Goal: Task Accomplishment & Management: Complete application form

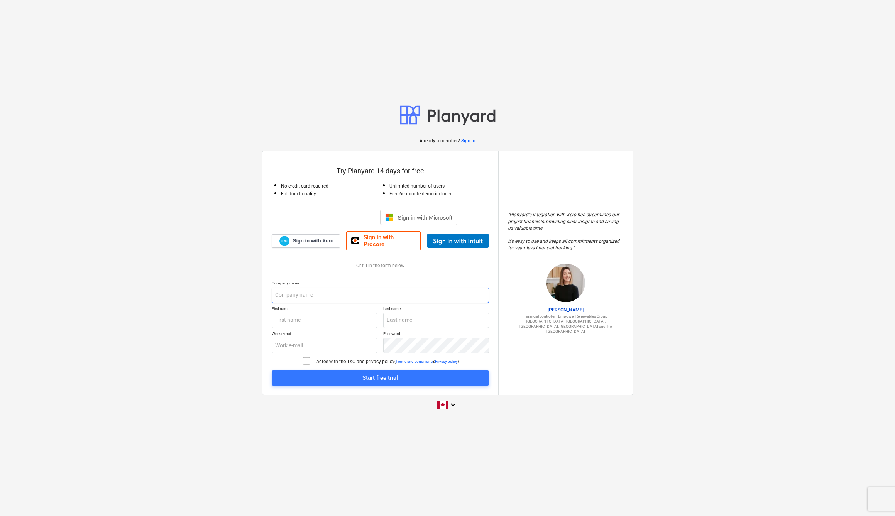
click at [485, 293] on input "text" at bounding box center [380, 295] width 217 height 15
click at [402, 293] on input "text" at bounding box center [380, 295] width 217 height 15
type input "Eco Flats"
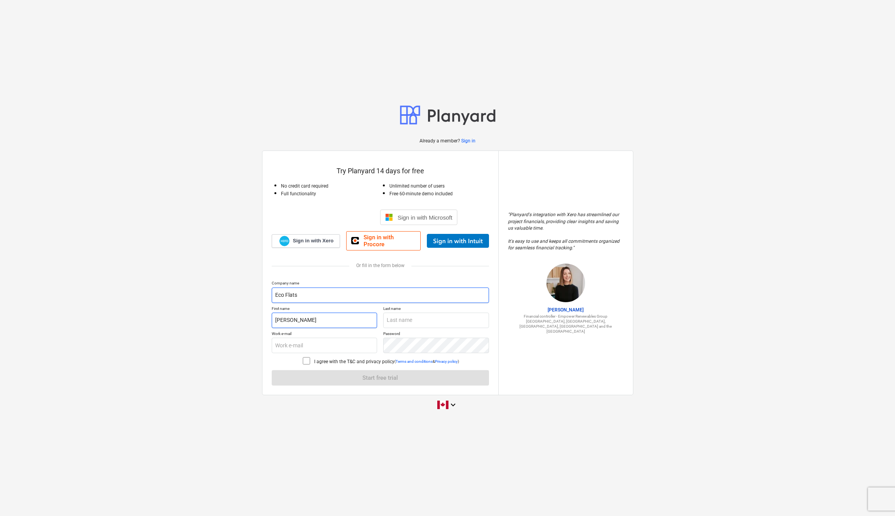
type input "[PERSON_NAME]"
type input "Caulfield"
type input "[PERSON_NAME][EMAIL_ADDRESS][DOMAIN_NAME]"
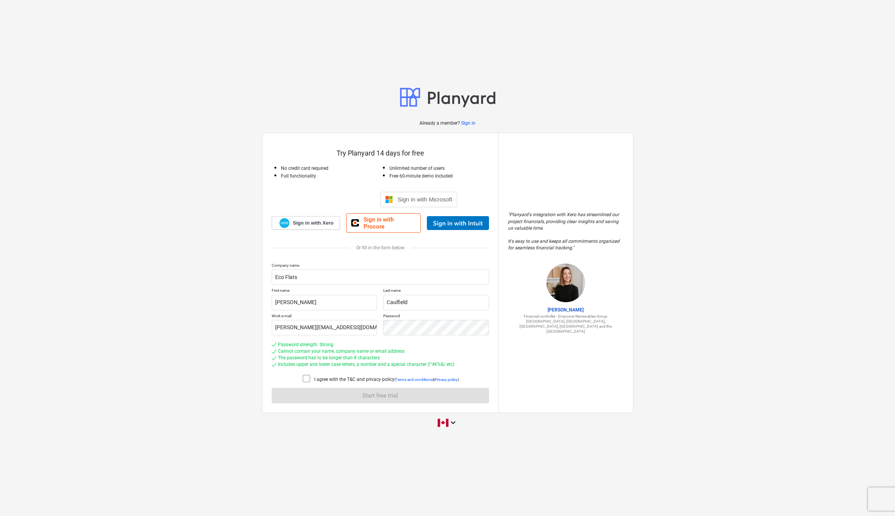
click at [308, 376] on icon at bounding box center [306, 378] width 9 height 9
click at [357, 391] on span "Start free trial" at bounding box center [380, 396] width 199 height 10
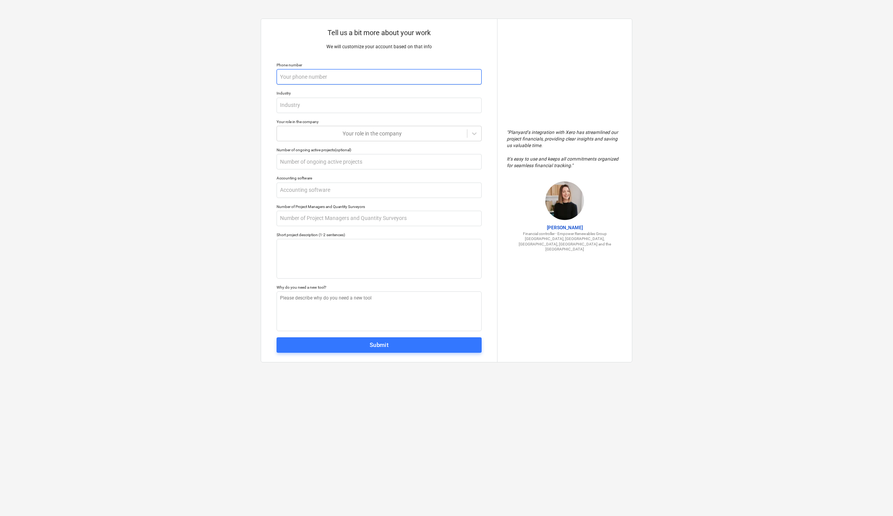
click at [475, 76] on input "text" at bounding box center [378, 76] width 205 height 15
type input "6475642409"
click at [335, 105] on input "text" at bounding box center [378, 105] width 205 height 15
type textarea "x"
type input "C"
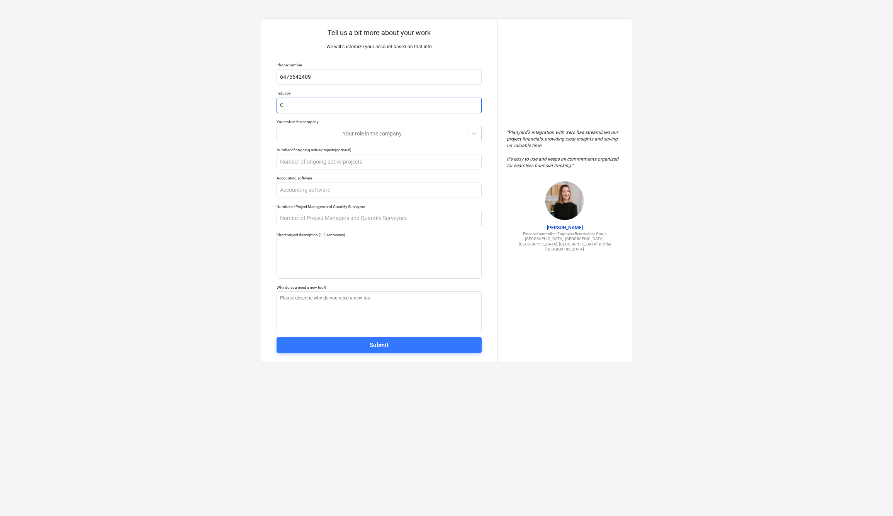
type textarea "x"
type input "M"
type textarea "x"
type input "Mu"
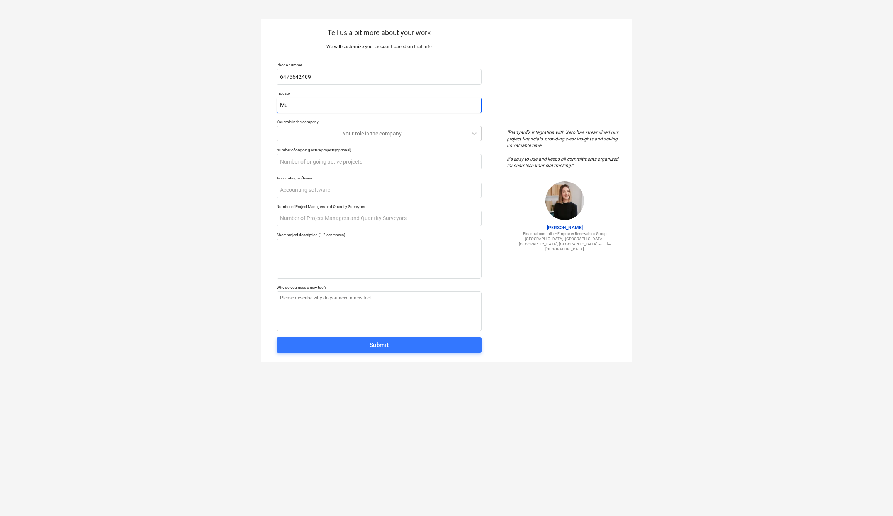
type textarea "x"
type input "Mul"
type textarea "x"
type input "Mult"
type textarea "x"
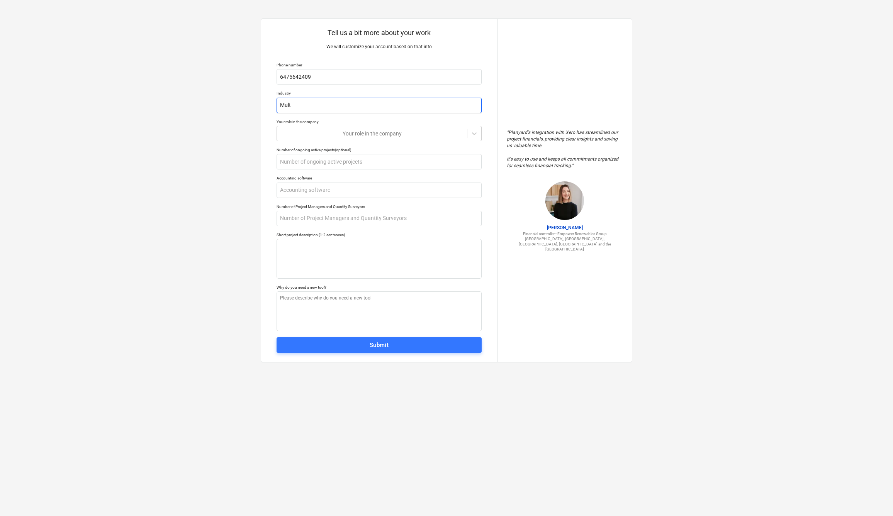
type input "Multi"
type textarea "x"
type input "Multip"
type textarea "x"
type input "Multipl"
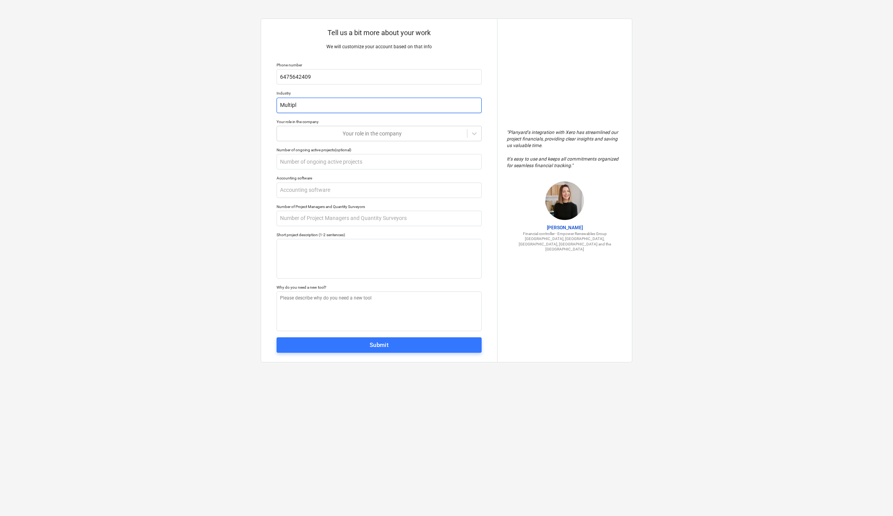
type textarea "x"
type input "Multiple"
type textarea "x"
type input "Multiplex"
type textarea "x"
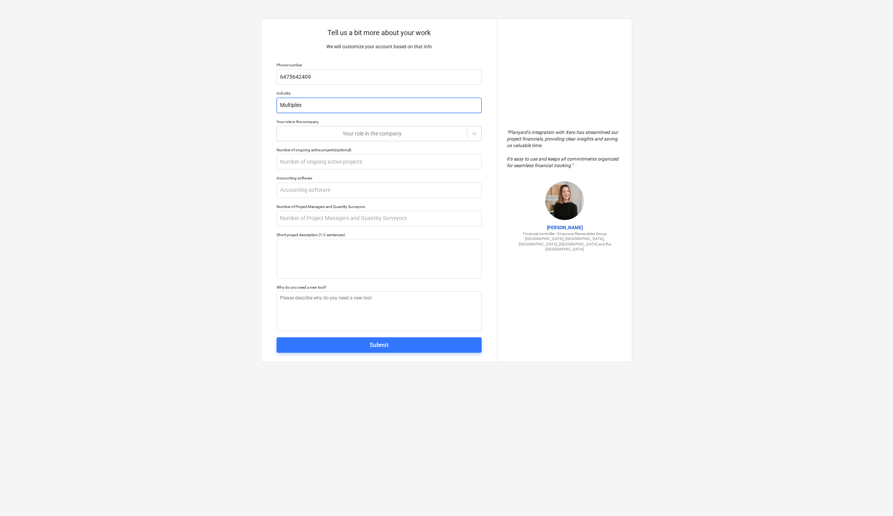
type input "Multiplex"
type textarea "x"
type input "Multiplex c"
type textarea "x"
type input "Multiplex co"
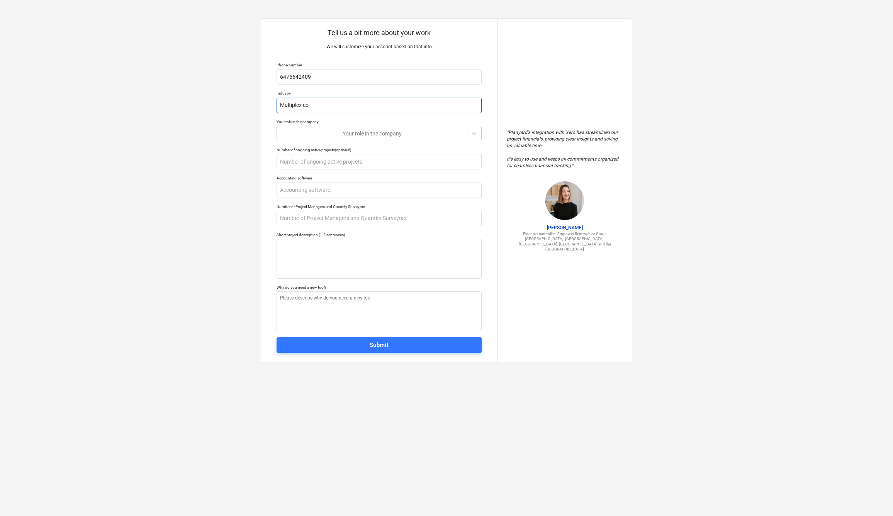
type textarea "x"
type input "Multiplex con"
type textarea "x"
type input "Multiplex cons"
type textarea "x"
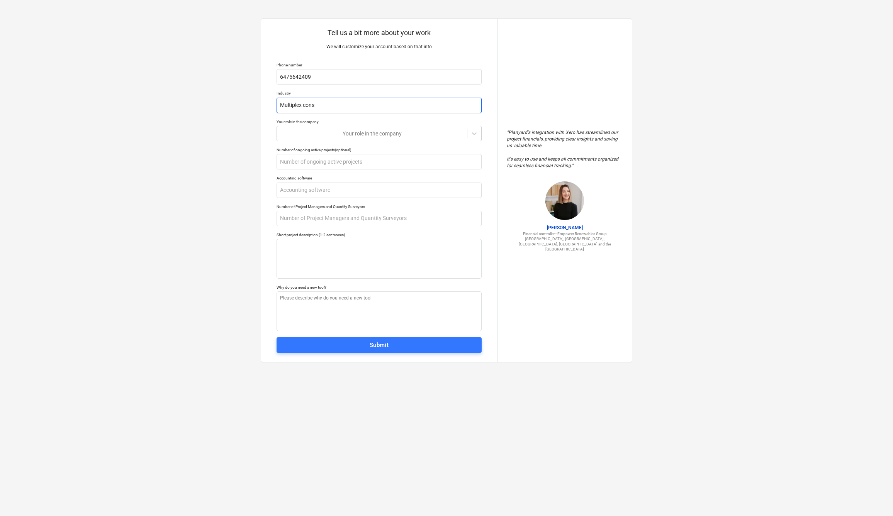
type input "Multiplex const"
type textarea "x"
type input "Multiplex constr"
type textarea "x"
type input "Multiplex constru"
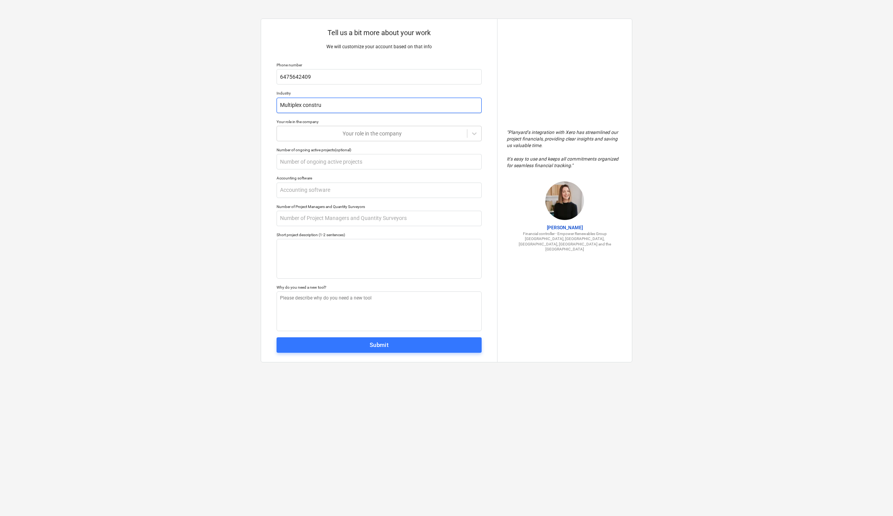
type textarea "x"
type input "Multiplex construc"
type textarea "x"
type input "Multiplex construct"
type textarea "x"
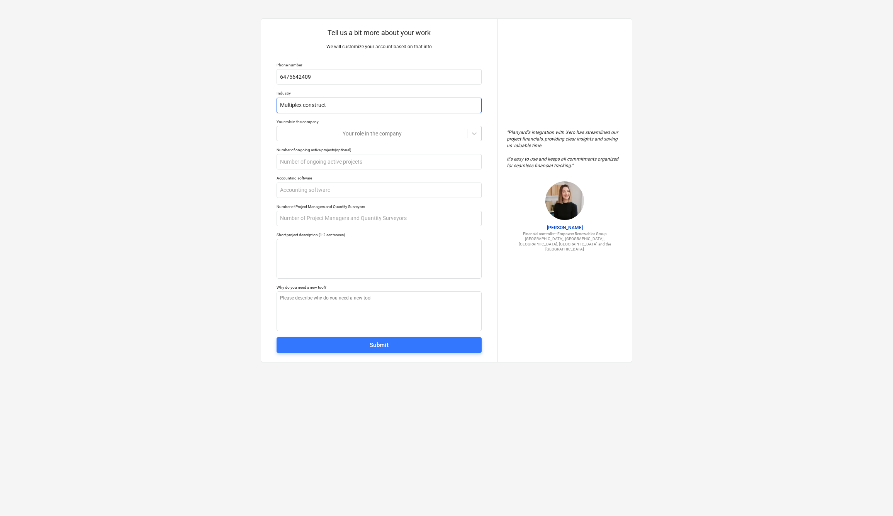
type input "Multiplex constructi"
type textarea "x"
type input "Multiplex constructio"
type textarea "x"
type input "Multiplex construction"
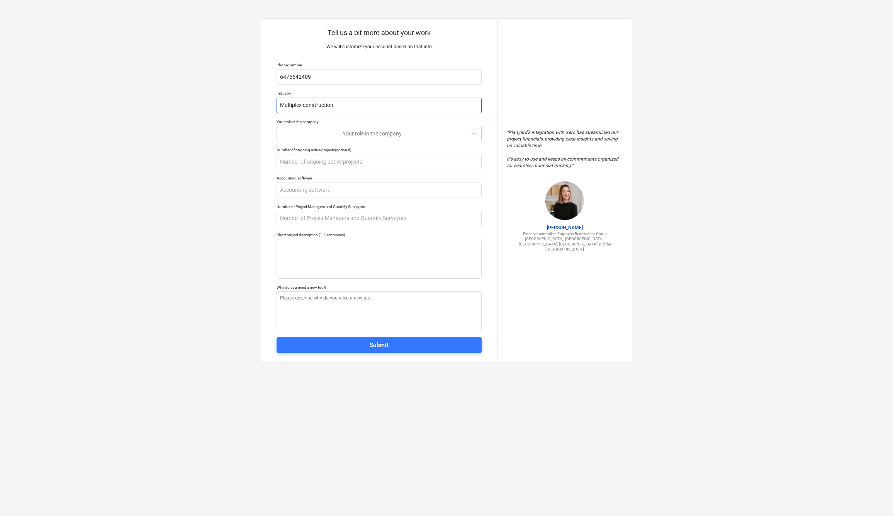
type textarea "x"
type input "u"
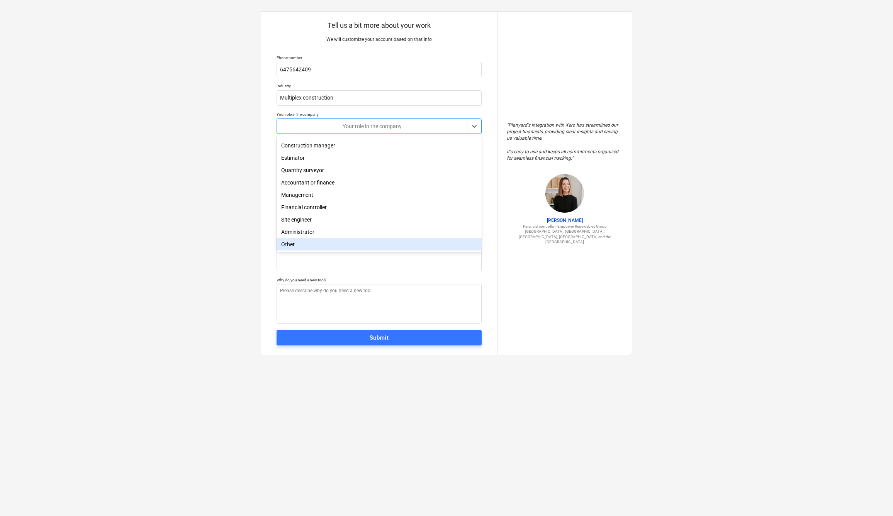
scroll to position [7, 0]
click at [320, 246] on div "Other" at bounding box center [378, 244] width 205 height 12
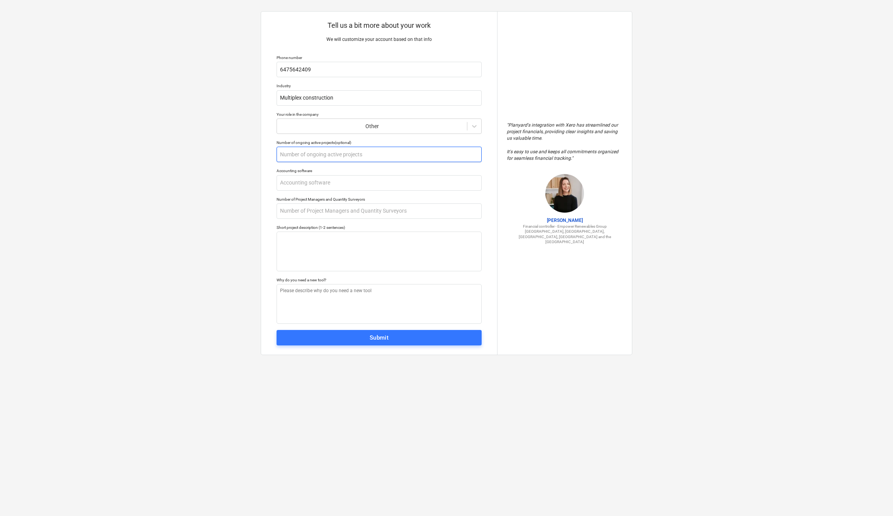
click at [336, 151] on input "text" at bounding box center [378, 154] width 205 height 15
type textarea "x"
type input "3"
click at [324, 181] on input "text" at bounding box center [378, 182] width 205 height 15
type textarea "x"
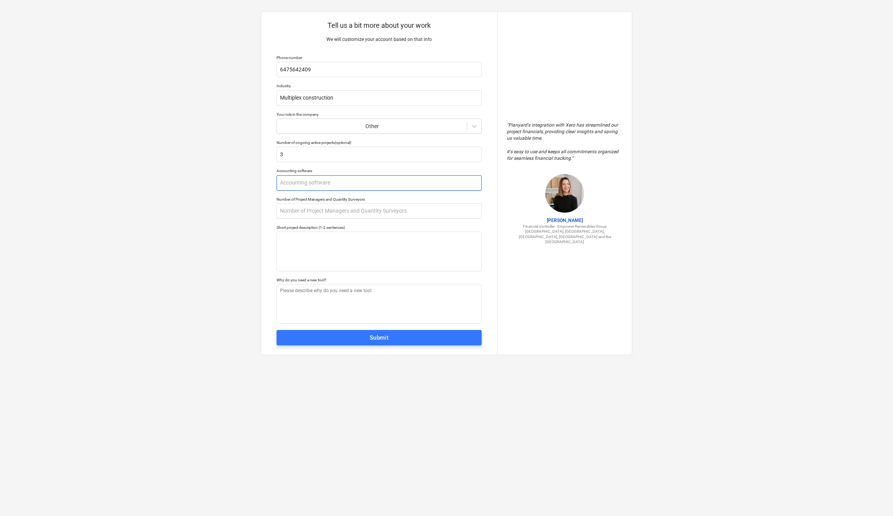
type input "Q"
type textarea "x"
type input "Qu"
type textarea "x"
type input "Qui"
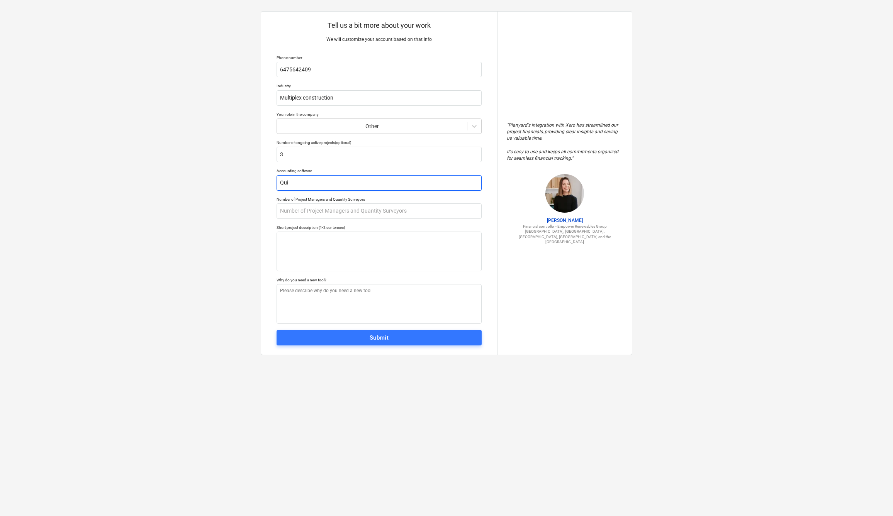
type textarea "x"
type input "Quic"
type textarea "x"
type input "Quick"
type textarea "x"
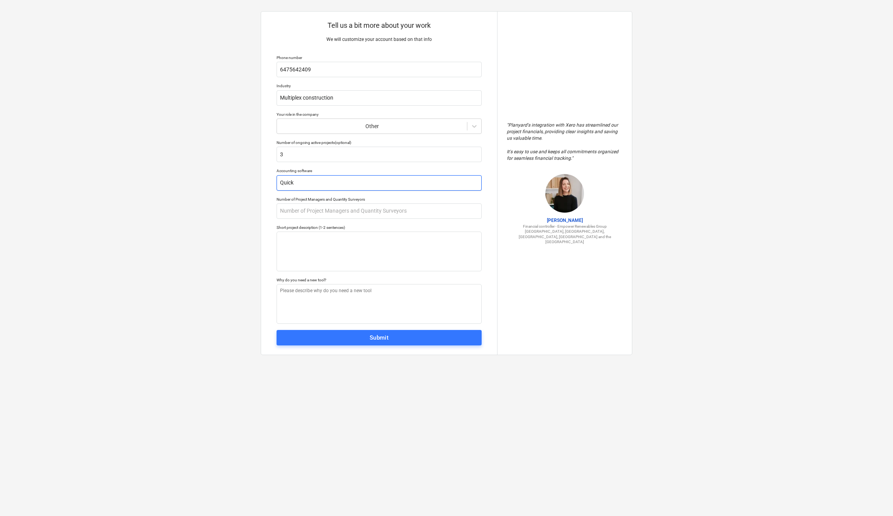
type input "Quickb"
type textarea "x"
type input "Quickbo"
type textarea "x"
type input "Quickboo"
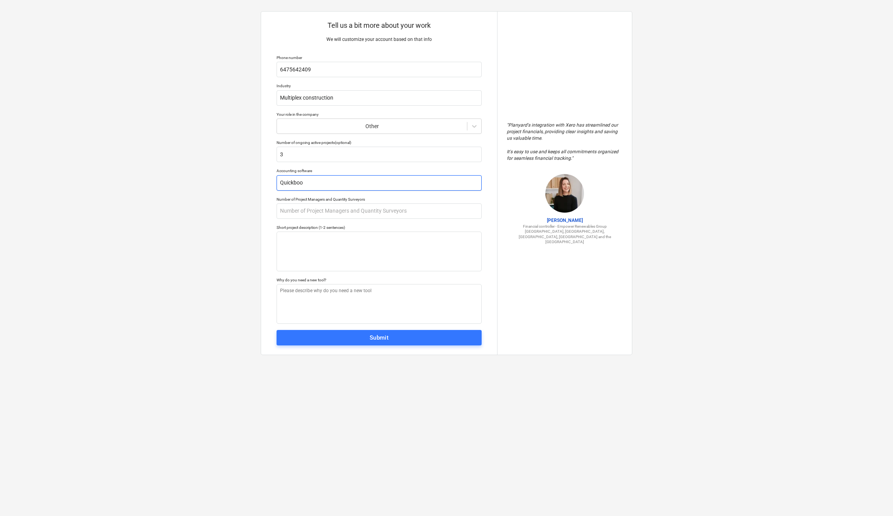
type textarea "x"
type input "Quickbook"
type textarea "x"
type input "Quickbooks"
click at [339, 215] on input "text" at bounding box center [378, 210] width 205 height 15
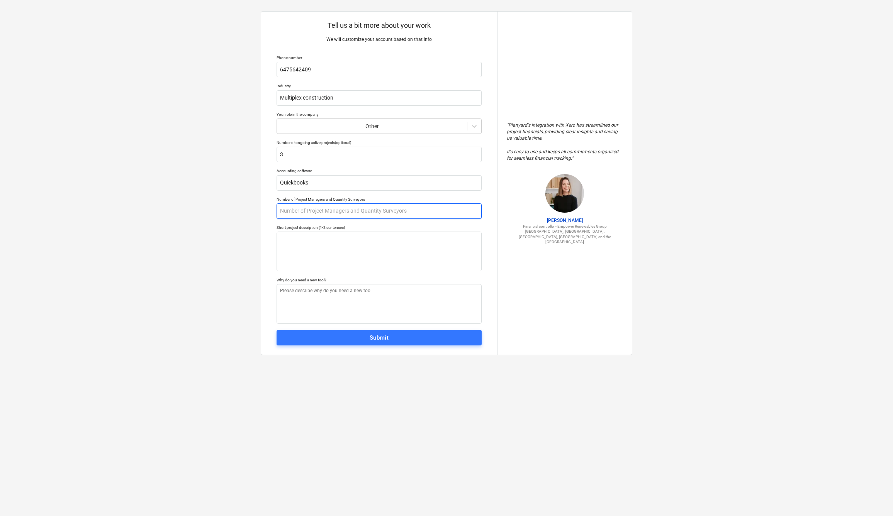
type textarea "x"
type input "2"
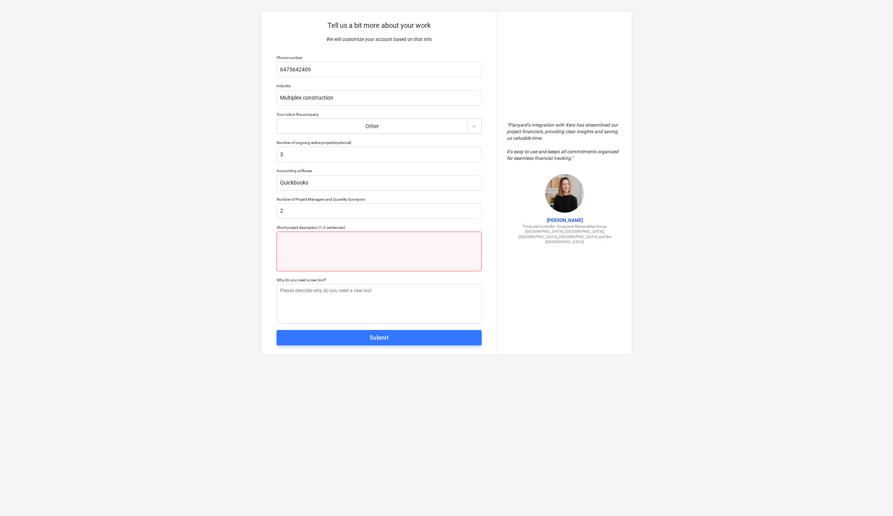
type textarea "x"
click at [350, 252] on textarea at bounding box center [378, 252] width 205 height 40
type textarea "x"
type textarea "y"
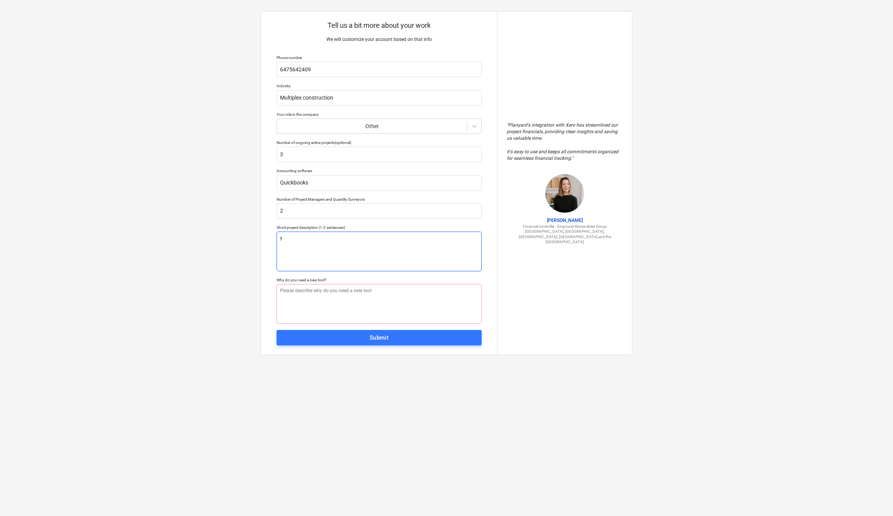
type textarea "x"
type textarea "ye"
type textarea "x"
type textarea "yes"
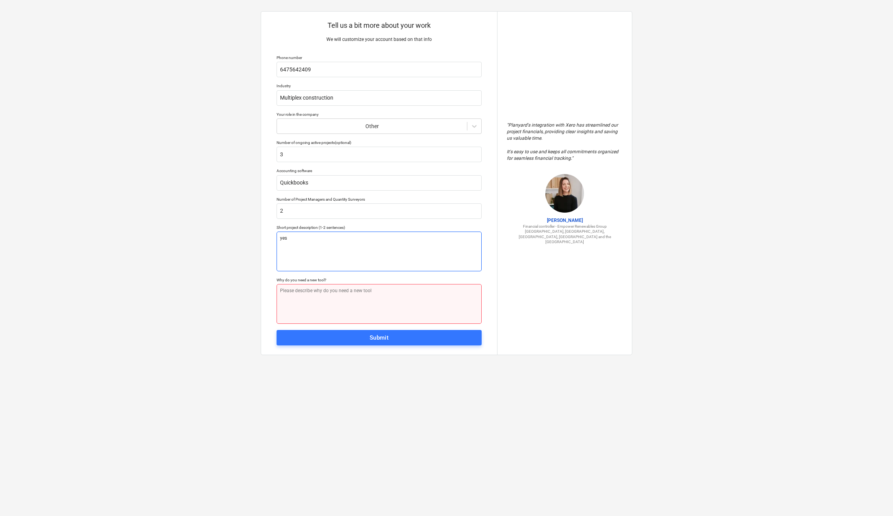
type textarea "x"
type textarea "y"
type textarea "x"
type textarea "ye"
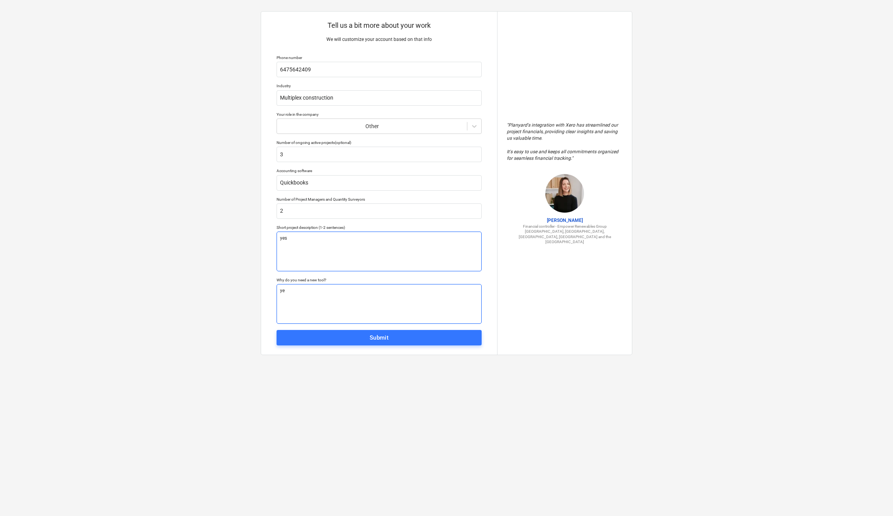
type textarea "x"
type textarea "yes"
type textarea "x"
type textarea "yes"
click at [386, 334] on div "Submit" at bounding box center [379, 338] width 19 height 10
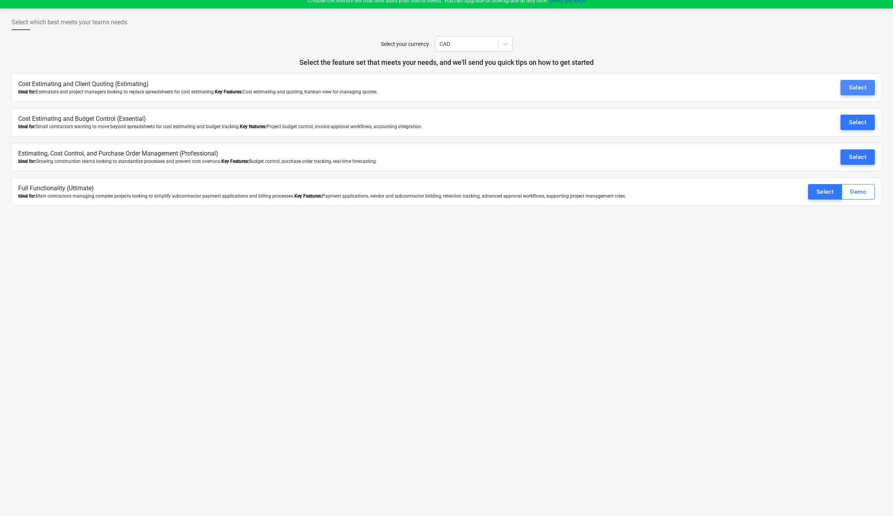
click at [856, 92] on div "Select" at bounding box center [857, 88] width 17 height 10
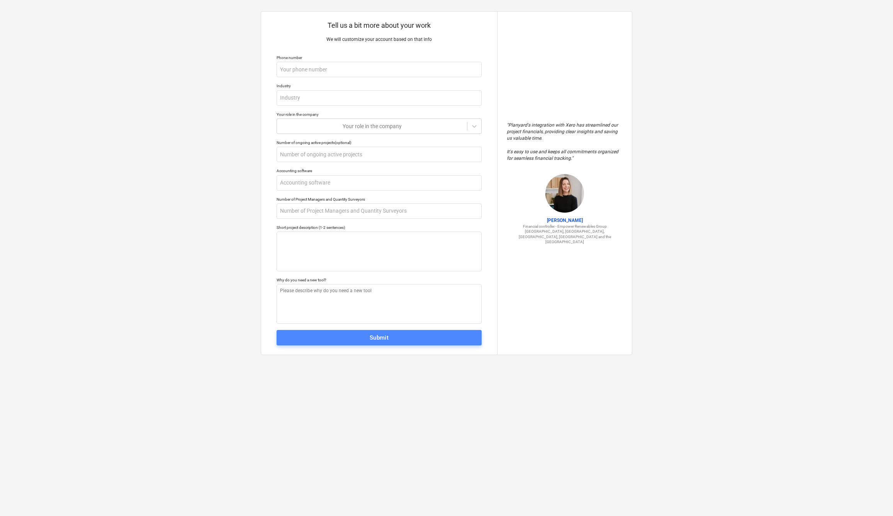
click at [410, 336] on span "Submit" at bounding box center [379, 338] width 188 height 10
type textarea "x"
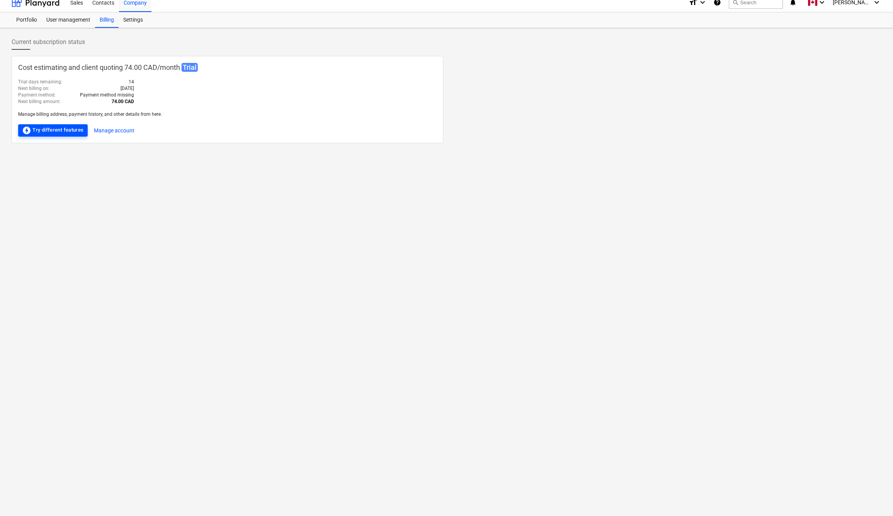
click at [59, 129] on div "offline_bolt Try different features" at bounding box center [53, 130] width 62 height 9
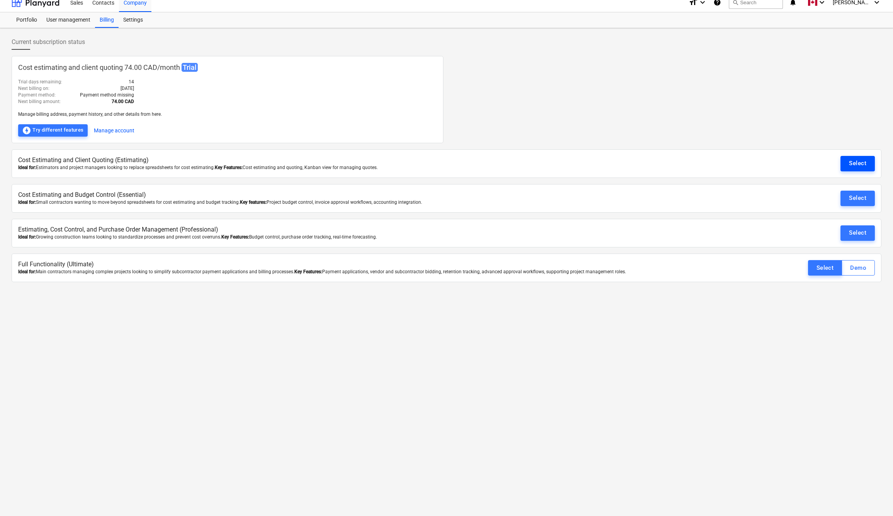
click at [852, 160] on div "Select" at bounding box center [857, 163] width 17 height 10
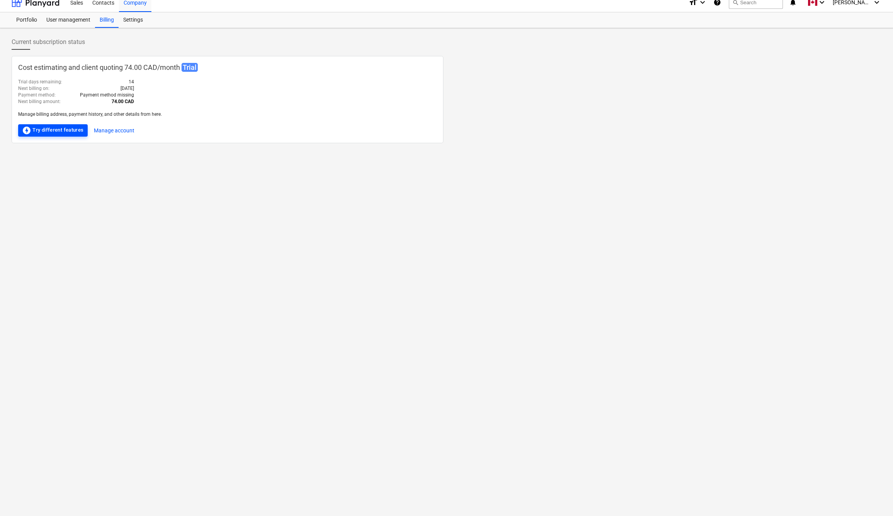
click at [47, 129] on div "offline_bolt Try different features" at bounding box center [53, 130] width 62 height 9
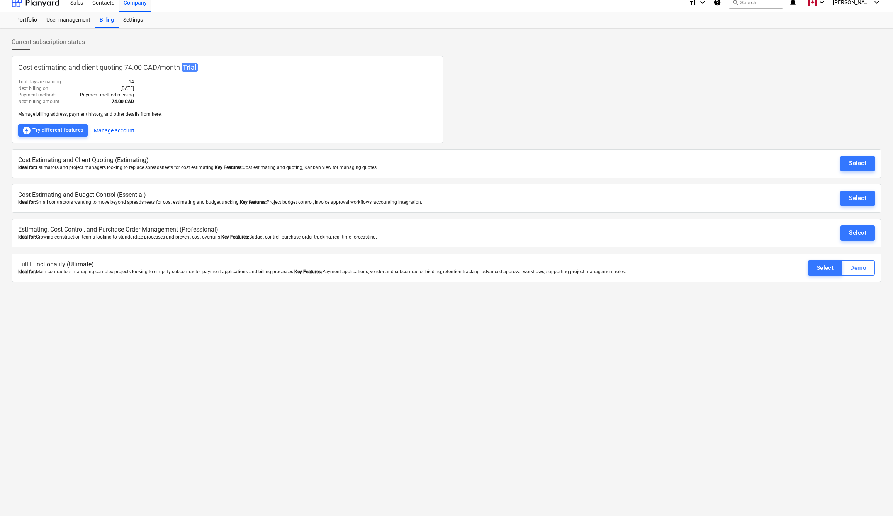
scroll to position [7, 0]
click at [859, 232] on div "Select" at bounding box center [857, 233] width 17 height 10
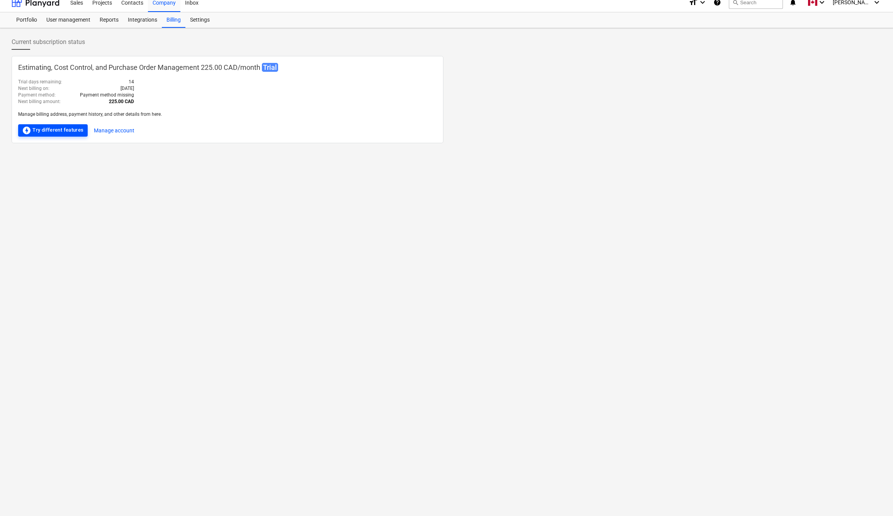
click at [52, 129] on div "offline_bolt Try different features" at bounding box center [53, 130] width 62 height 9
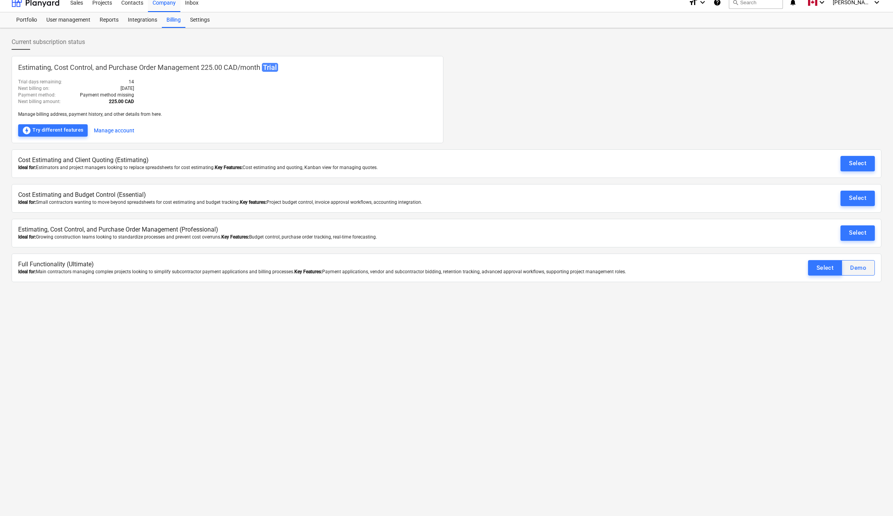
click at [858, 270] on div "Demo" at bounding box center [858, 268] width 16 height 10
click at [859, 239] on button "Select" at bounding box center [857, 232] width 34 height 15
click at [862, 232] on div "Select" at bounding box center [857, 232] width 34 height 15
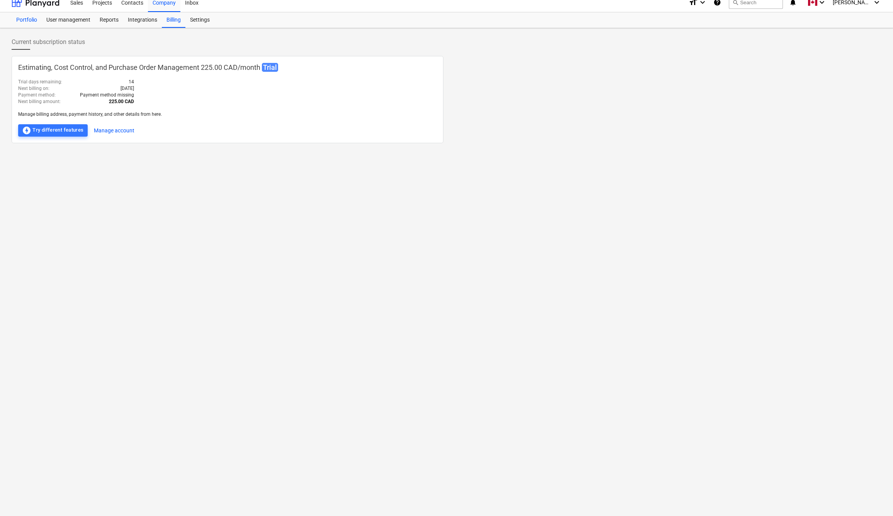
click at [17, 20] on div "Portfolio" at bounding box center [27, 19] width 30 height 15
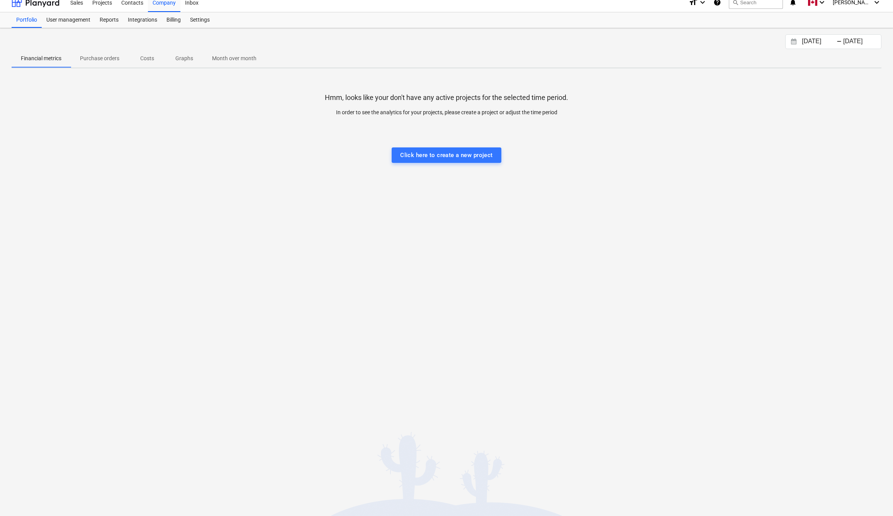
click at [101, 63] on span "Purchase orders" at bounding box center [100, 58] width 58 height 13
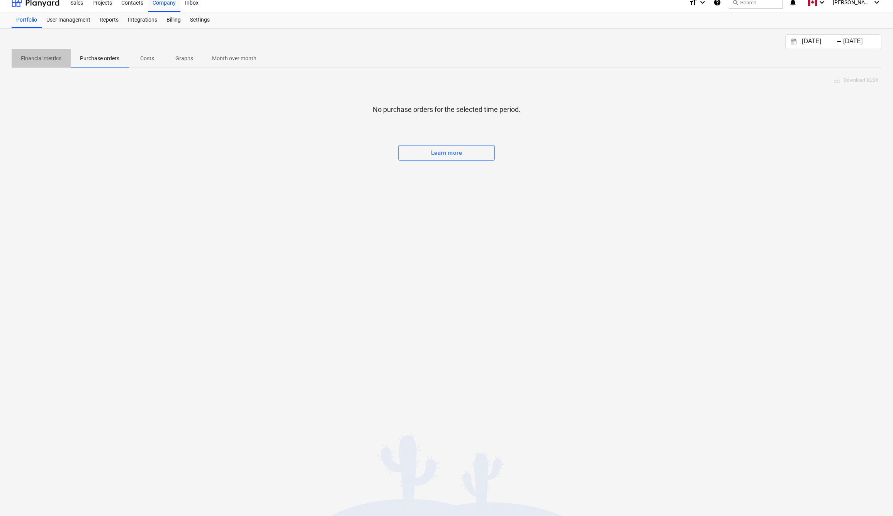
click at [47, 58] on p "Financial metrics" at bounding box center [41, 58] width 41 height 8
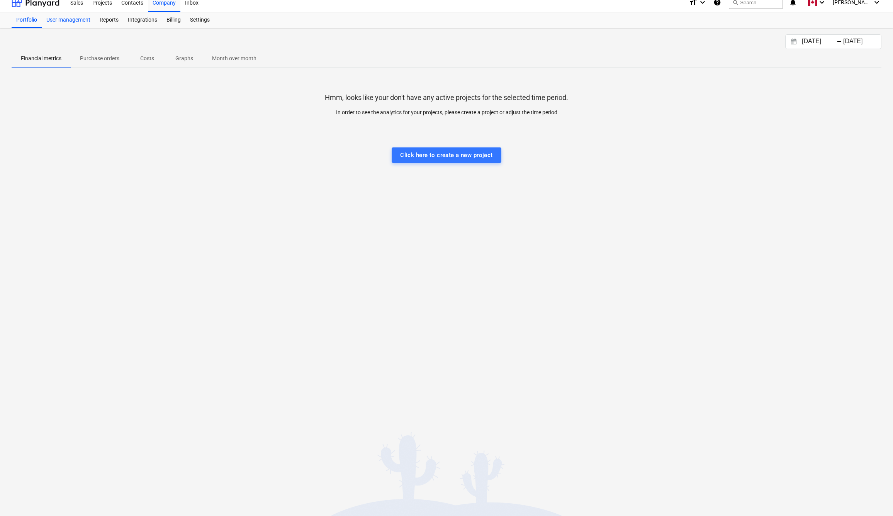
click at [75, 17] on div "User management" at bounding box center [68, 19] width 53 height 15
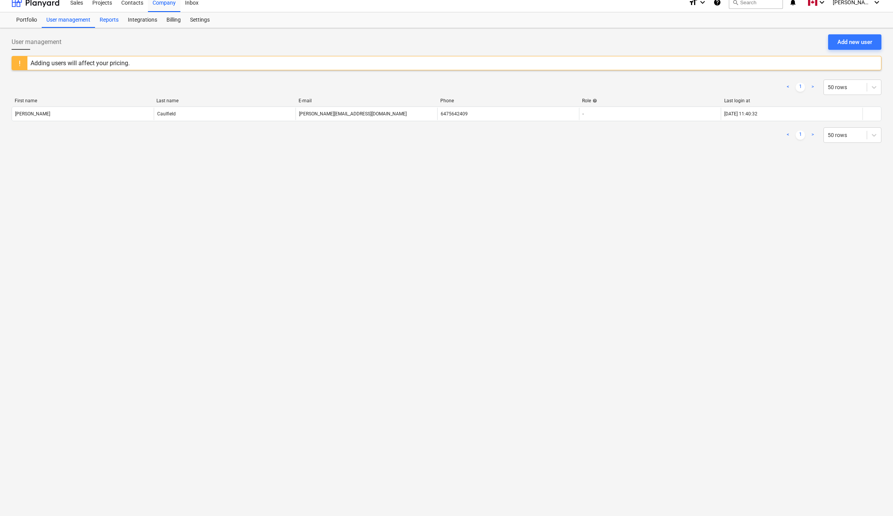
click at [114, 20] on div "Reports" at bounding box center [109, 19] width 28 height 15
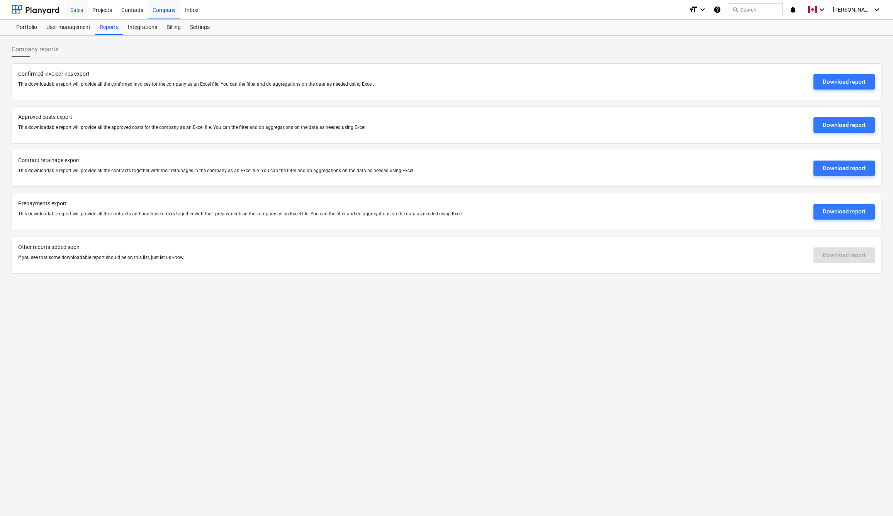
click at [79, 15] on div "Sales" at bounding box center [77, 10] width 22 height 20
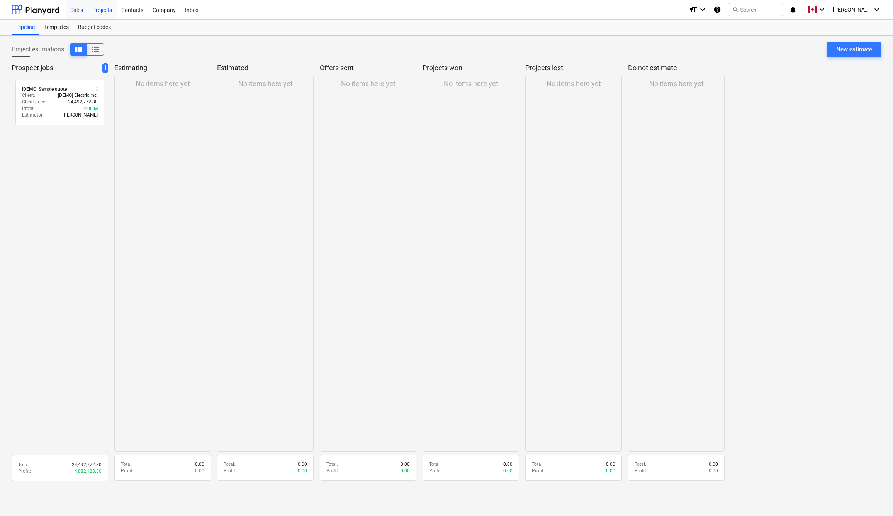
click at [95, 13] on div "Projects" at bounding box center [102, 10] width 29 height 20
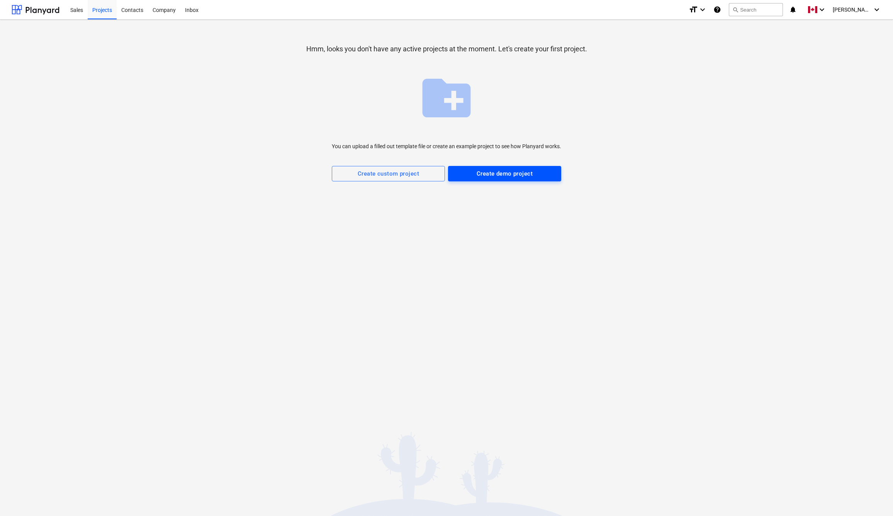
click at [503, 174] on div "Create demo project" at bounding box center [504, 174] width 56 height 10
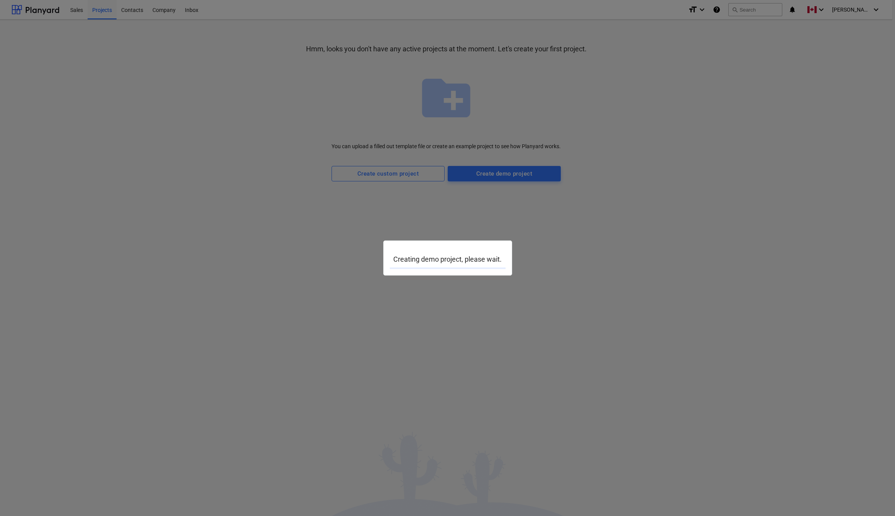
click at [448, 249] on div "Creating demo project, please wait." at bounding box center [448, 258] width 116 height 22
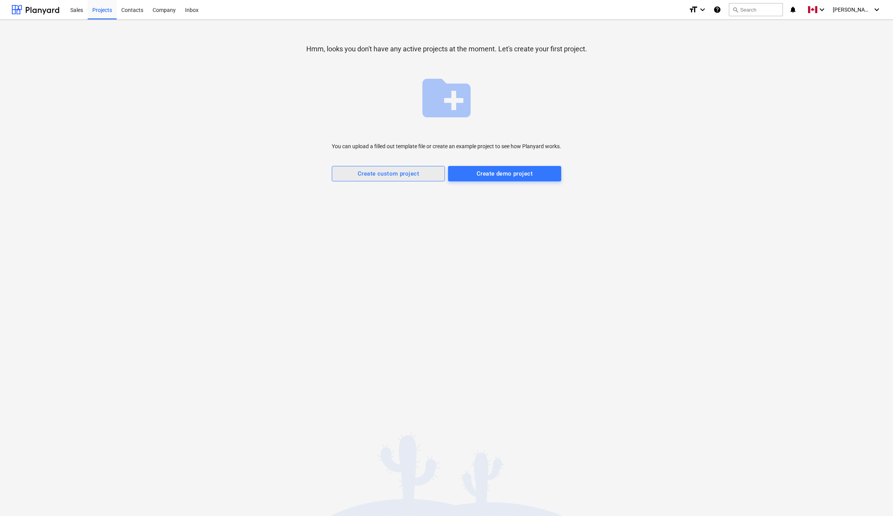
click at [370, 174] on div "Create custom project" at bounding box center [388, 174] width 61 height 10
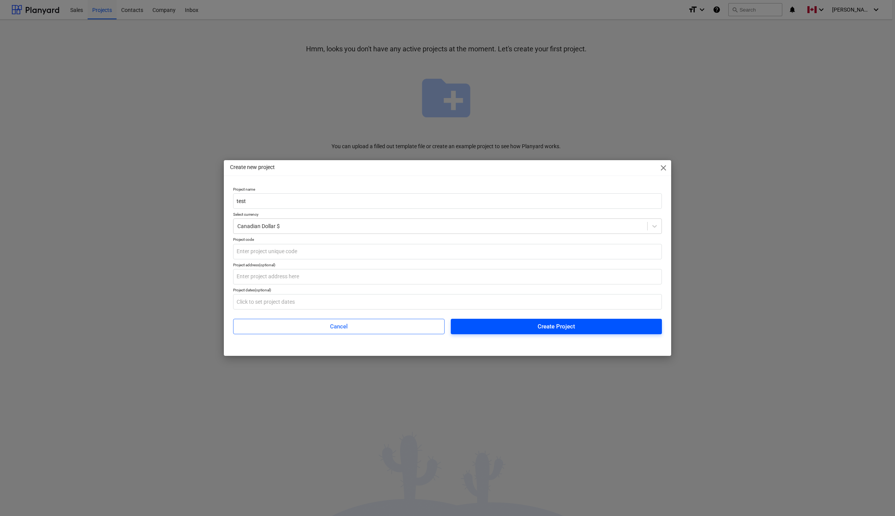
type input "test"
click at [517, 328] on span "Create Project" at bounding box center [556, 327] width 193 height 10
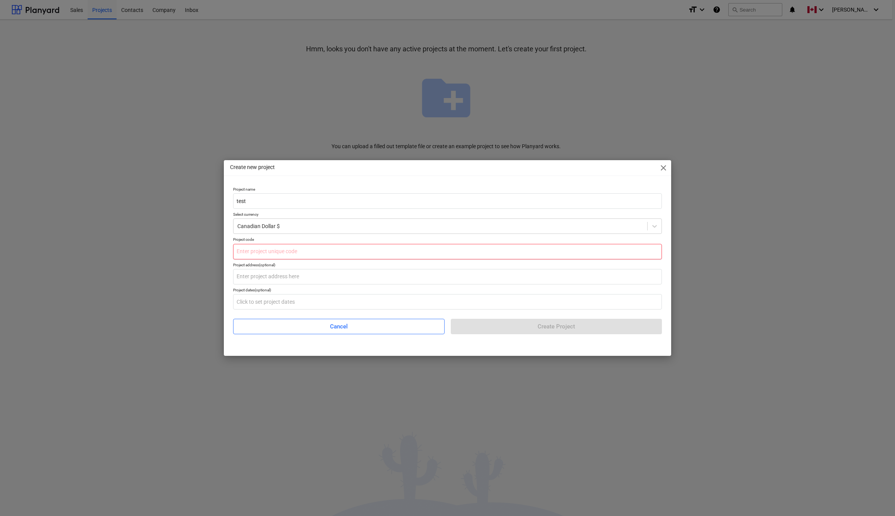
click at [318, 256] on input "text" at bounding box center [447, 251] width 429 height 15
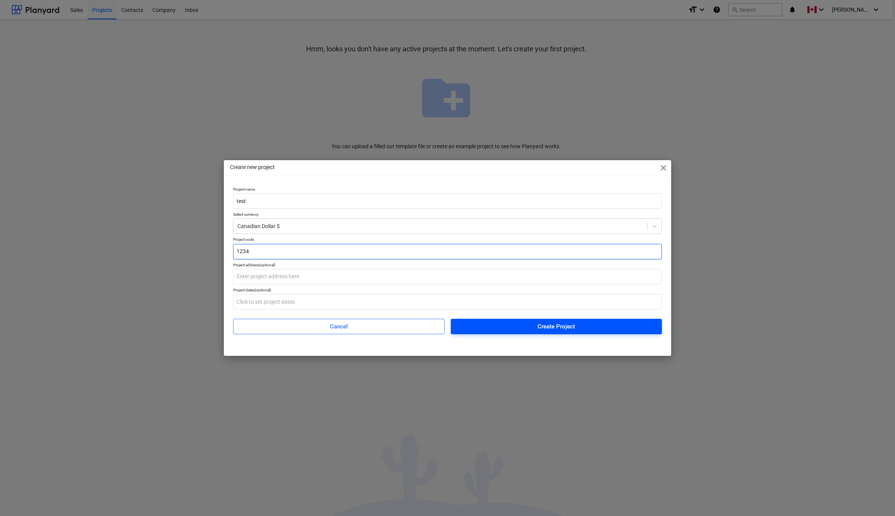
type input "1234"
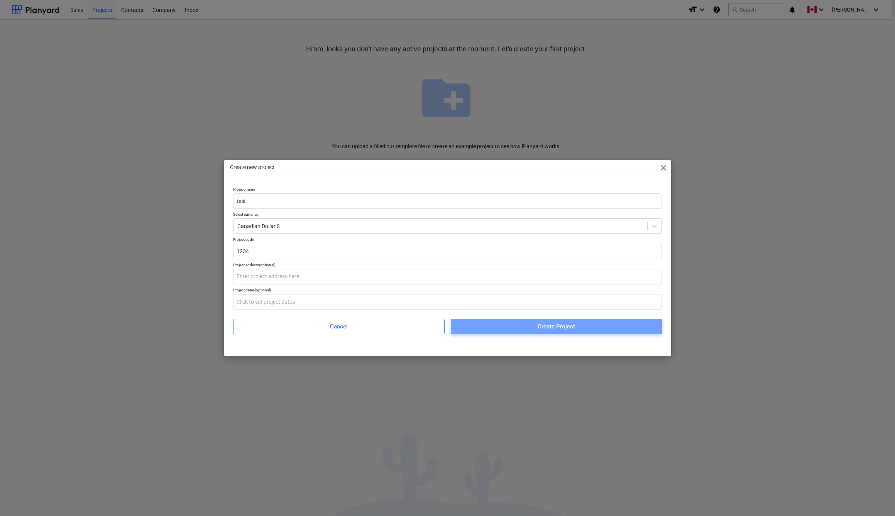
click at [486, 322] on span "Create Project" at bounding box center [556, 327] width 193 height 10
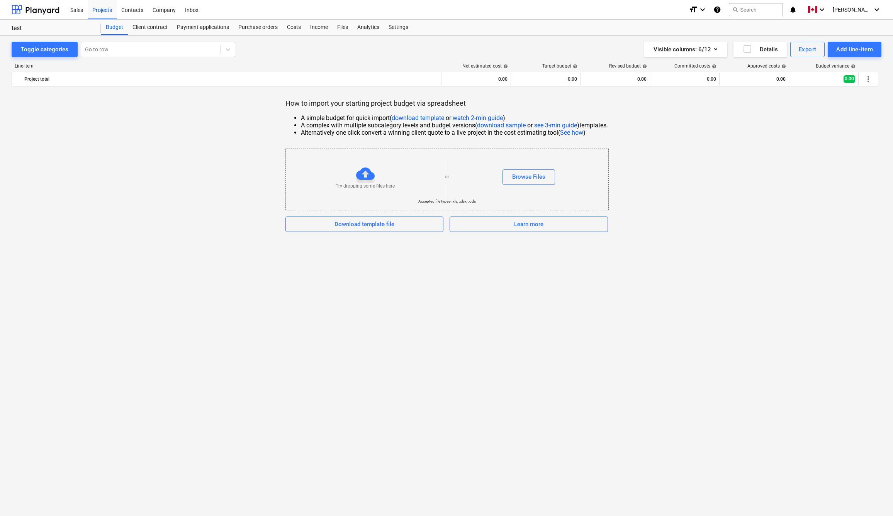
click at [356, 177] on div at bounding box center [365, 173] width 19 height 19
click at [361, 174] on div at bounding box center [365, 173] width 19 height 19
click at [525, 181] on div "Browse Files" at bounding box center [528, 177] width 33 height 10
click at [144, 29] on div "Client contract" at bounding box center [150, 27] width 44 height 15
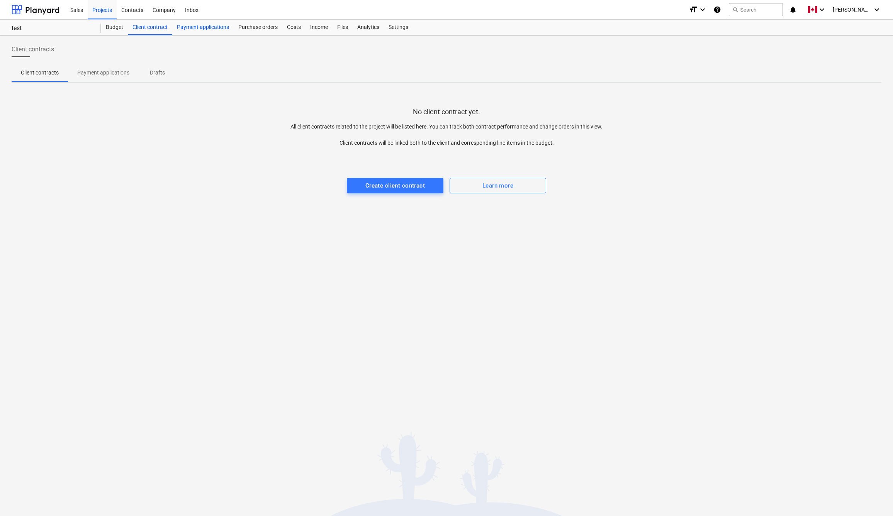
click at [204, 27] on div "Payment applications" at bounding box center [202, 27] width 61 height 15
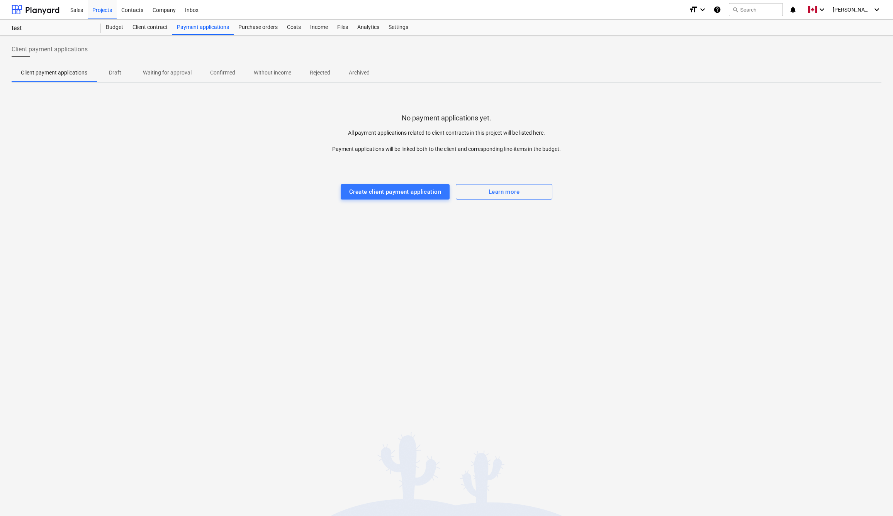
click at [118, 76] on p "Draft" at bounding box center [115, 73] width 19 height 8
click at [129, 14] on div "Contacts" at bounding box center [132, 10] width 31 height 20
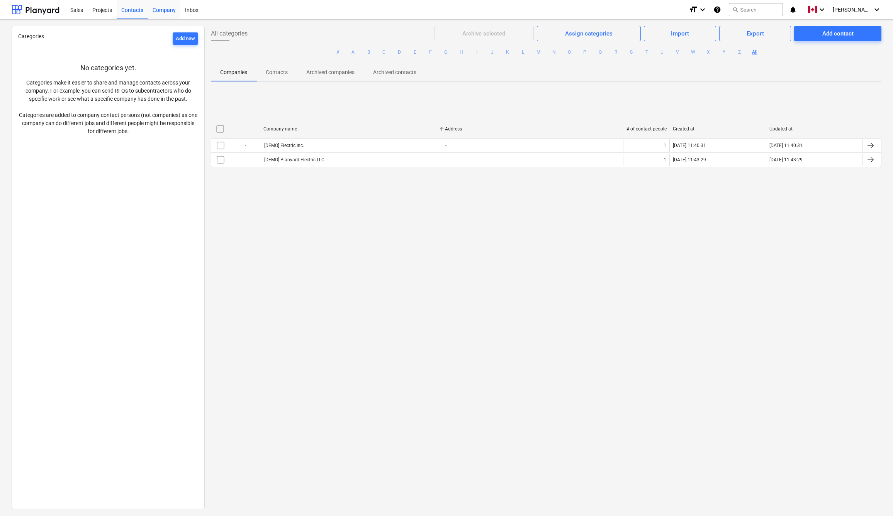
click at [163, 10] on div "Company" at bounding box center [164, 10] width 32 height 20
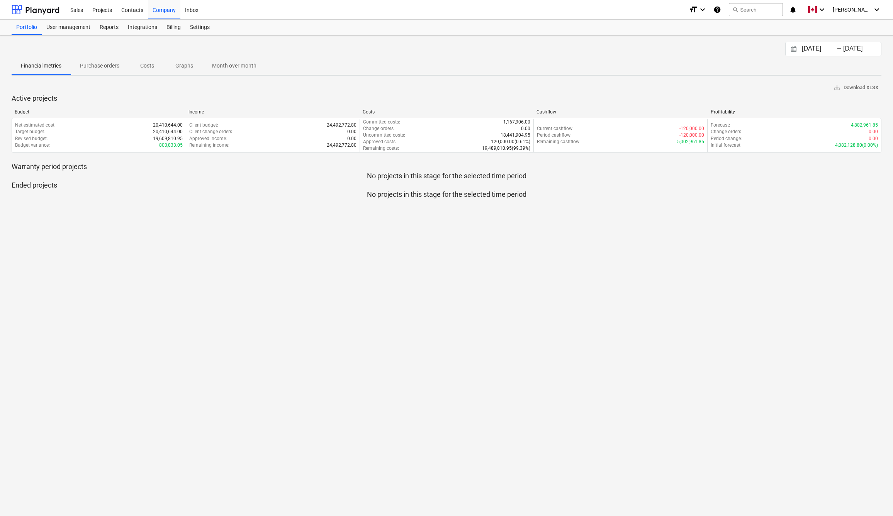
click at [59, 12] on div "Sales Projects Contacts Company Inbox format_size keyboard_arrow_down help sear…" at bounding box center [446, 10] width 893 height 20
click at [53, 11] on div at bounding box center [36, 9] width 48 height 19
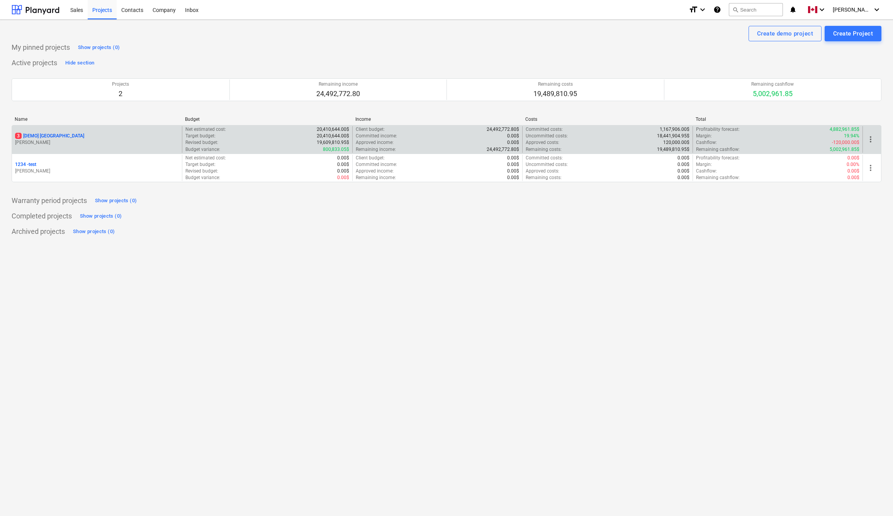
click at [58, 135] on p "3 [DEMO] [GEOGRAPHIC_DATA]" at bounding box center [49, 136] width 69 height 7
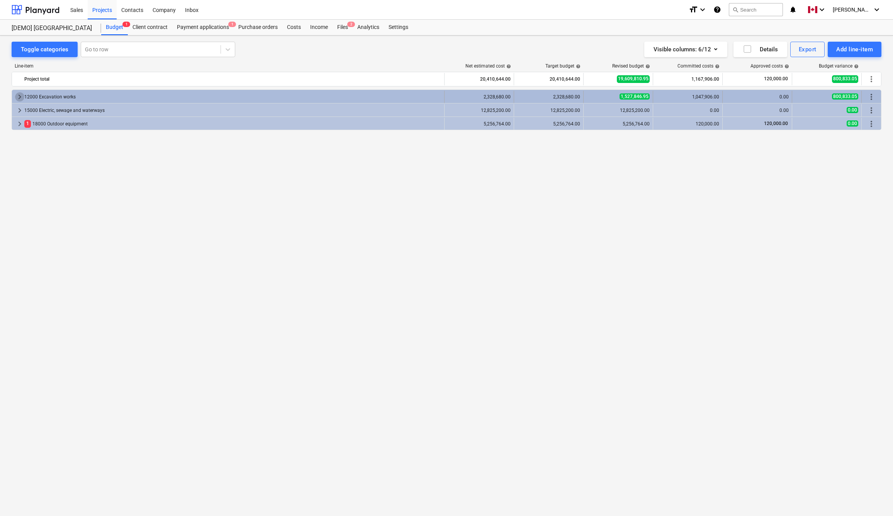
click at [20, 95] on span "keyboard_arrow_right" at bounding box center [19, 96] width 9 height 9
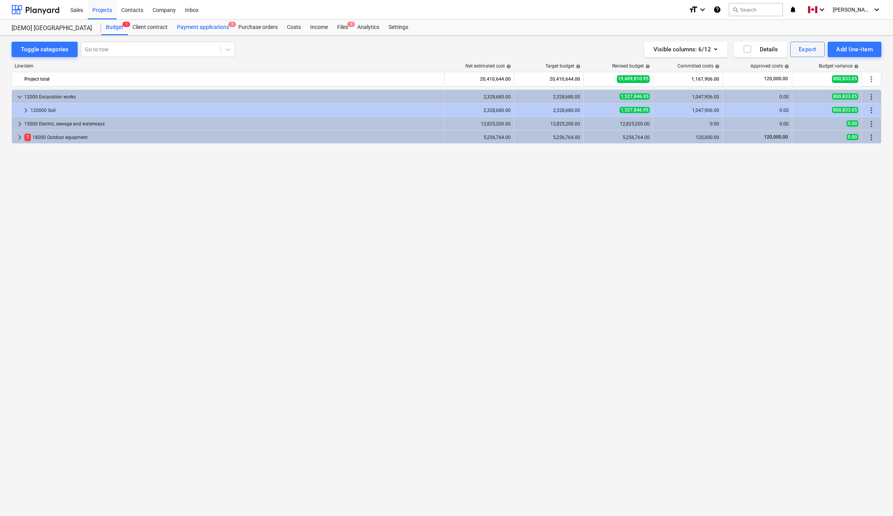
click at [190, 25] on div "Payment applications 1" at bounding box center [202, 27] width 61 height 15
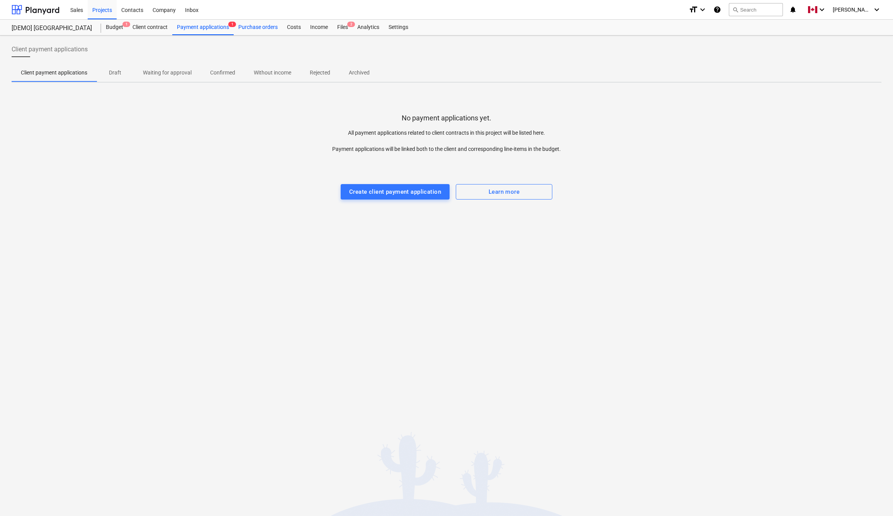
click at [257, 29] on div "Purchase orders" at bounding box center [258, 27] width 49 height 15
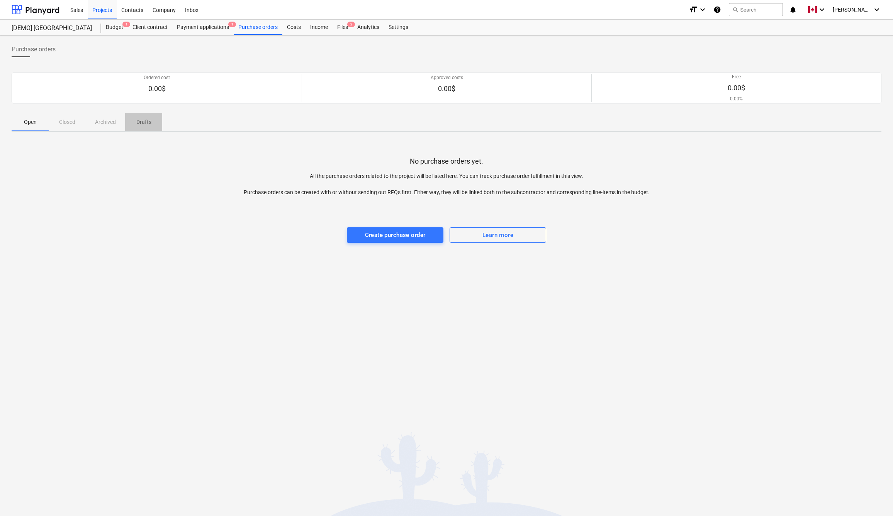
click at [155, 124] on span "Drafts" at bounding box center [143, 122] width 37 height 13
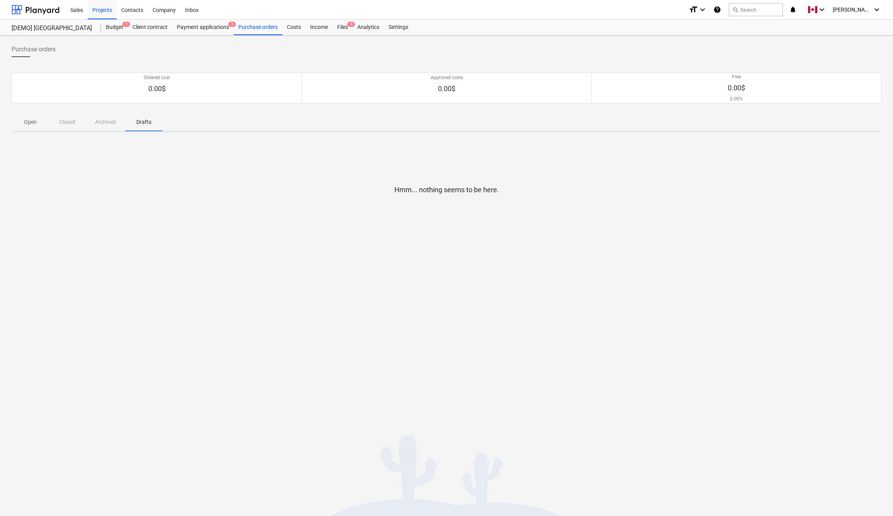
click at [76, 124] on div "Open Closed Archived Drafts" at bounding box center [447, 122] width 870 height 19
click at [64, 123] on div "Open Closed Archived Drafts" at bounding box center [447, 122] width 870 height 19
click at [42, 122] on span "Open" at bounding box center [30, 122] width 37 height 13
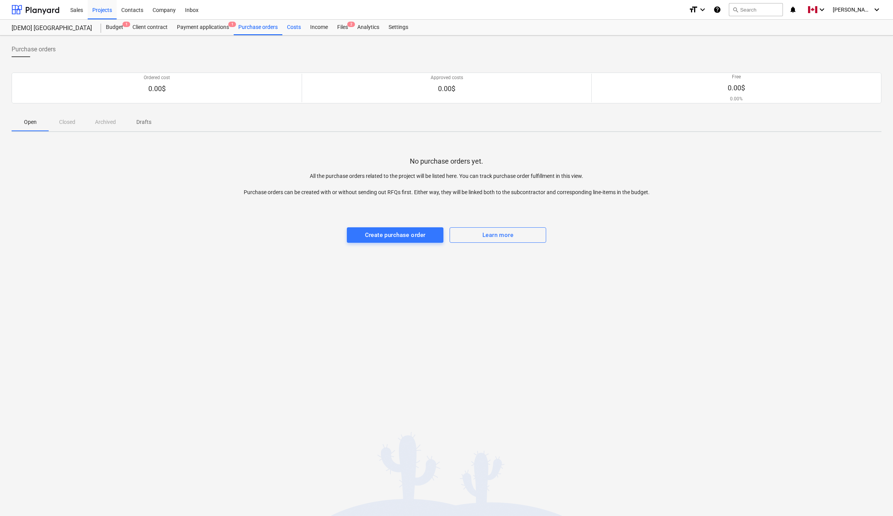
click at [293, 27] on div "Costs" at bounding box center [293, 27] width 23 height 15
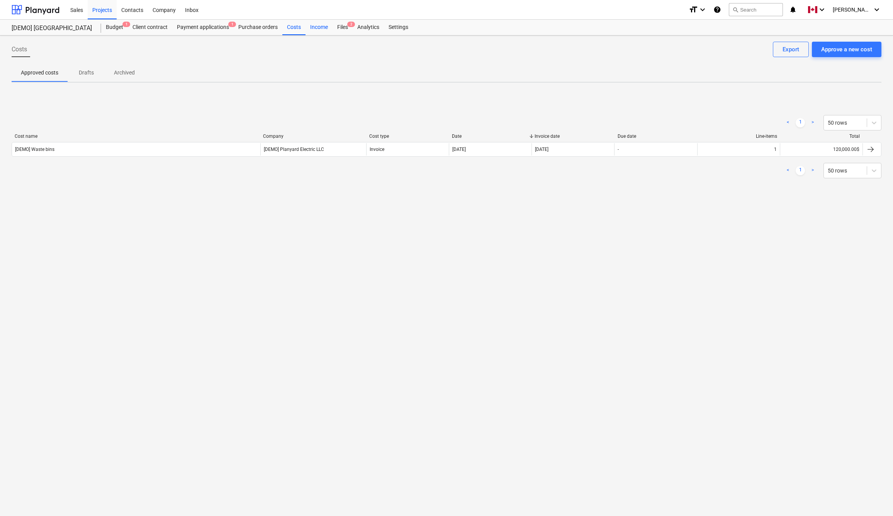
click at [314, 29] on div "Income" at bounding box center [318, 27] width 27 height 15
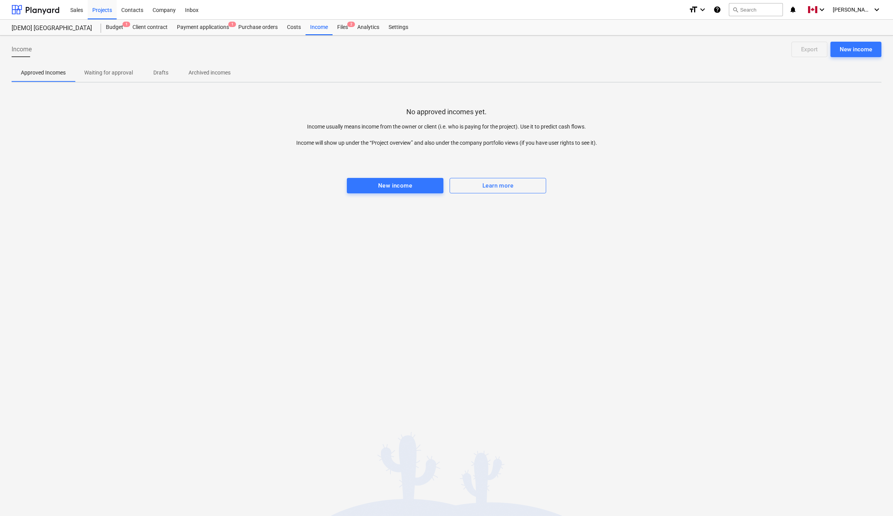
click at [164, 73] on p "Drafts" at bounding box center [160, 73] width 19 height 8
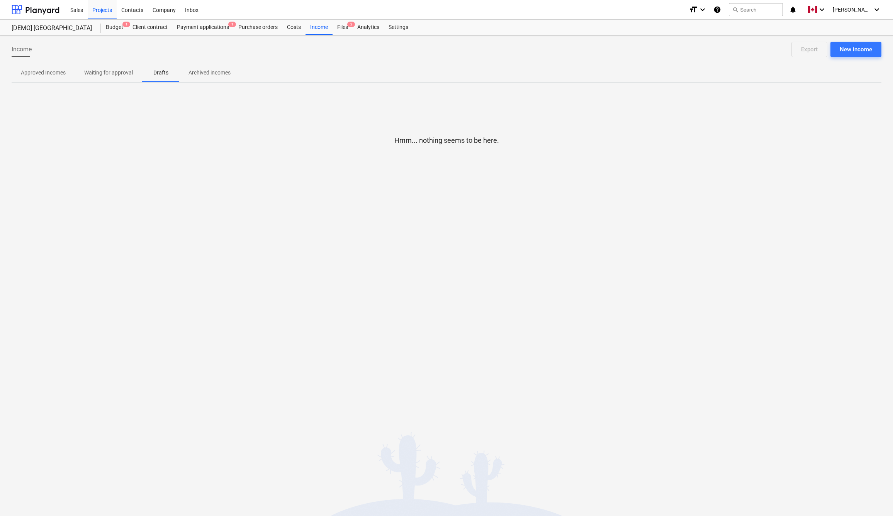
click at [203, 73] on p "Archived incomes" at bounding box center [209, 73] width 42 height 8
click at [707, 8] on icon "keyboard_arrow_down" at bounding box center [702, 9] width 9 height 9
click at [712, 8] on div at bounding box center [446, 258] width 893 height 516
click at [398, 27] on div "Settings" at bounding box center [398, 27] width 29 height 15
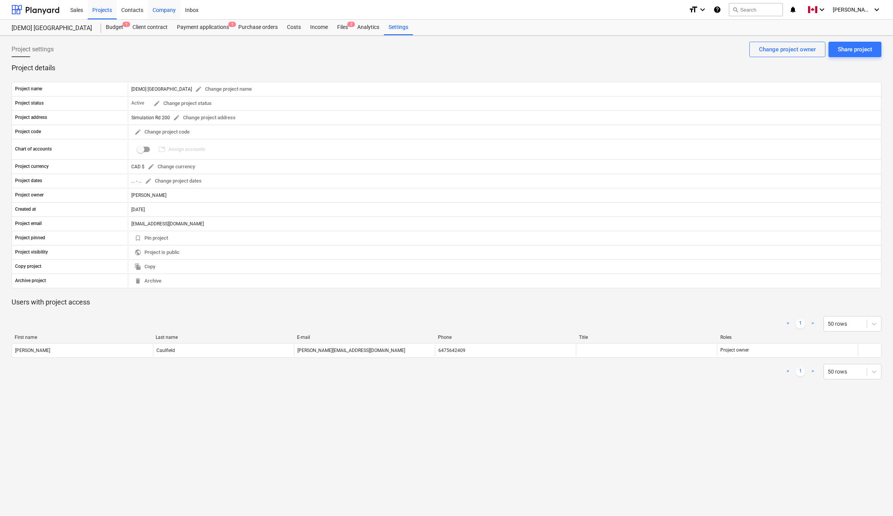
click at [158, 8] on div "Company" at bounding box center [164, 10] width 32 height 20
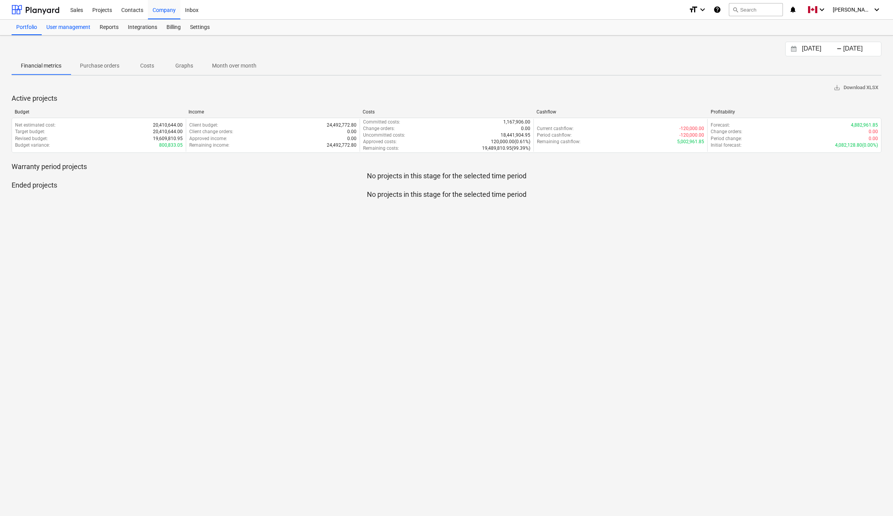
click at [82, 27] on div "User management" at bounding box center [68, 27] width 53 height 15
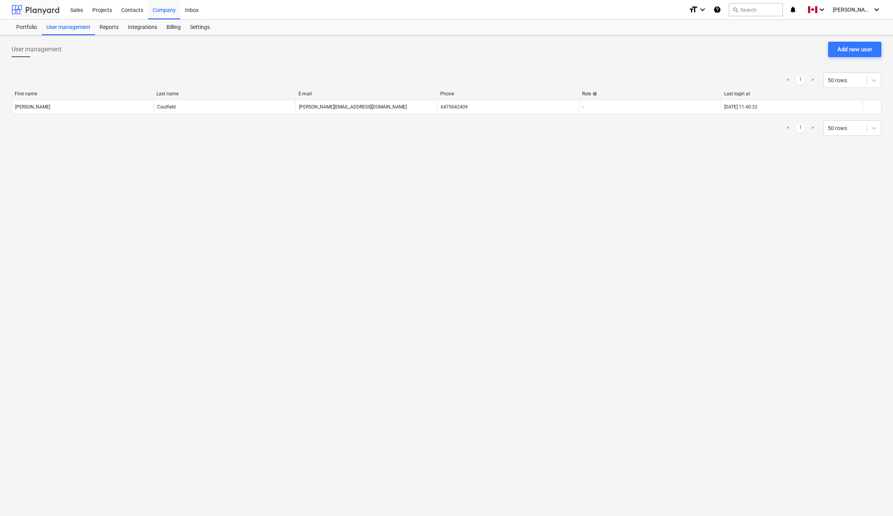
click at [51, 14] on div at bounding box center [36, 9] width 48 height 19
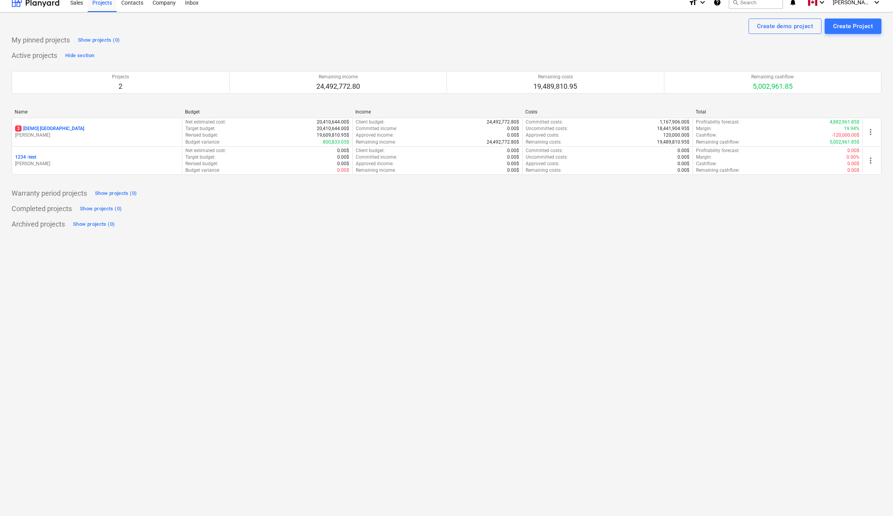
scroll to position [7, 0]
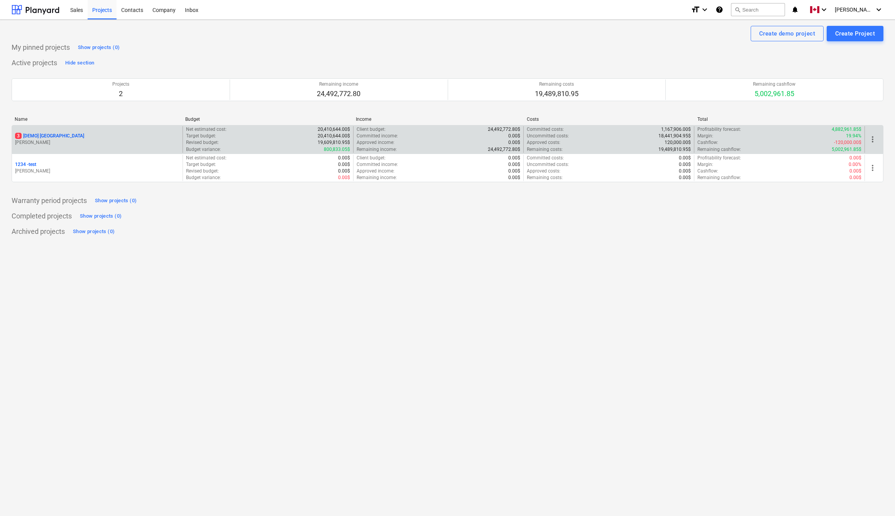
click at [108, 140] on p "[PERSON_NAME]" at bounding box center [97, 142] width 164 height 7
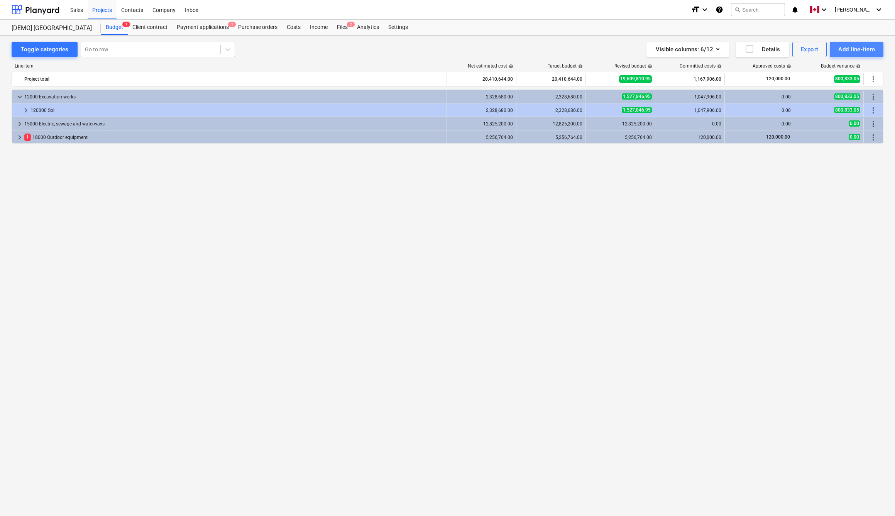
click at [844, 48] on div "Add line-item" at bounding box center [857, 49] width 37 height 10
click at [819, 83] on div "Add custom" at bounding box center [844, 82] width 80 height 14
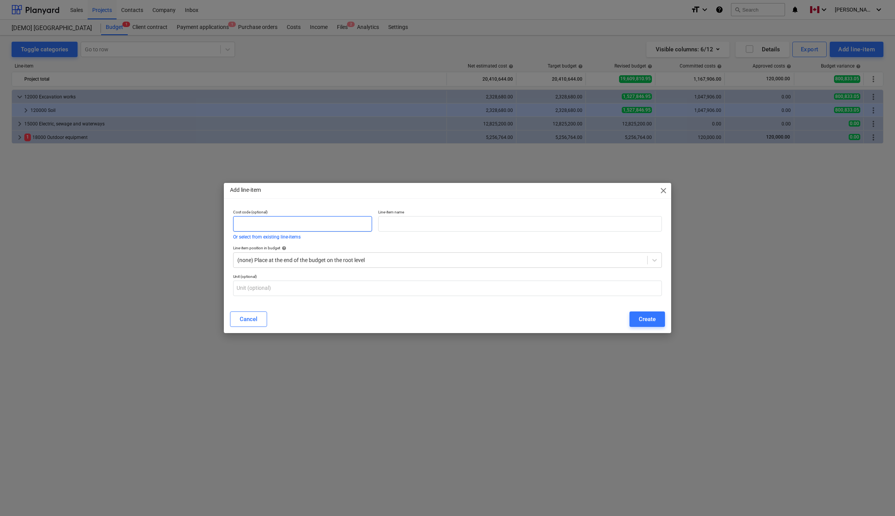
click at [288, 220] on input "text" at bounding box center [302, 223] width 139 height 15
click at [410, 223] on input "text" at bounding box center [520, 223] width 284 height 15
type input "Truss"
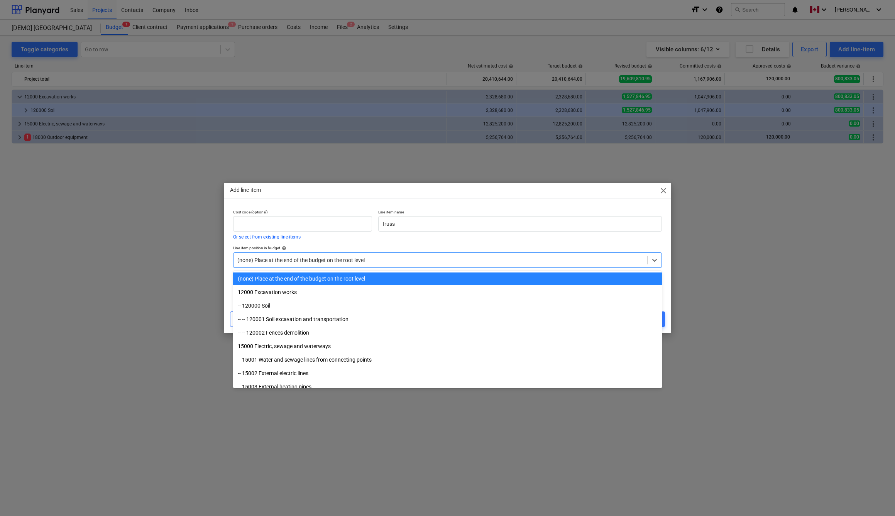
click at [289, 260] on div "(none) Place at the end of the budget on the root level" at bounding box center [440, 260] width 407 height 6
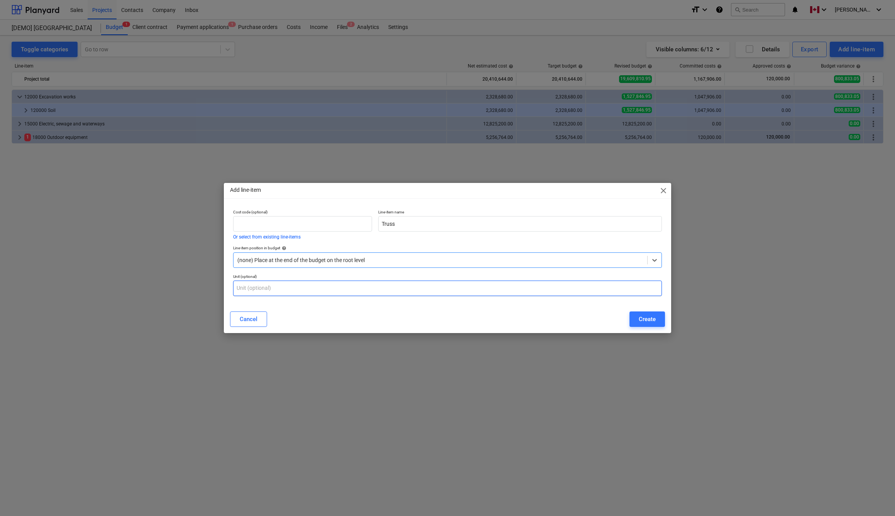
click at [279, 289] on input "text" at bounding box center [447, 288] width 429 height 15
type input "36"
click at [651, 319] on div "Create" at bounding box center [647, 319] width 17 height 10
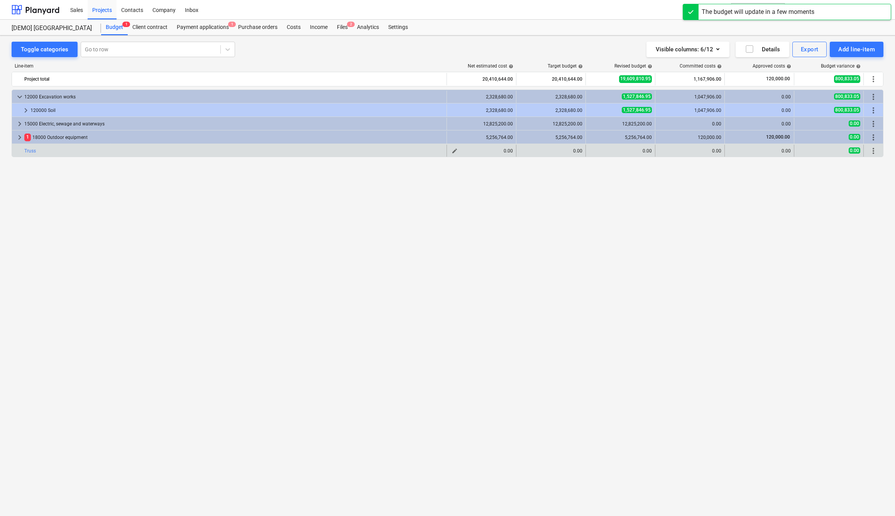
click at [494, 149] on div "0.00" at bounding box center [481, 150] width 63 height 5
click at [456, 151] on span "edit" at bounding box center [455, 151] width 6 height 6
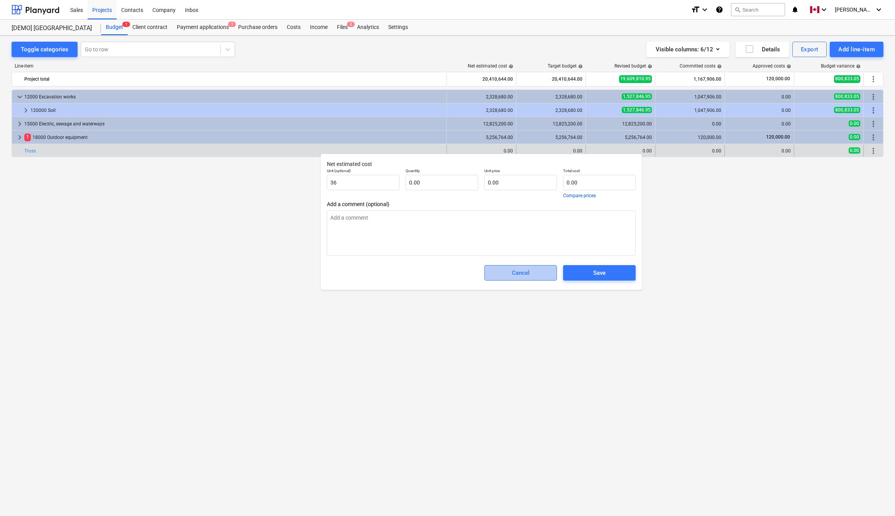
click at [524, 267] on button "Cancel" at bounding box center [521, 272] width 73 height 15
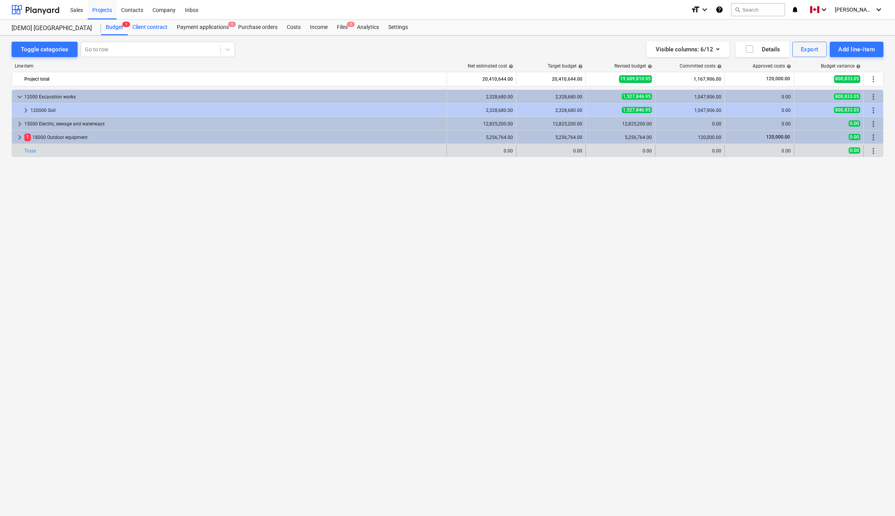
click at [151, 26] on div "Client contract" at bounding box center [150, 27] width 44 height 15
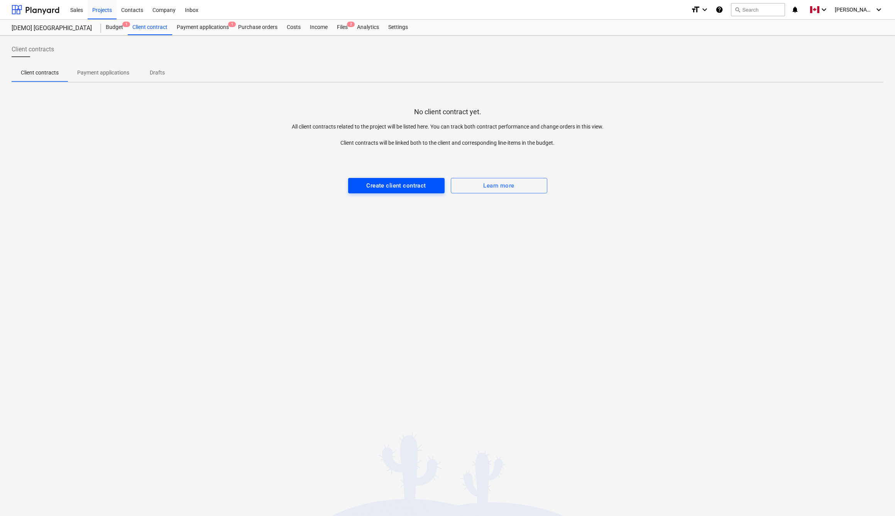
click at [407, 193] on button "Create client contract" at bounding box center [396, 185] width 97 height 15
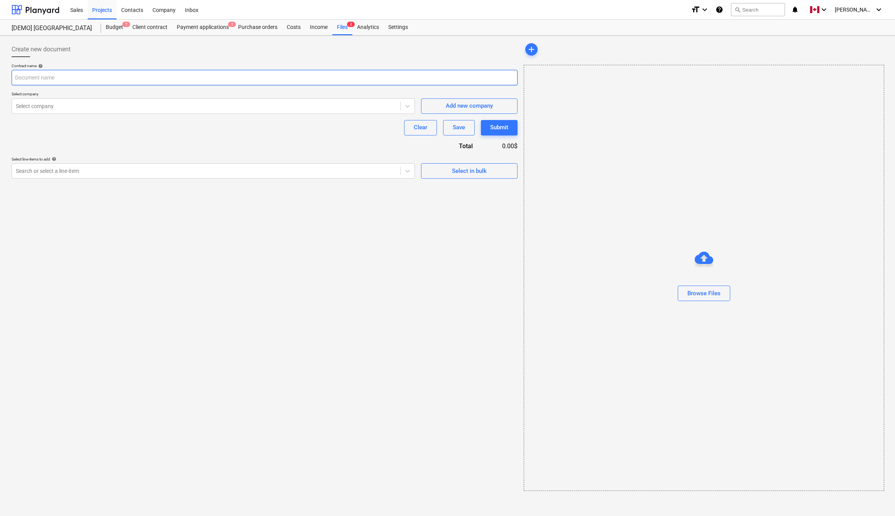
click at [122, 79] on input "text" at bounding box center [265, 77] width 506 height 15
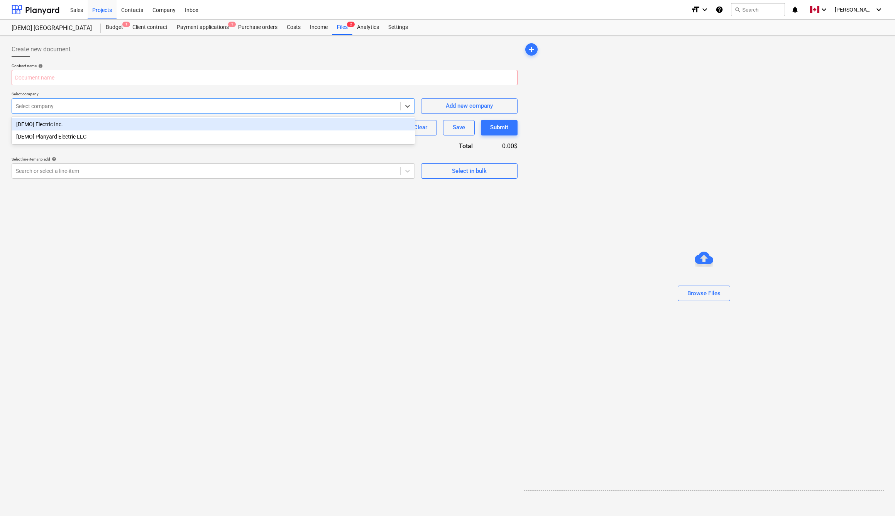
click at [122, 105] on div at bounding box center [206, 106] width 381 height 8
click at [97, 125] on div "[DEMO] Electric Inc." at bounding box center [213, 124] width 403 height 12
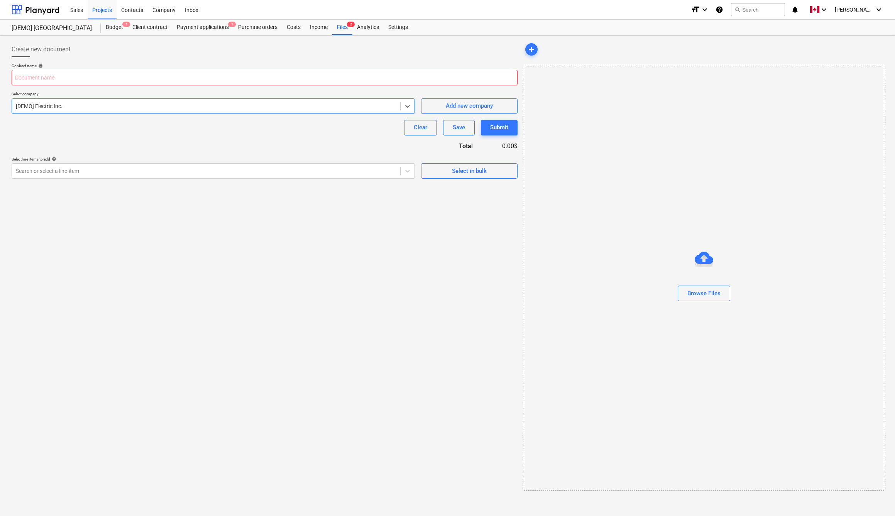
click at [52, 77] on input "text" at bounding box center [265, 77] width 506 height 15
click at [697, 294] on div "Browse Files" at bounding box center [704, 293] width 33 height 10
click at [196, 27] on div "Payment applications 1" at bounding box center [202, 27] width 61 height 15
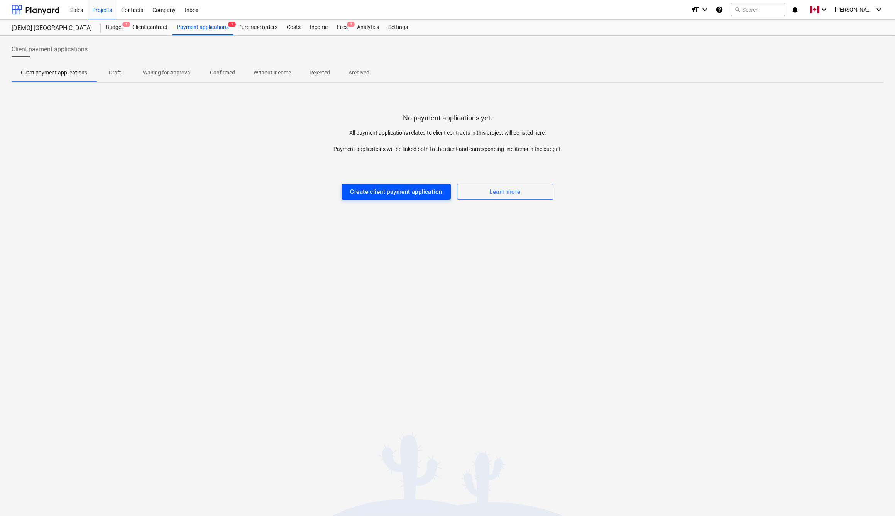
click at [382, 185] on button "Create client payment application" at bounding box center [396, 191] width 109 height 15
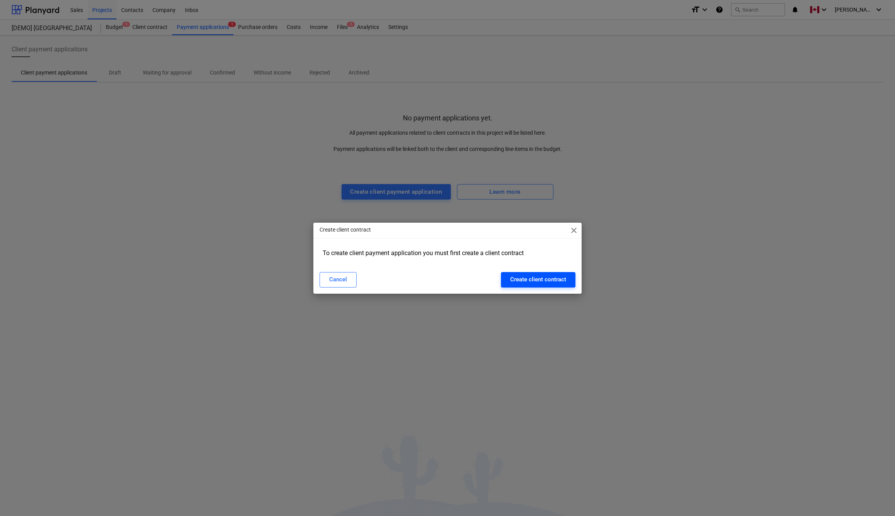
click at [548, 283] on div "Create client contract" at bounding box center [538, 280] width 56 height 10
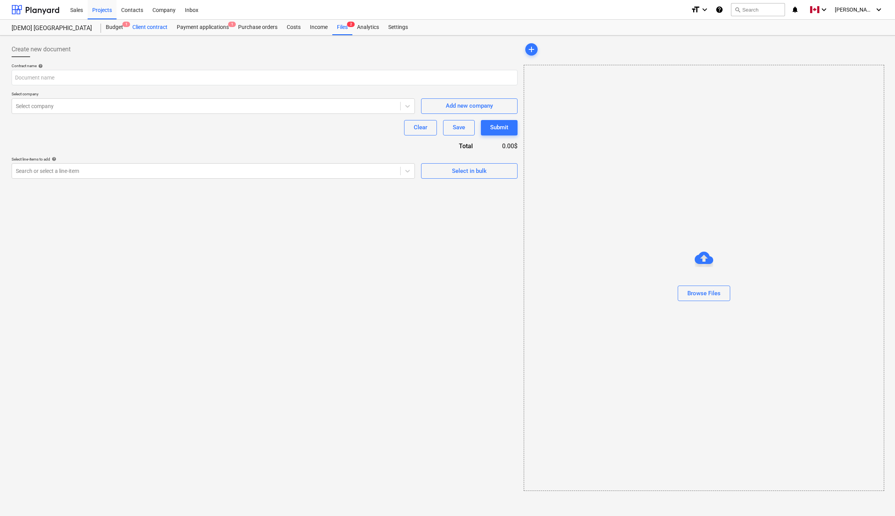
click at [160, 29] on div "Client contract" at bounding box center [150, 27] width 44 height 15
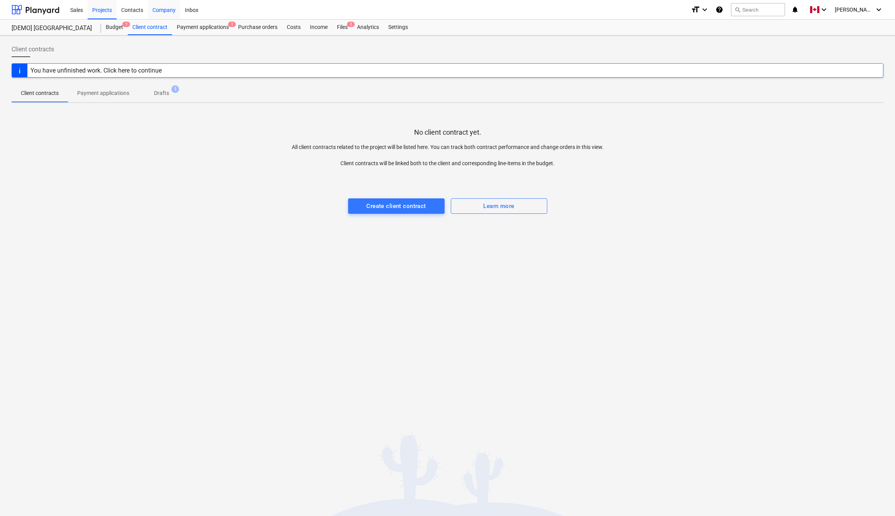
click at [175, 10] on div "Company" at bounding box center [164, 10] width 32 height 20
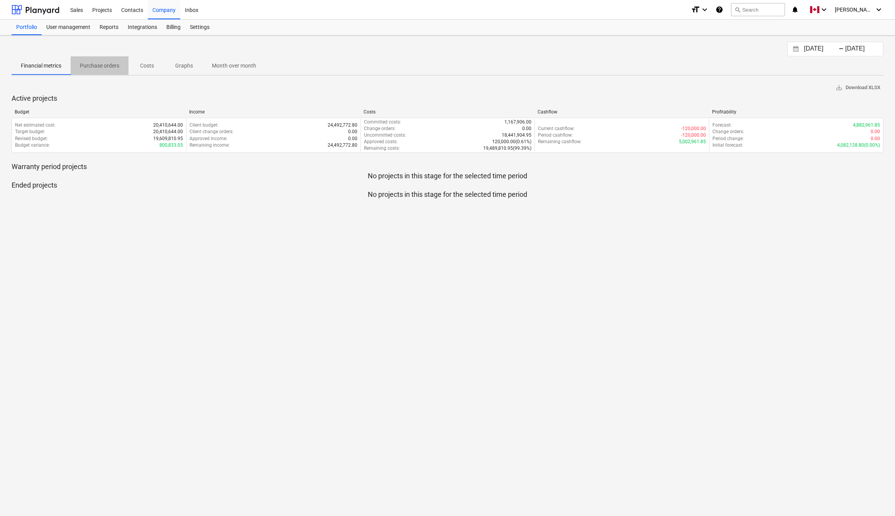
click at [113, 64] on p "Purchase orders" at bounding box center [99, 66] width 39 height 8
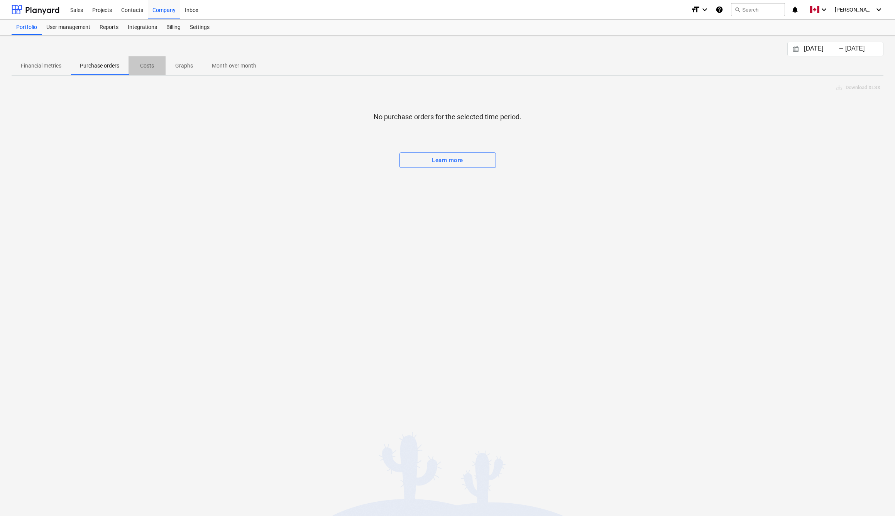
click at [161, 67] on span "Costs" at bounding box center [147, 65] width 37 height 13
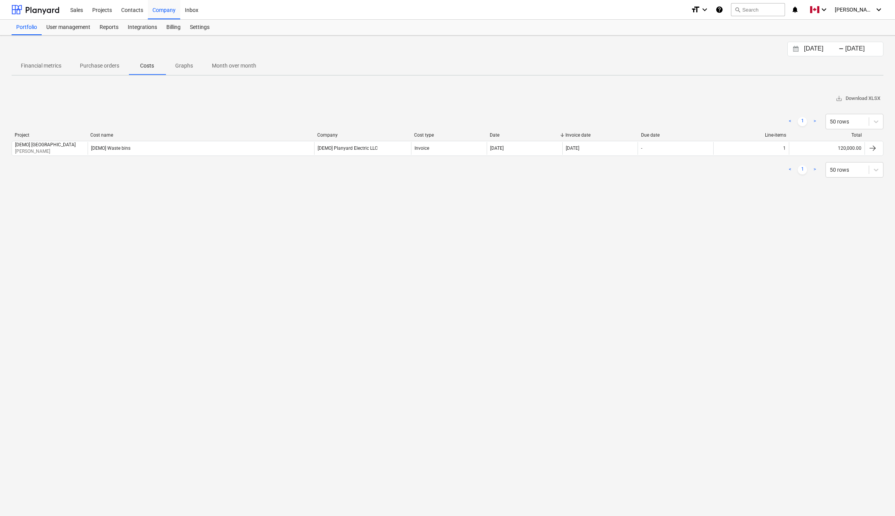
click at [184, 67] on p "Graphs" at bounding box center [184, 66] width 19 height 8
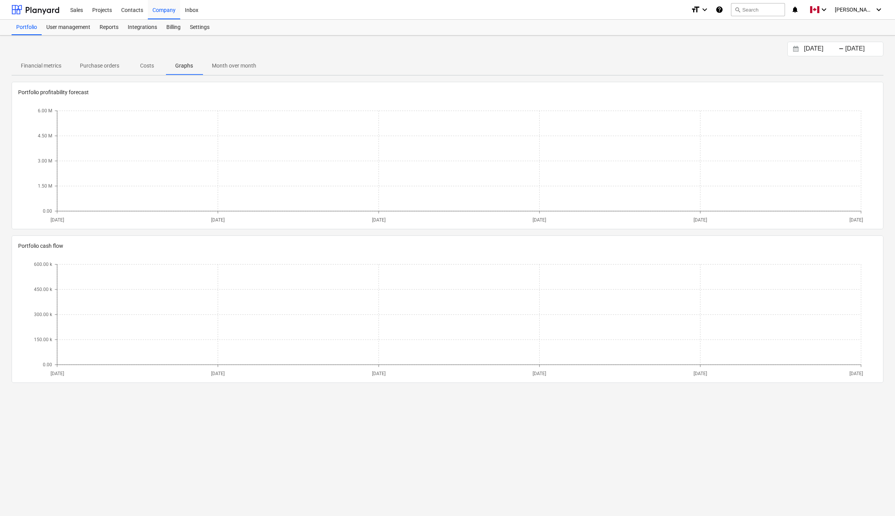
click at [222, 68] on p "Month over month" at bounding box center [234, 66] width 44 height 8
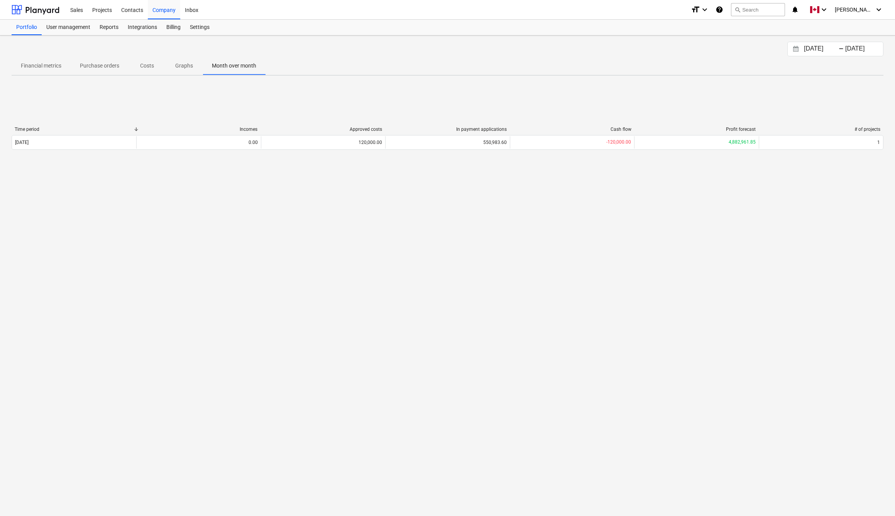
click at [169, 68] on span "Graphs" at bounding box center [184, 65] width 37 height 13
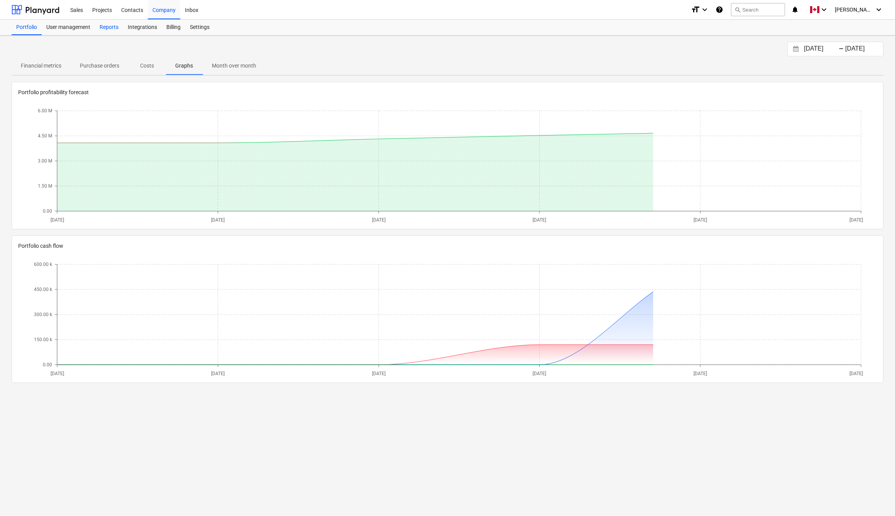
click at [108, 29] on div "Reports" at bounding box center [109, 27] width 28 height 15
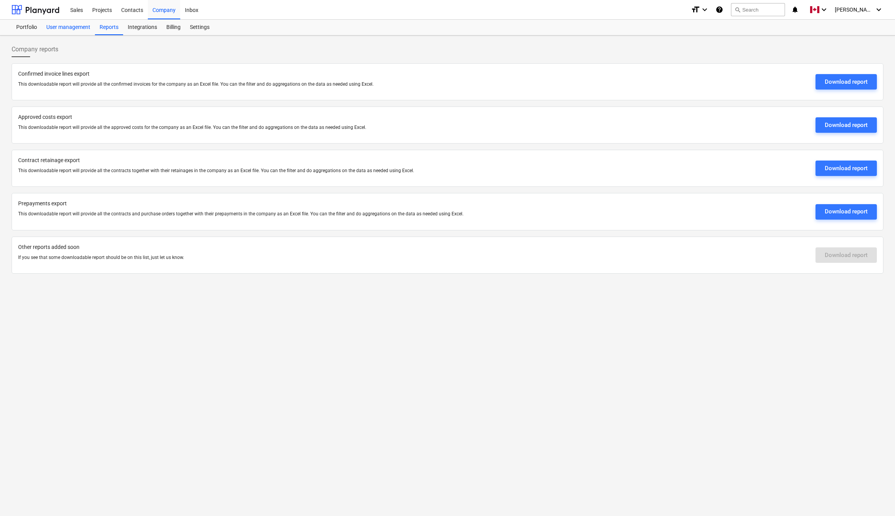
click at [86, 29] on div "User management" at bounding box center [68, 27] width 53 height 15
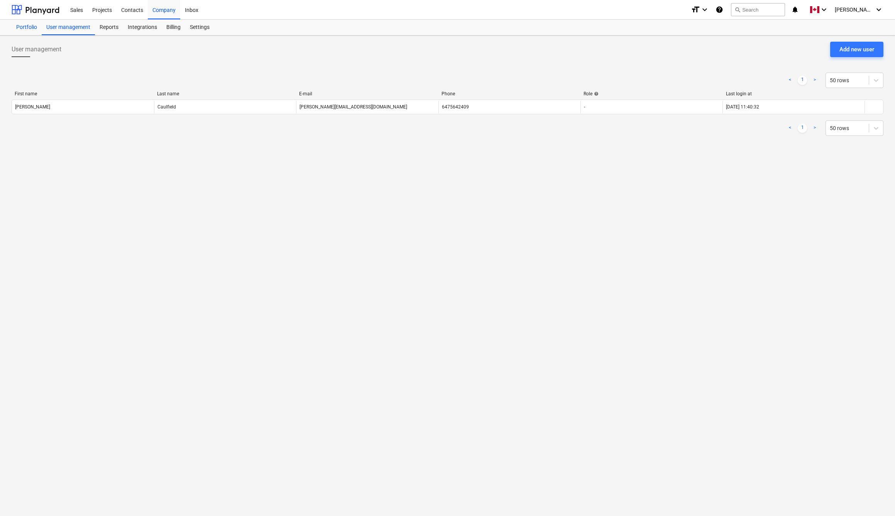
click at [33, 26] on div "Portfolio" at bounding box center [27, 27] width 30 height 15
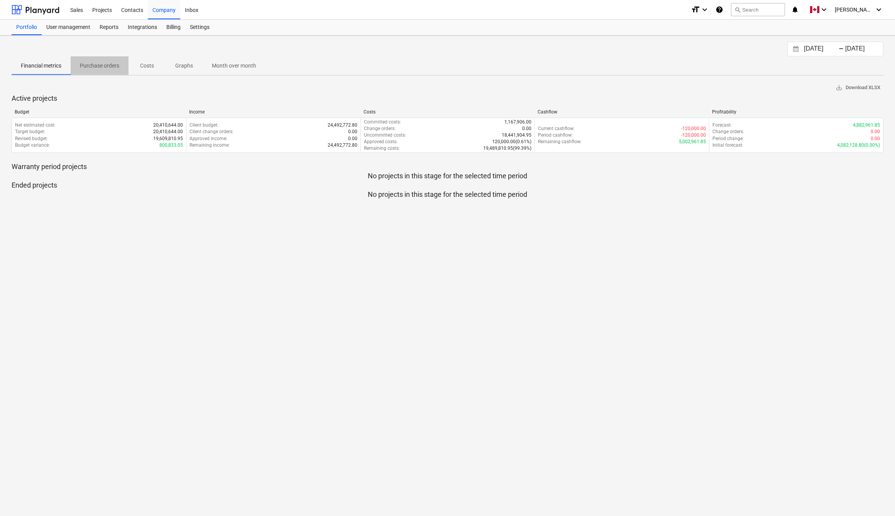
click at [94, 70] on span "Purchase orders" at bounding box center [100, 65] width 58 height 13
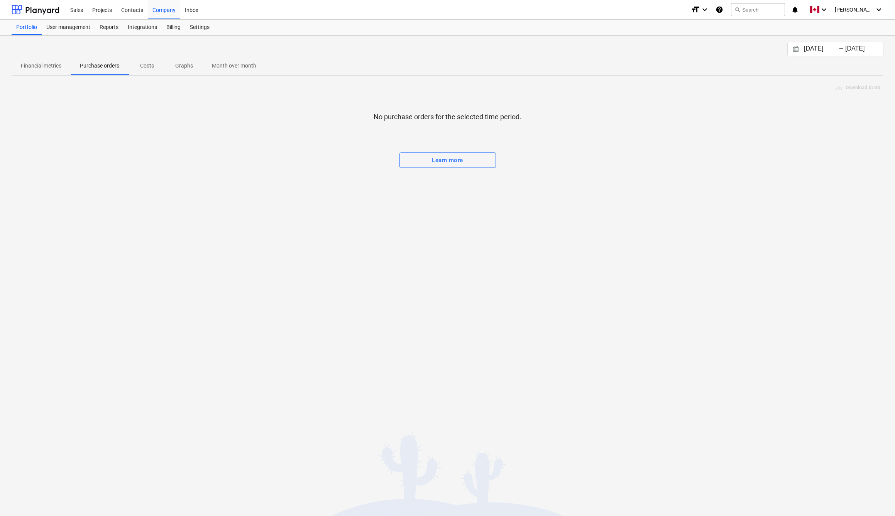
click at [146, 68] on p "Costs" at bounding box center [147, 66] width 19 height 8
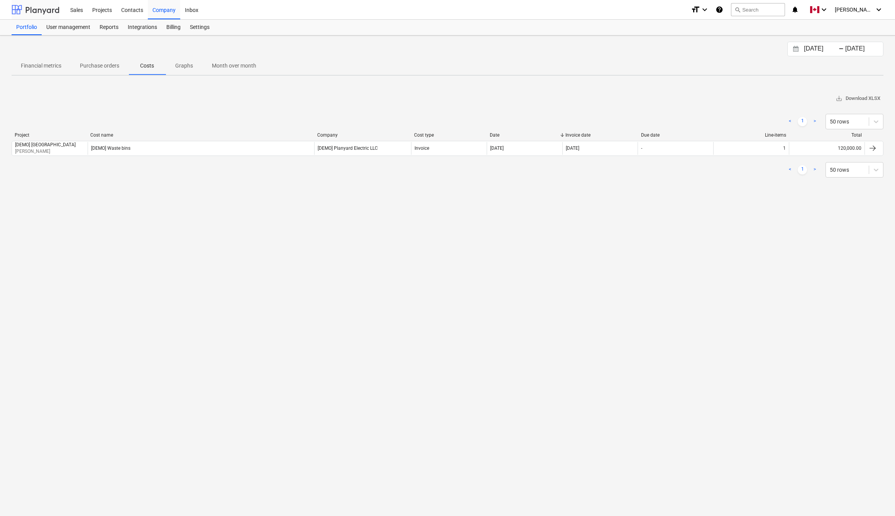
click at [32, 9] on div at bounding box center [36, 9] width 48 height 19
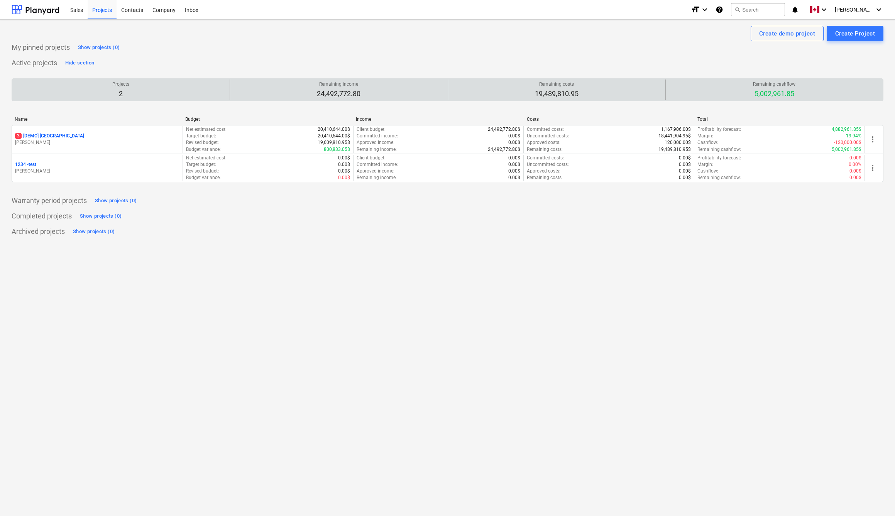
click at [119, 93] on p "2" at bounding box center [120, 93] width 17 height 9
click at [331, 90] on p "24,492,772.80" at bounding box center [339, 93] width 44 height 9
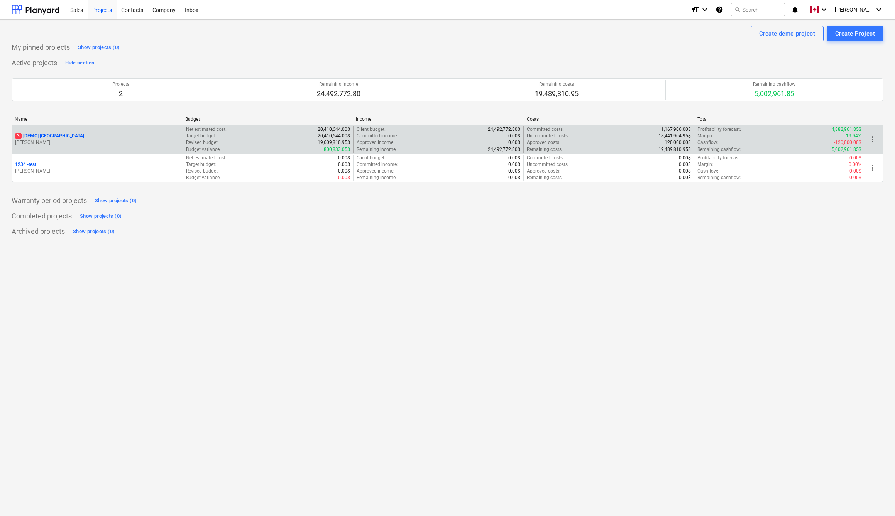
click at [56, 135] on p "3 [DEMO] [GEOGRAPHIC_DATA]" at bounding box center [49, 136] width 69 height 7
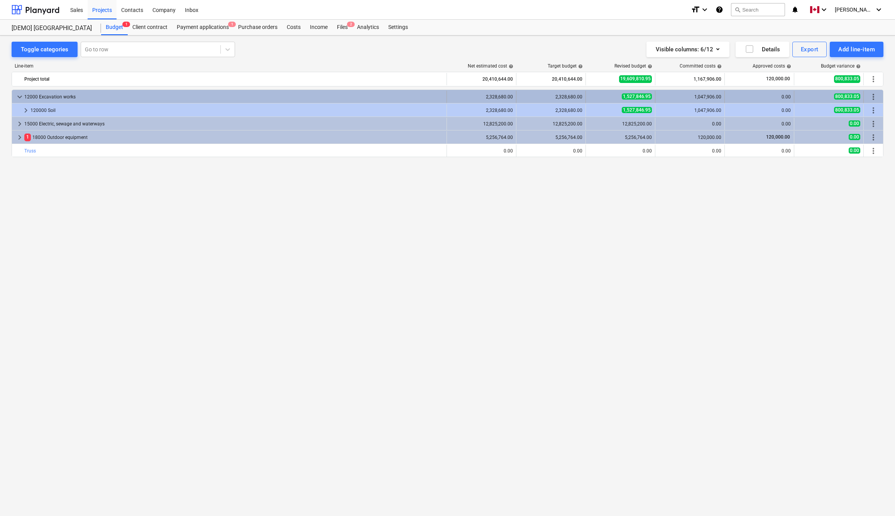
click at [23, 96] on span "keyboard_arrow_down" at bounding box center [19, 96] width 9 height 9
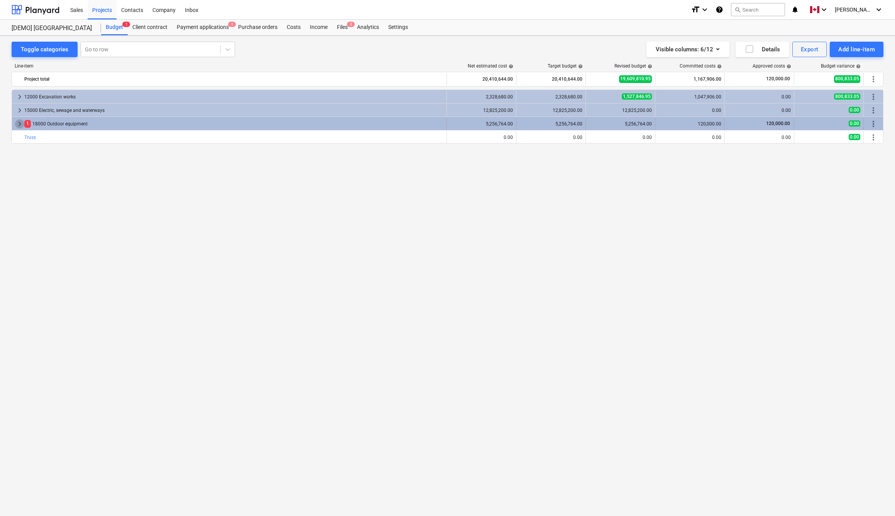
click at [19, 123] on span "keyboard_arrow_right" at bounding box center [19, 123] width 9 height 9
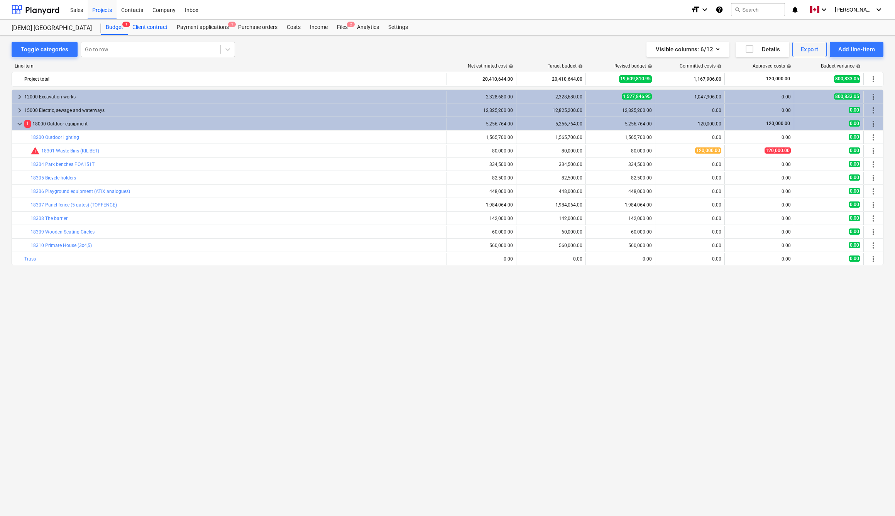
click at [152, 28] on div "Client contract" at bounding box center [150, 27] width 44 height 15
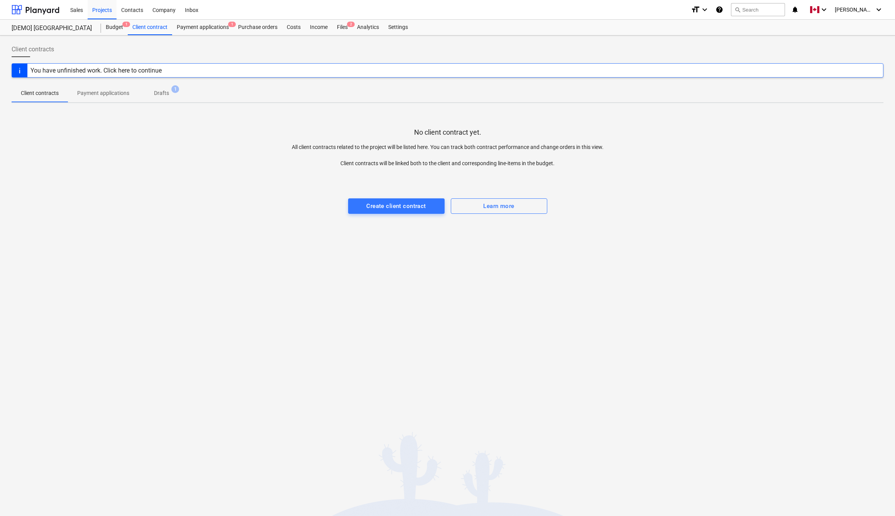
click at [131, 71] on div "You have unfinished work. Click here to continue" at bounding box center [96, 70] width 131 height 7
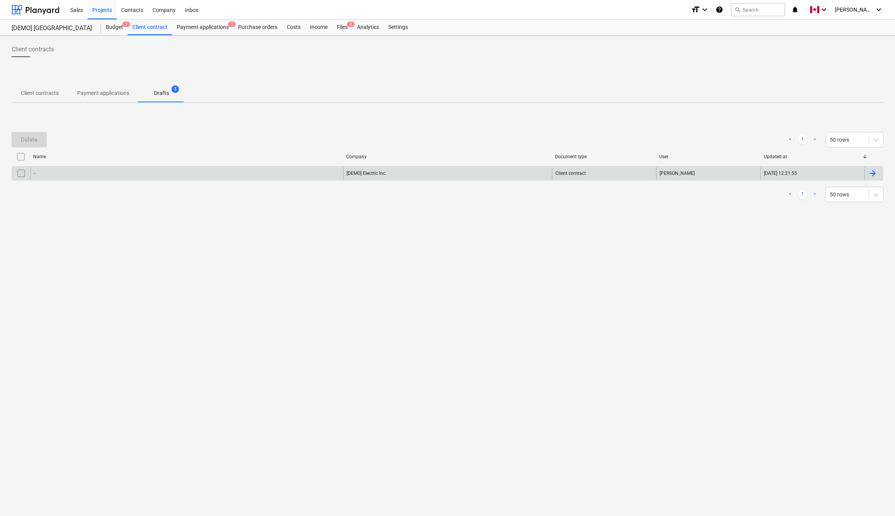
click at [68, 171] on div "-" at bounding box center [187, 173] width 313 height 12
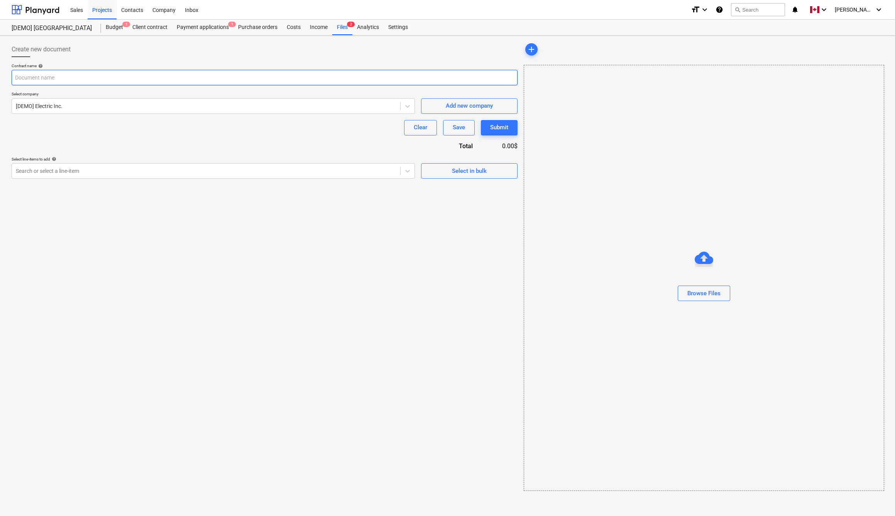
click at [66, 79] on input "text" at bounding box center [265, 77] width 506 height 15
type input "Test"
click at [494, 124] on div "Submit" at bounding box center [499, 127] width 18 height 10
click at [92, 168] on div at bounding box center [206, 171] width 381 height 8
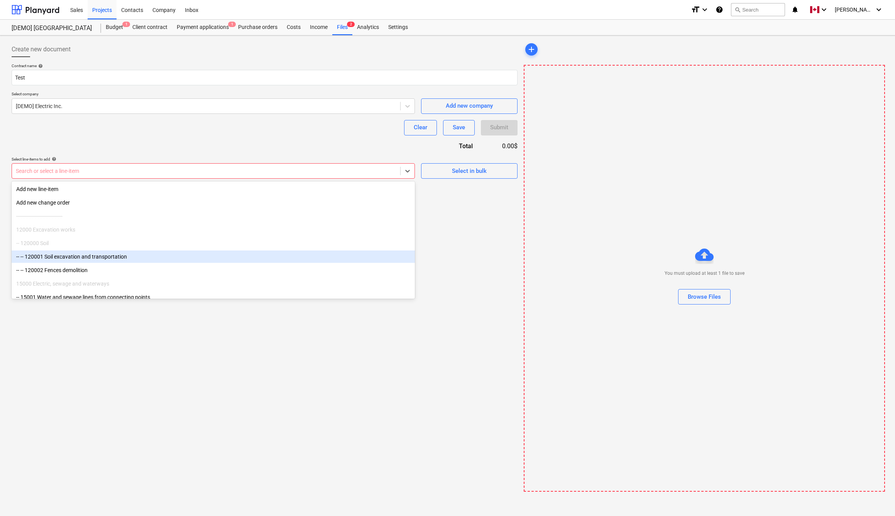
click at [73, 257] on div "-- -- 120001 Soil excavation and transportation" at bounding box center [213, 257] width 403 height 12
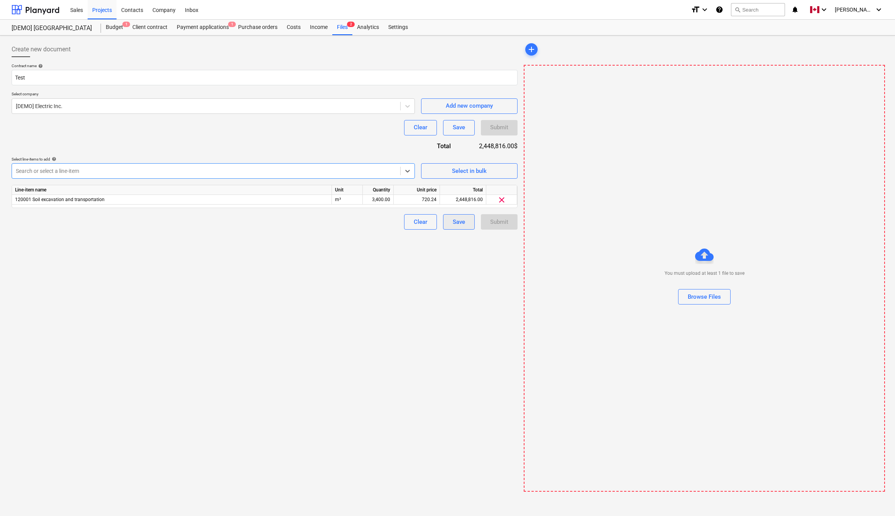
click at [458, 222] on div "Save" at bounding box center [459, 222] width 12 height 10
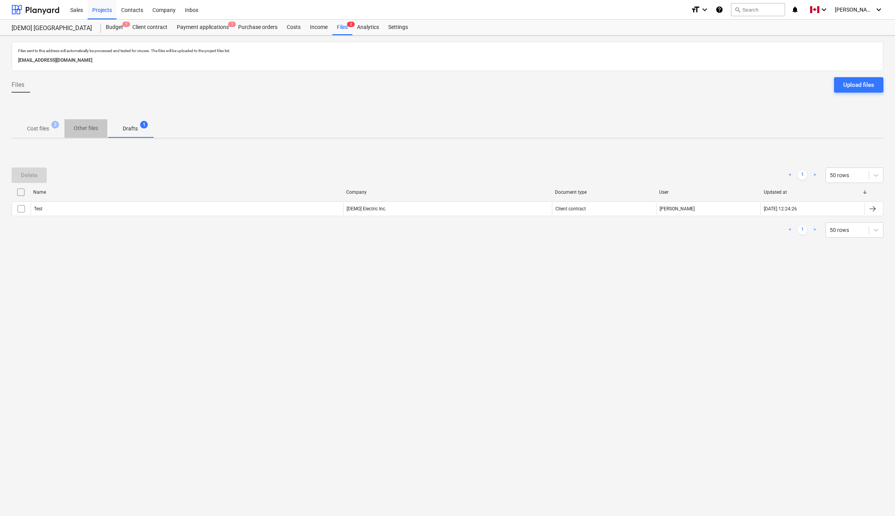
click at [78, 127] on p "Other files" at bounding box center [86, 128] width 24 height 8
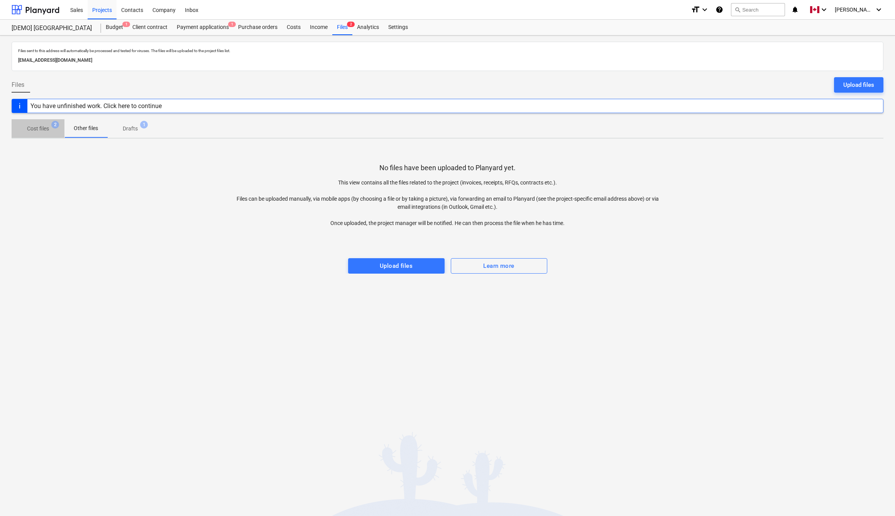
click at [42, 134] on span "Cost files 2" at bounding box center [38, 129] width 53 height 14
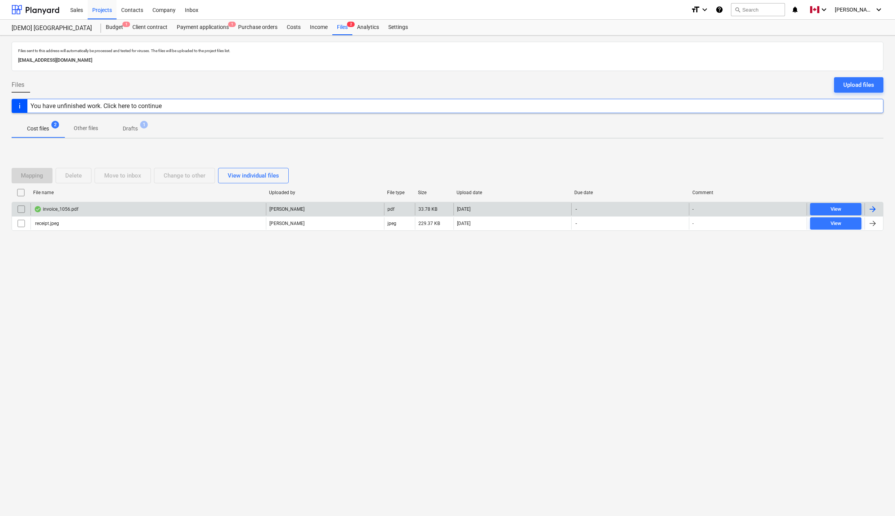
click at [59, 212] on div "invoice_1056.pdf" at bounding box center [56, 209] width 44 height 6
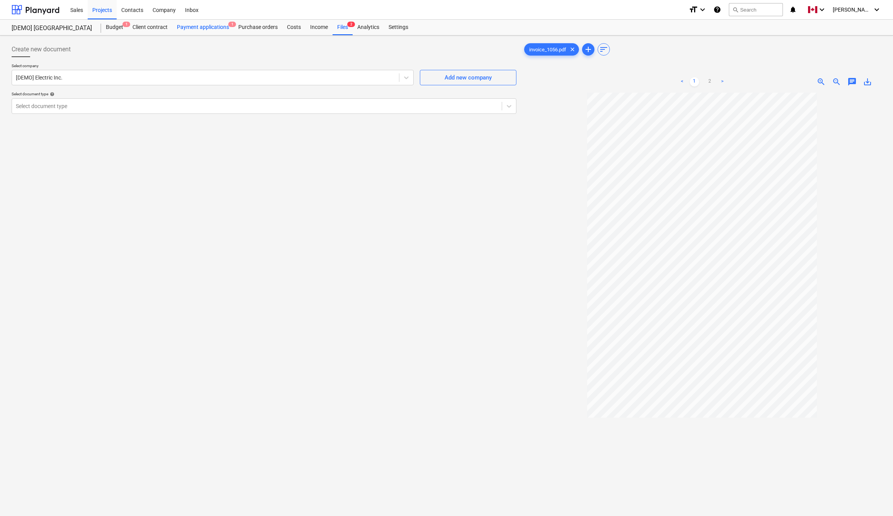
click at [203, 28] on div "Payment applications 1" at bounding box center [202, 27] width 61 height 15
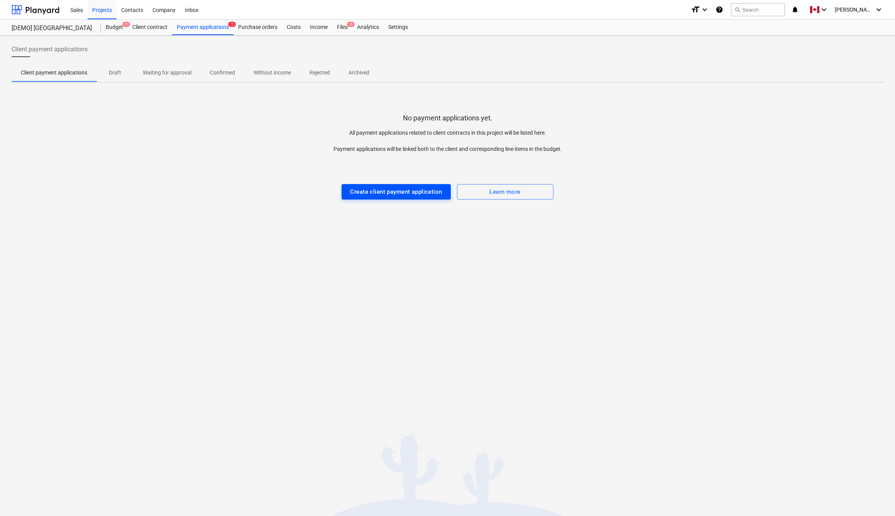
click at [375, 188] on div "Create client payment application" at bounding box center [396, 192] width 92 height 10
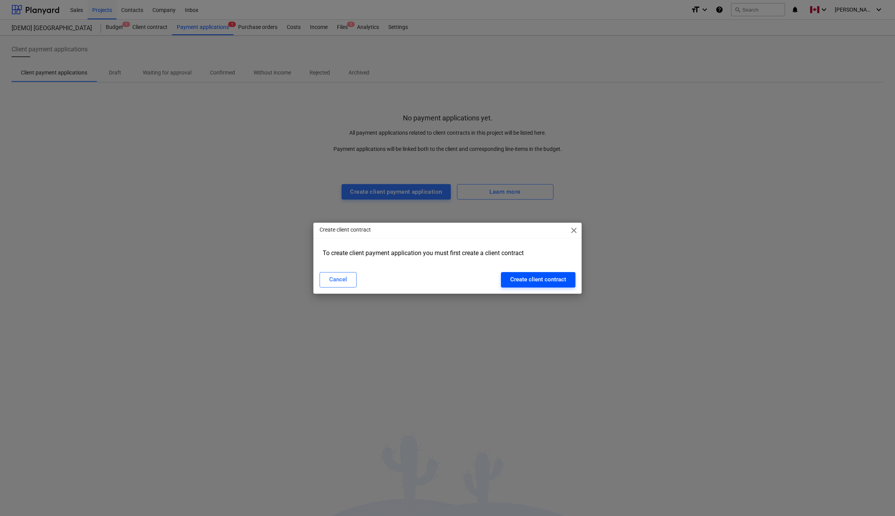
click at [530, 280] on div "Create client contract" at bounding box center [538, 280] width 56 height 10
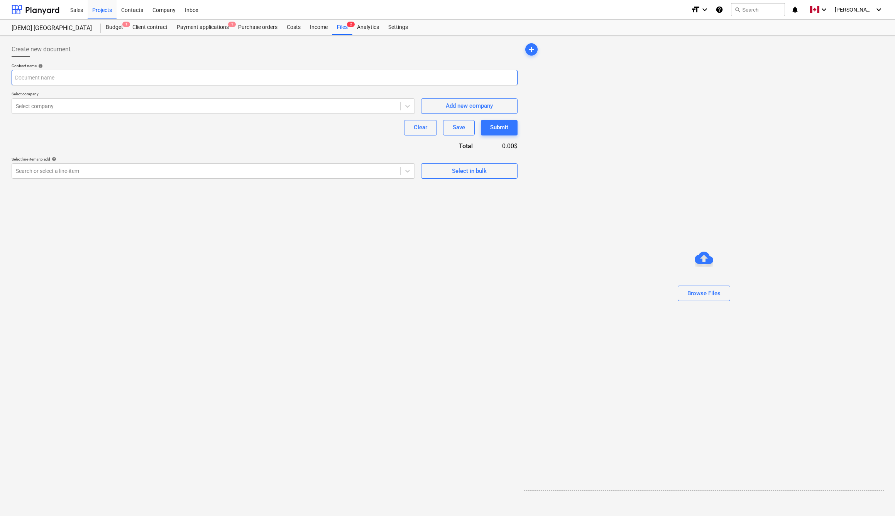
click at [64, 81] on input "text" at bounding box center [265, 77] width 506 height 15
click at [58, 108] on div at bounding box center [206, 106] width 381 height 8
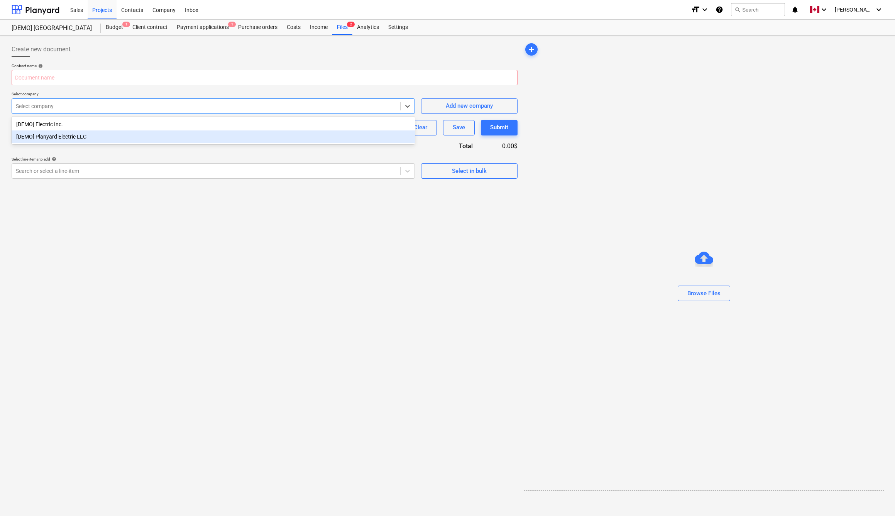
click at [76, 140] on div "[DEMO] Planyard Electric LLC" at bounding box center [213, 137] width 403 height 12
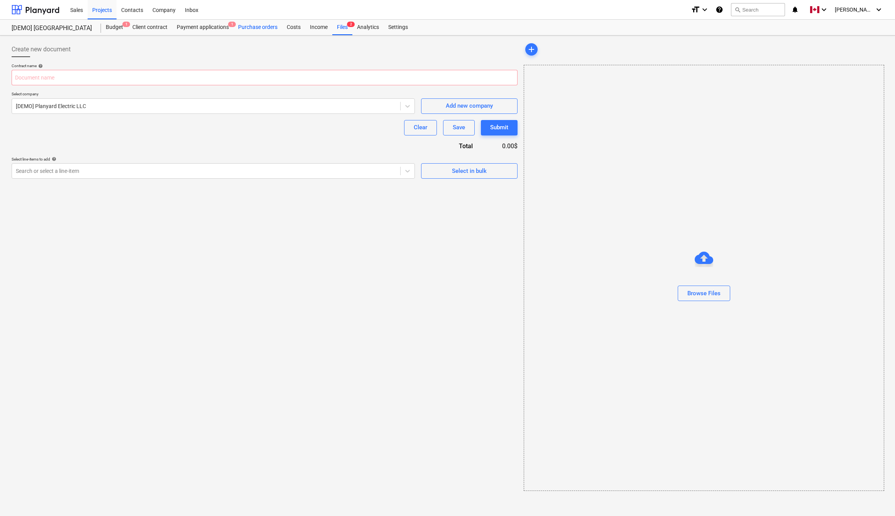
click at [257, 28] on div "Purchase orders" at bounding box center [258, 27] width 49 height 15
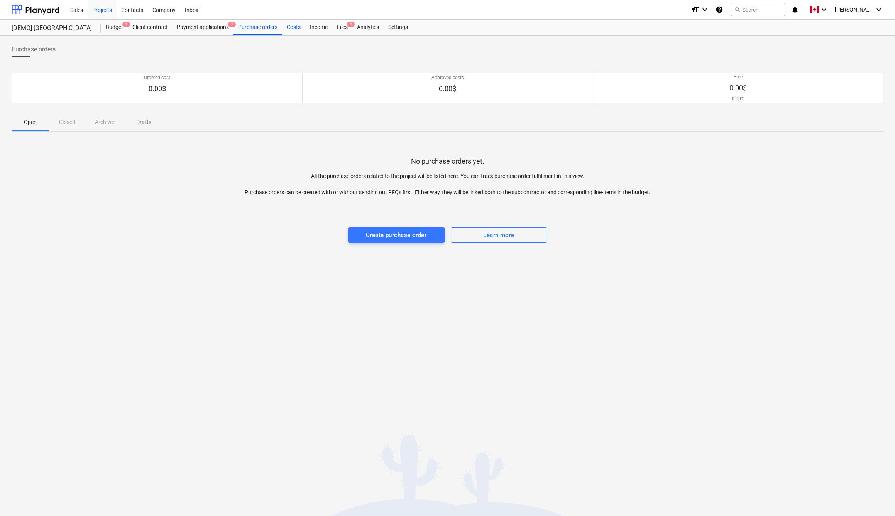
click at [299, 29] on div "Costs" at bounding box center [293, 27] width 23 height 15
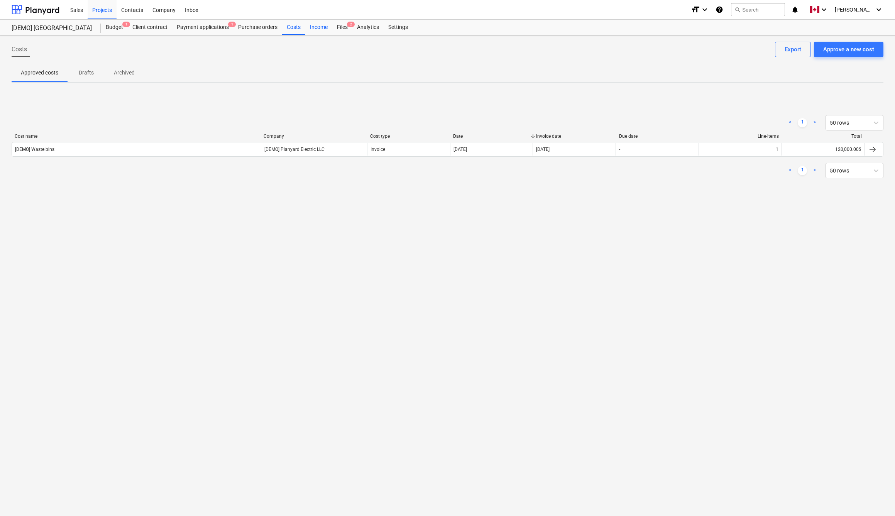
click at [319, 29] on div "Income" at bounding box center [318, 27] width 27 height 15
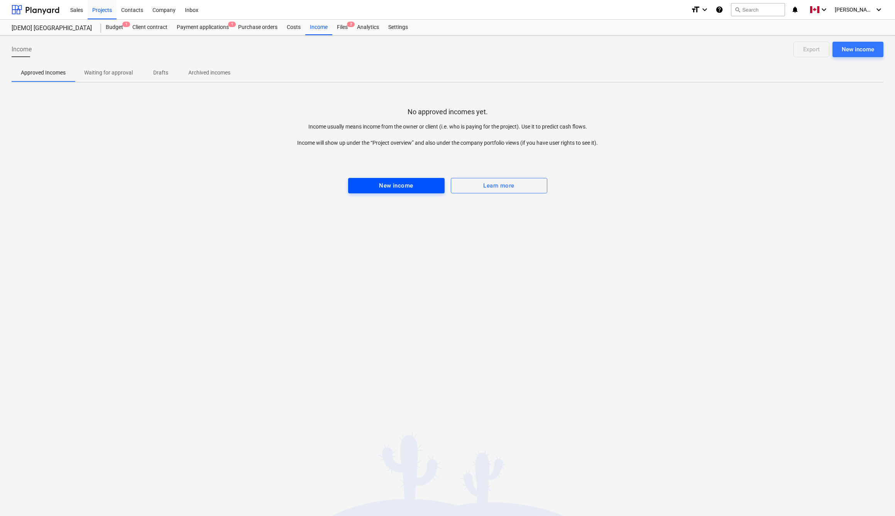
click at [397, 189] on div "New income" at bounding box center [396, 186] width 34 height 10
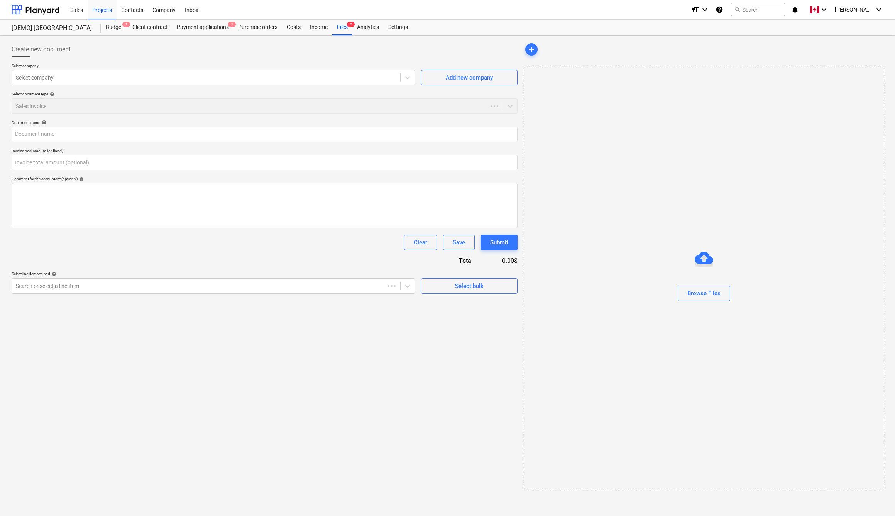
type input "0.00"
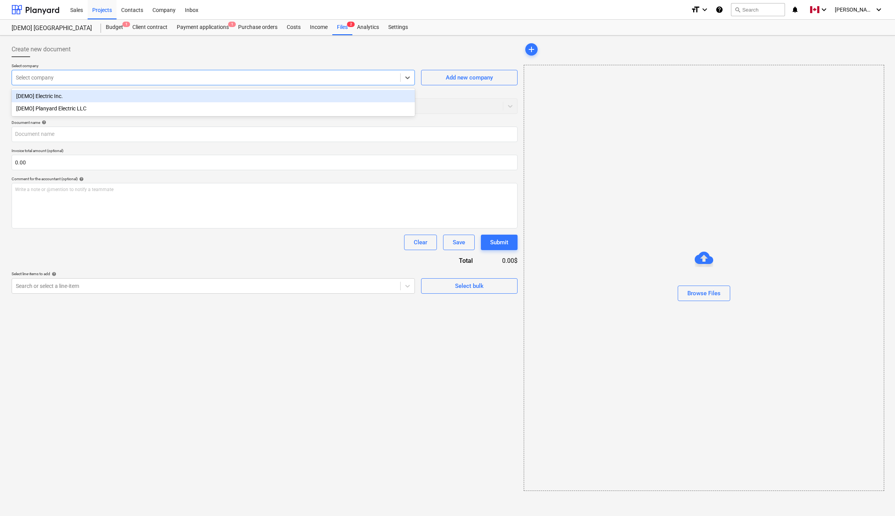
click at [110, 76] on div at bounding box center [206, 78] width 381 height 8
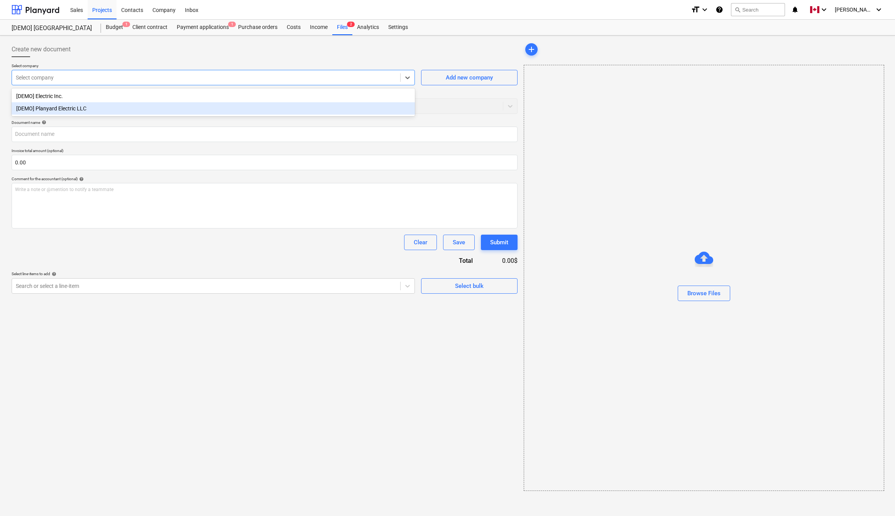
click at [98, 107] on div "[DEMO] Planyard Electric LLC" at bounding box center [213, 108] width 403 height 12
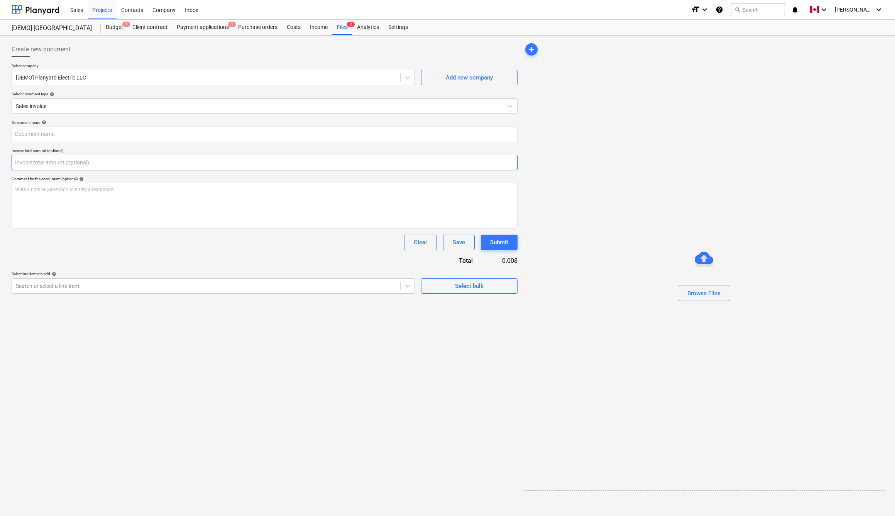
click at [97, 164] on input "text" at bounding box center [265, 162] width 506 height 15
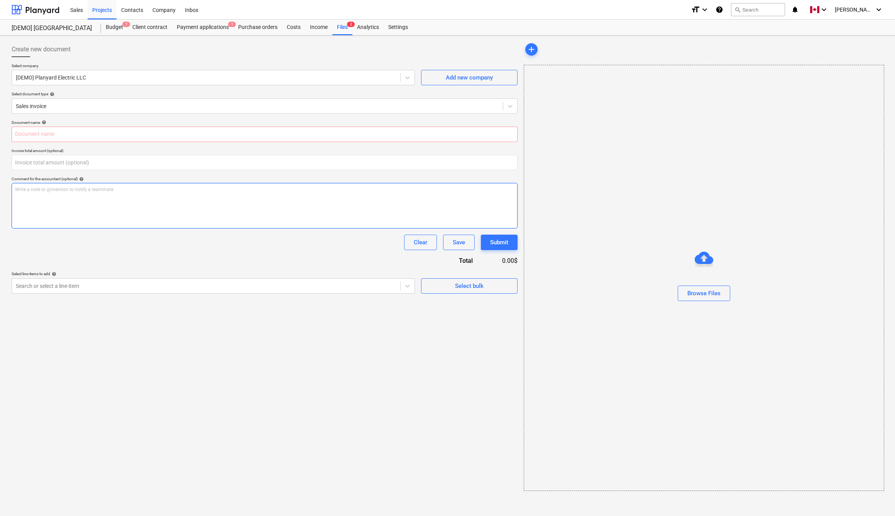
type input "0.00"
click at [96, 198] on div "Write a note or @mention to notify a teammate [PERSON_NAME]" at bounding box center [265, 206] width 506 height 46
click at [460, 285] on div "Select bulk" at bounding box center [469, 286] width 29 height 10
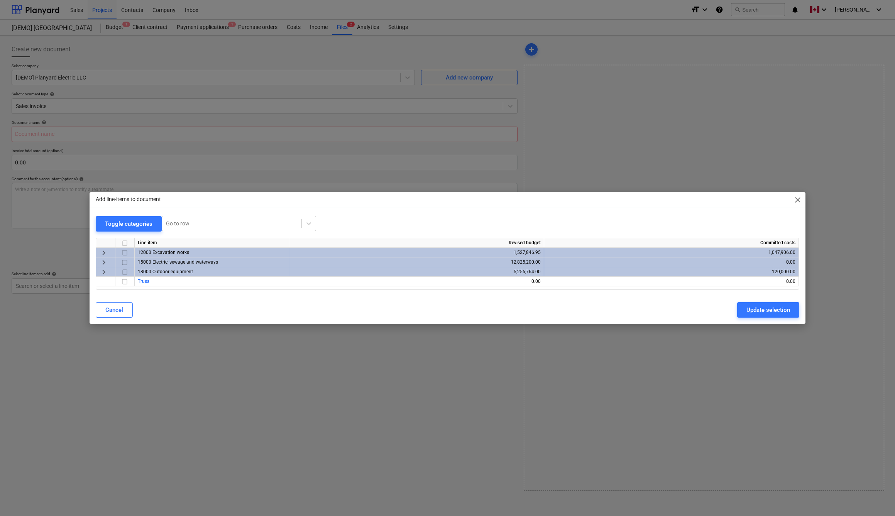
click at [127, 253] on input "checkbox" at bounding box center [124, 252] width 9 height 9
click at [124, 261] on input "checkbox" at bounding box center [124, 262] width 9 height 9
click at [125, 272] on input "checkbox" at bounding box center [124, 272] width 9 height 9
click at [758, 309] on div "Update selection" at bounding box center [769, 310] width 44 height 10
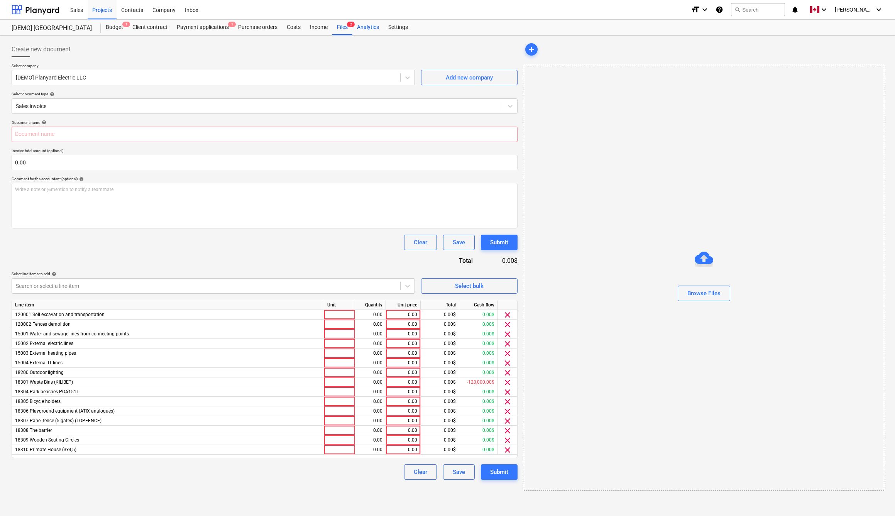
click at [366, 21] on div "Analytics" at bounding box center [368, 27] width 31 height 15
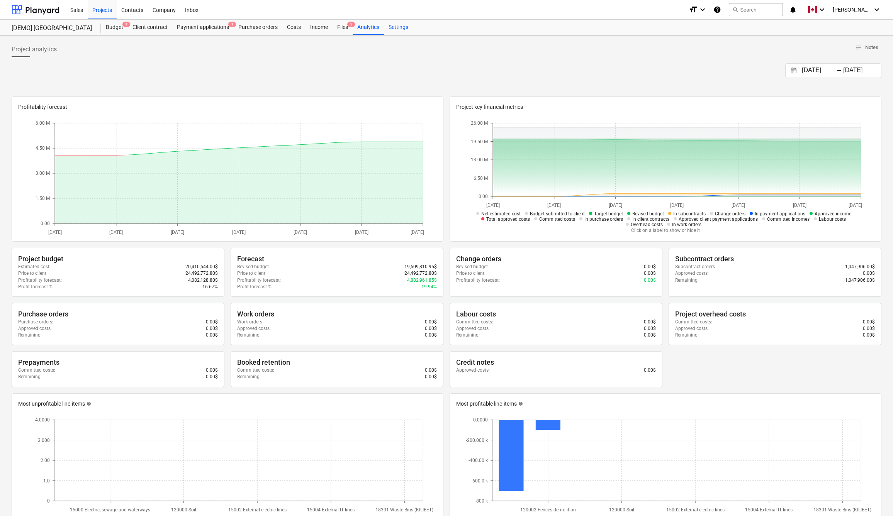
click at [408, 26] on div "Settings" at bounding box center [398, 27] width 29 height 15
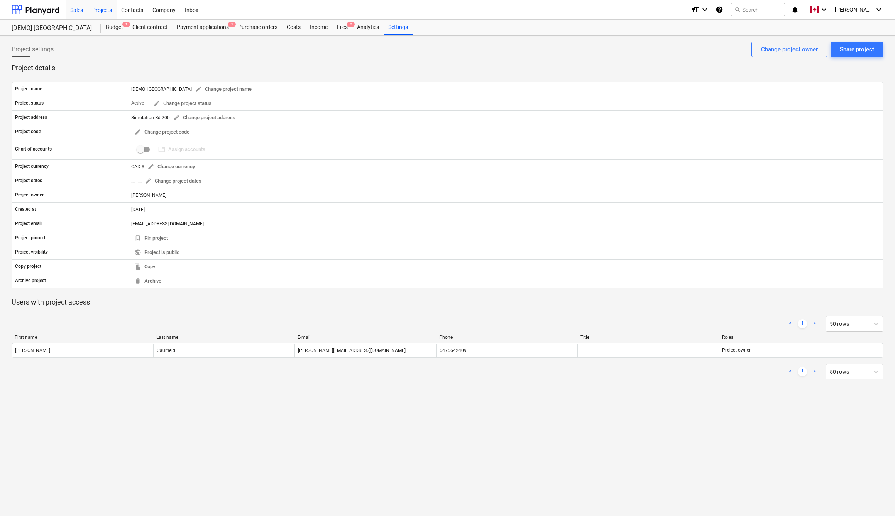
click at [78, 10] on div "Sales" at bounding box center [77, 10] width 22 height 20
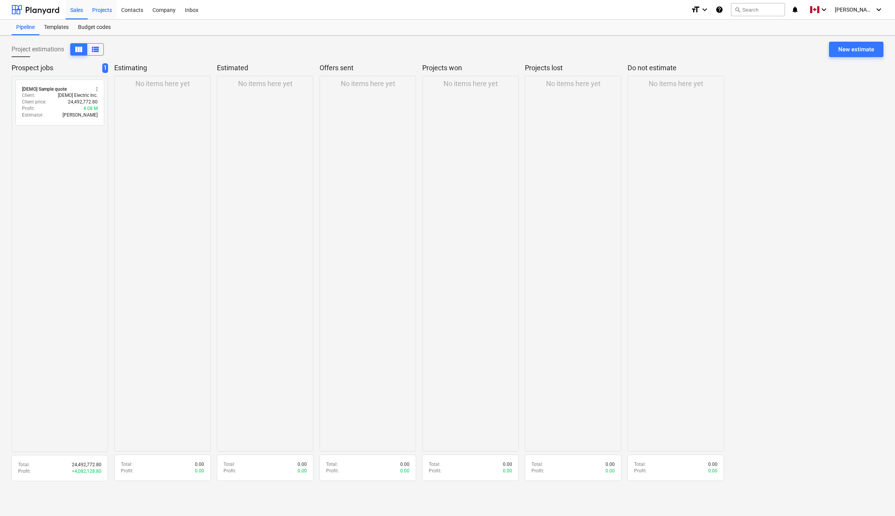
click at [99, 7] on div "Projects" at bounding box center [102, 10] width 29 height 20
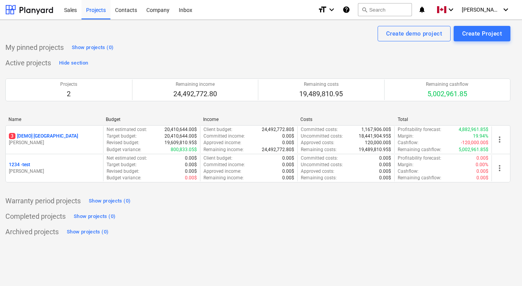
scroll to position [0, 3]
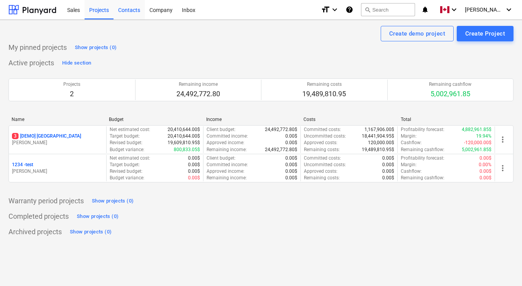
click at [134, 11] on div "Contacts" at bounding box center [129, 10] width 31 height 20
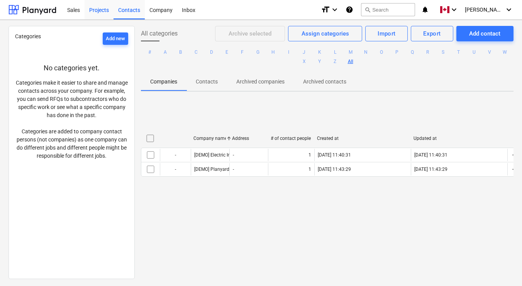
click at [101, 11] on div "Projects" at bounding box center [99, 10] width 29 height 20
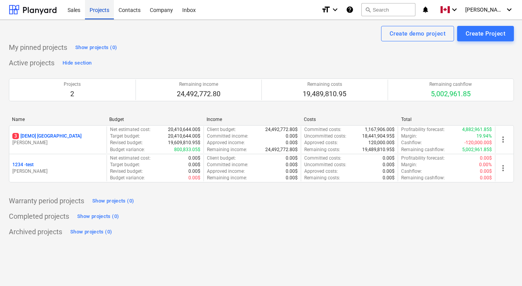
scroll to position [0, 3]
click at [68, 8] on div "Sales" at bounding box center [74, 10] width 22 height 20
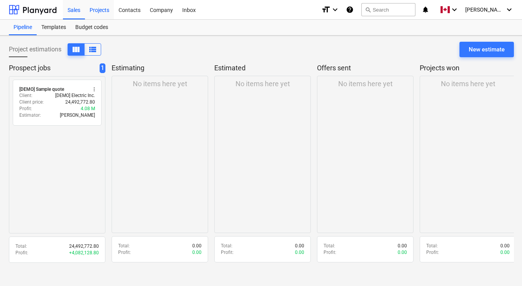
click at [102, 10] on div "Projects" at bounding box center [99, 10] width 29 height 20
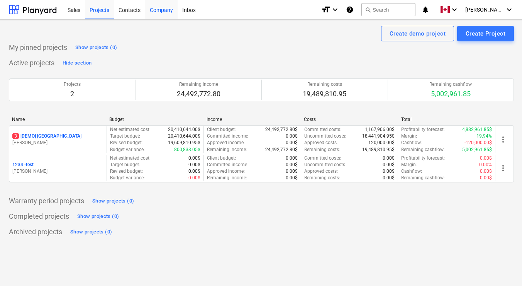
click at [159, 10] on div "Company" at bounding box center [161, 10] width 32 height 20
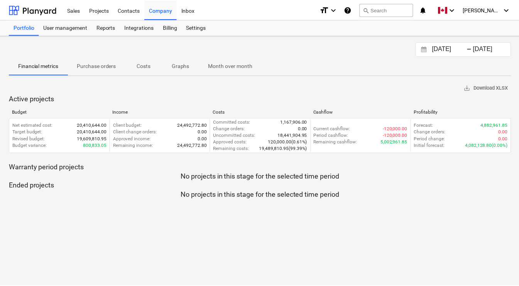
scroll to position [0, 3]
click at [96, 68] on p "Purchase orders" at bounding box center [95, 66] width 39 height 8
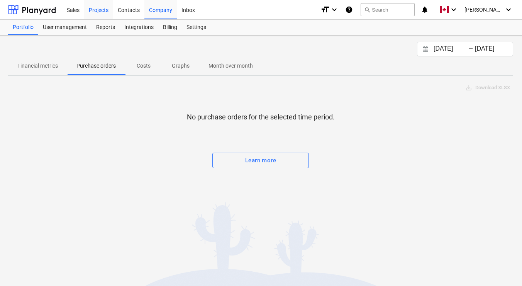
click at [95, 11] on div "Projects" at bounding box center [98, 10] width 29 height 20
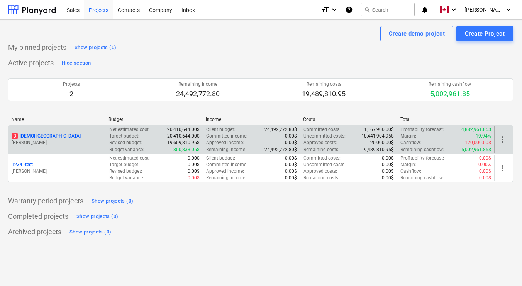
click at [67, 132] on div "3 [DEMO] [GEOGRAPHIC_DATA] [PERSON_NAME]" at bounding box center [56, 139] width 97 height 27
click at [60, 135] on p "3 [DEMO] [GEOGRAPHIC_DATA]" at bounding box center [46, 136] width 69 height 7
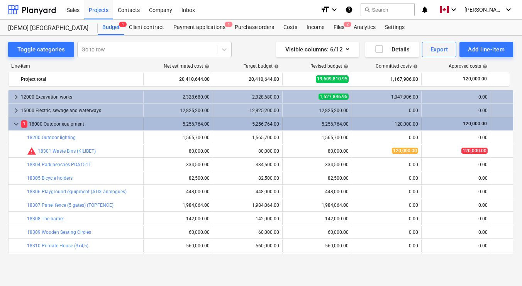
click at [14, 123] on span "keyboard_arrow_down" at bounding box center [16, 123] width 9 height 9
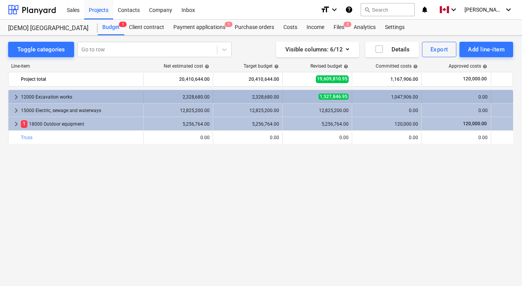
click at [17, 98] on span "keyboard_arrow_right" at bounding box center [16, 96] width 9 height 9
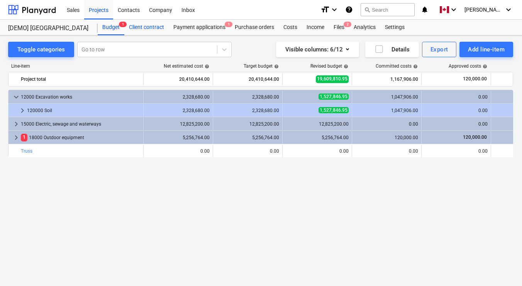
click at [152, 29] on div "Client contract" at bounding box center [146, 27] width 44 height 15
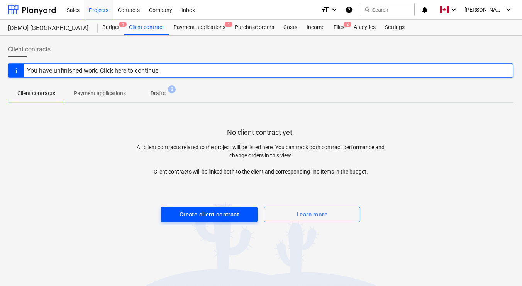
click at [223, 214] on div "Create client contract" at bounding box center [209, 214] width 59 height 10
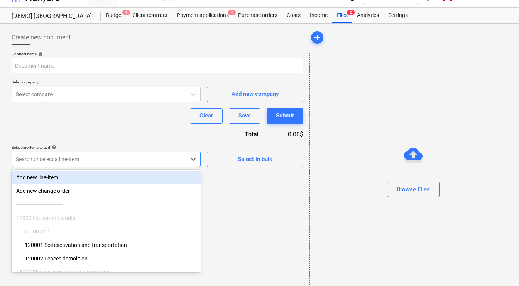
click at [78, 173] on body "Sales Projects Contacts Company Inbox format_size keyboard_arrow_down help sear…" at bounding box center [259, 131] width 519 height 286
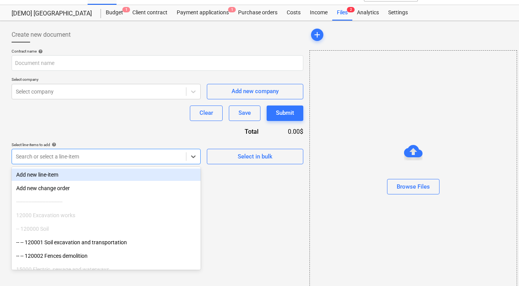
scroll to position [16, 0]
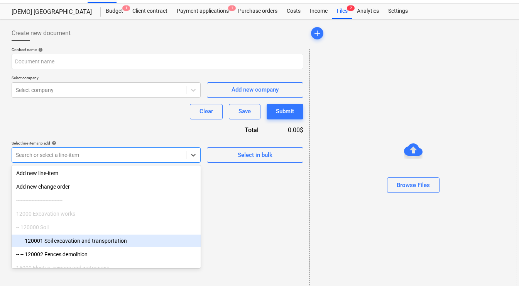
click at [68, 244] on div "-- -- 120001 Soil excavation and transportation" at bounding box center [106, 240] width 189 height 12
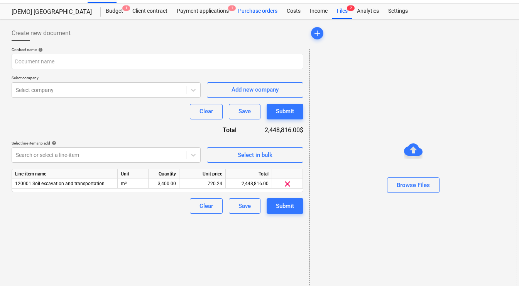
click at [250, 11] on div "Purchase orders" at bounding box center [258, 10] width 49 height 15
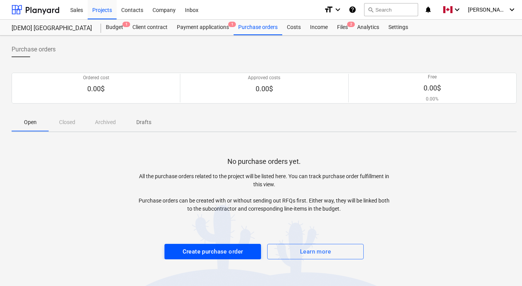
click at [209, 251] on div "Create purchase order" at bounding box center [213, 251] width 61 height 10
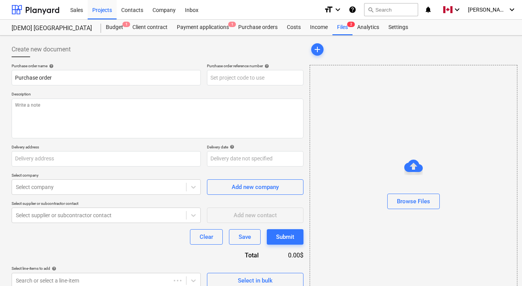
type textarea "x"
type input "Simulation Rd 200"
type textarea "x"
click at [291, 26] on div "Costs" at bounding box center [293, 27] width 23 height 15
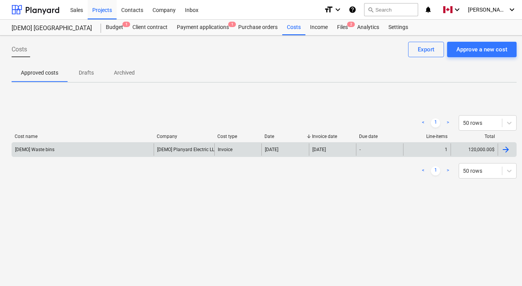
click at [41, 147] on div "[DEMO] Waste bins" at bounding box center [34, 149] width 39 height 5
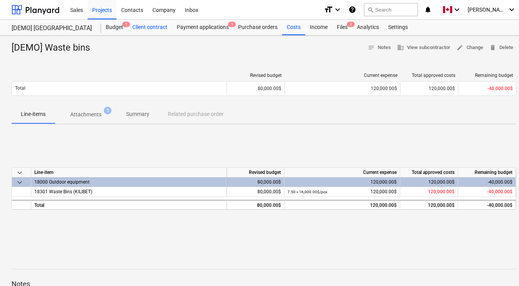
click at [151, 28] on div "Client contract" at bounding box center [150, 27] width 44 height 15
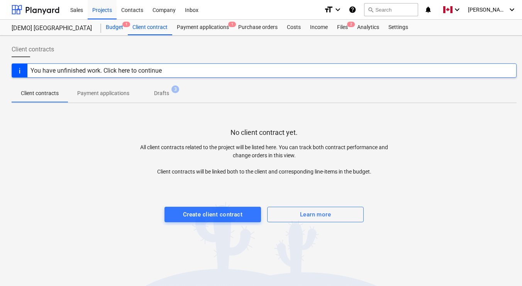
click at [113, 32] on div "Budget 1" at bounding box center [114, 27] width 27 height 15
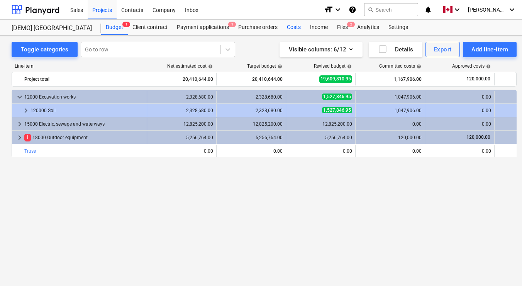
click at [296, 27] on div "Costs" at bounding box center [293, 27] width 23 height 15
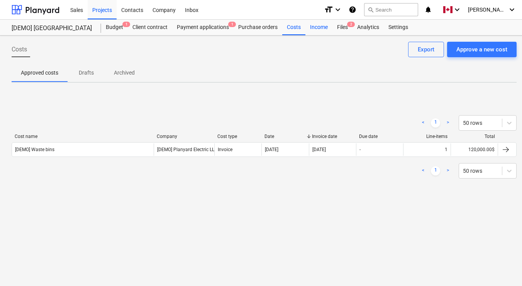
click at [318, 29] on div "Income" at bounding box center [318, 27] width 27 height 15
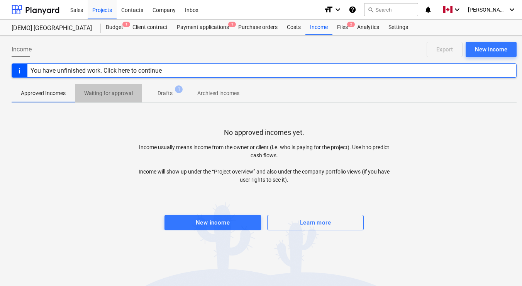
click at [115, 91] on p "Waiting for approval" at bounding box center [108, 93] width 49 height 8
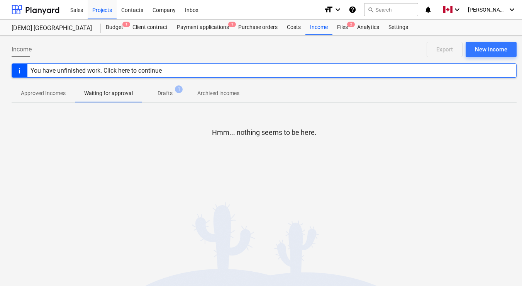
click at [59, 90] on p "Approved Incomes" at bounding box center [43, 93] width 45 height 8
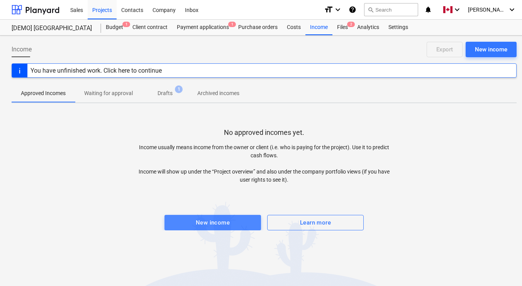
click at [217, 220] on div "New income" at bounding box center [213, 222] width 34 height 10
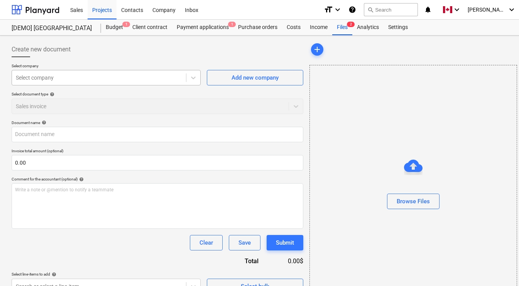
click at [61, 78] on div at bounding box center [99, 78] width 166 height 8
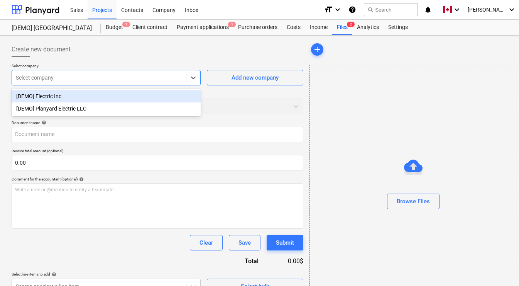
click at [54, 96] on div "[DEMO] Electric Inc." at bounding box center [106, 96] width 189 height 12
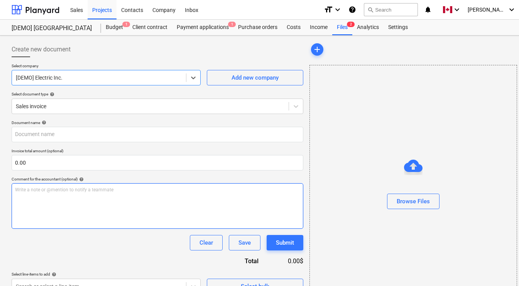
click at [63, 187] on p "Write a note or @mention to notify a teammate [PERSON_NAME]" at bounding box center [157, 189] width 285 height 7
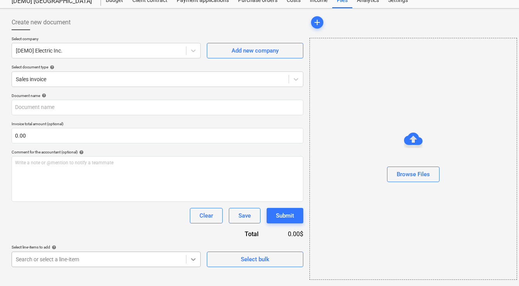
scroll to position [128, 0]
click at [193, 256] on body "Sales Projects Contacts Company Inbox format_size keyboard_arrow_down help sear…" at bounding box center [259, 116] width 519 height 286
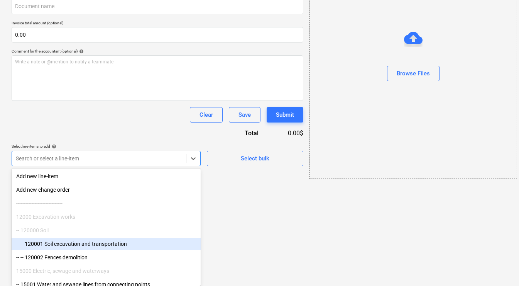
click at [105, 240] on div "-- -- 120001 Soil excavation and transportation" at bounding box center [106, 243] width 189 height 12
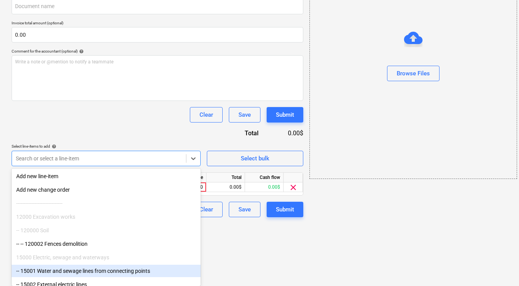
click at [96, 268] on div "-- 15001 Water and sewage lines from connecting points" at bounding box center [106, 270] width 189 height 12
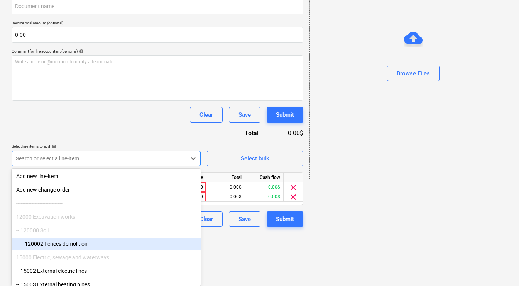
click at [281, 158] on html "Sales Projects Contacts Company Inbox format_size keyboard_arrow_down help sear…" at bounding box center [259, 15] width 519 height 286
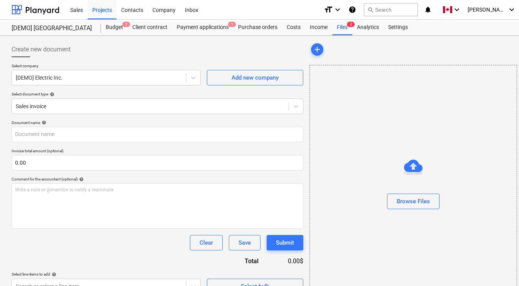
scroll to position [0, 0]
click at [364, 28] on div "Analytics" at bounding box center [368, 27] width 31 height 15
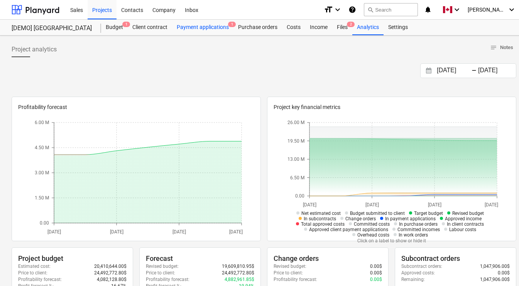
click at [189, 29] on div "Payment applications 1" at bounding box center [202, 27] width 61 height 15
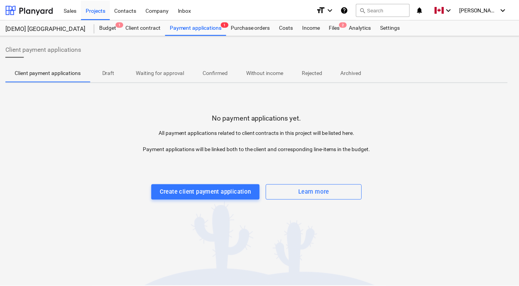
scroll to position [0, 6]
click at [390, 31] on div "Settings" at bounding box center [392, 27] width 29 height 15
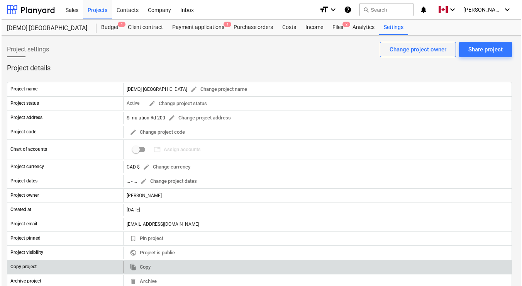
scroll to position [0, 6]
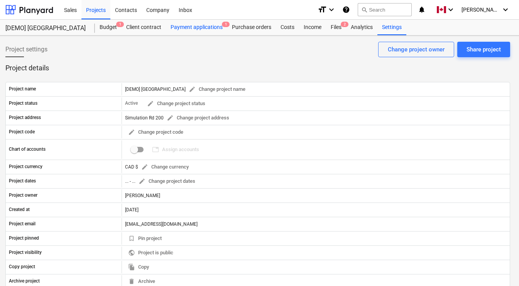
click at [188, 29] on div "Payment applications 1" at bounding box center [196, 27] width 61 height 15
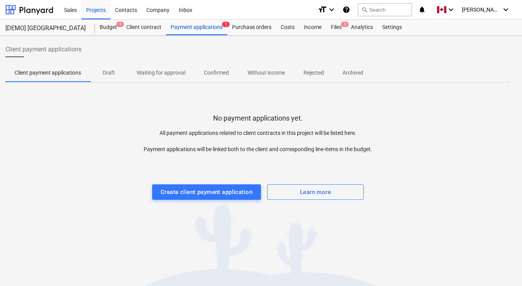
click at [111, 73] on p "Draft" at bounding box center [109, 73] width 19 height 8
click at [214, 72] on p "Confirmed" at bounding box center [216, 73] width 25 height 8
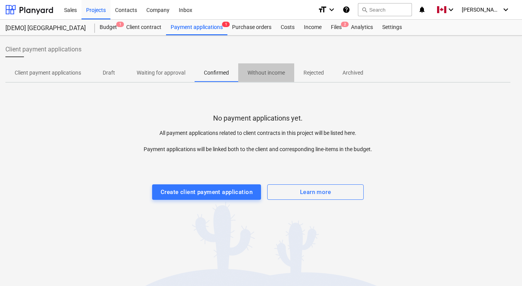
click at [242, 72] on span "Without income" at bounding box center [266, 72] width 56 height 13
drag, startPoint x: 337, startPoint y: 25, endPoint x: 367, endPoint y: 27, distance: 30.1
click at [337, 25] on div "Files 2" at bounding box center [336, 27] width 20 height 15
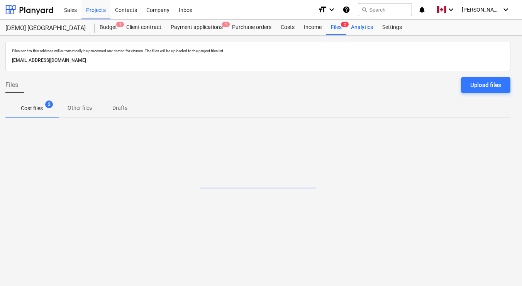
click at [370, 27] on div "Analytics" at bounding box center [361, 27] width 31 height 15
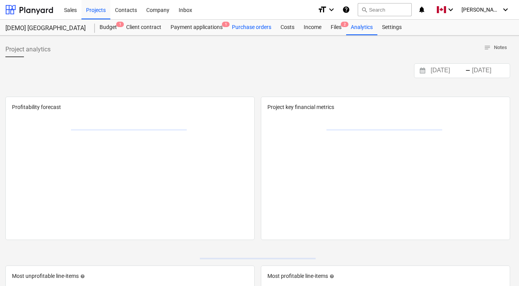
click at [250, 30] on div "Purchase orders" at bounding box center [251, 27] width 49 height 15
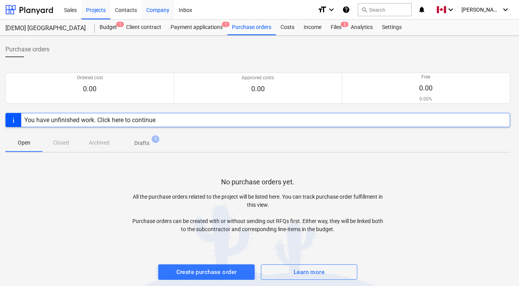
click at [163, 6] on div "Company" at bounding box center [158, 10] width 32 height 20
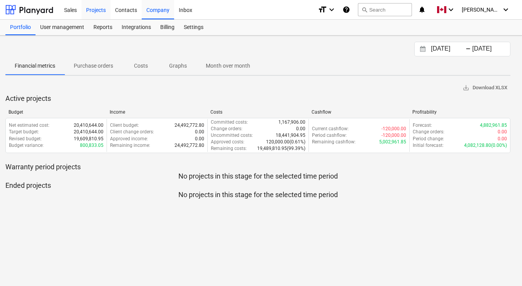
click at [102, 10] on div "Projects" at bounding box center [95, 10] width 29 height 20
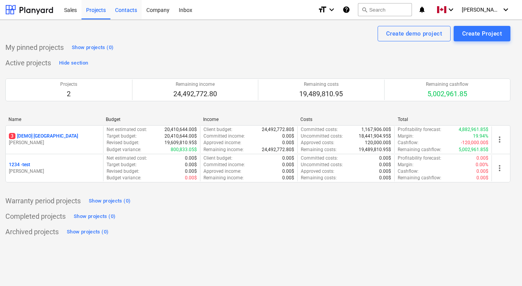
click at [132, 11] on div "Contacts" at bounding box center [125, 10] width 31 height 20
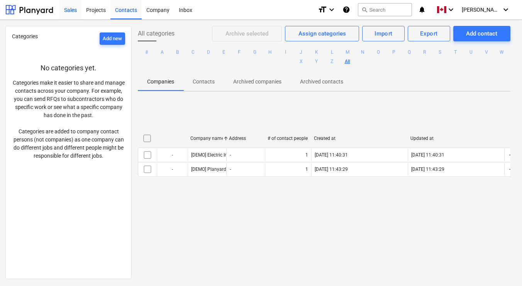
click at [78, 10] on div "Sales" at bounding box center [70, 10] width 22 height 20
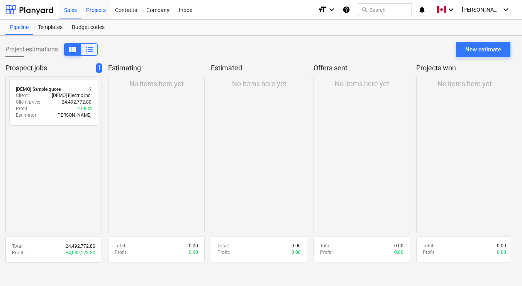
click at [98, 10] on div "Projects" at bounding box center [95, 10] width 29 height 20
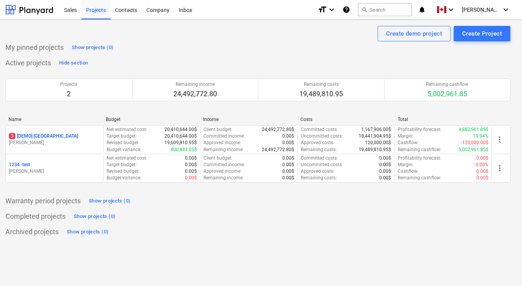
click at [49, 133] on p "3 [DEMO] [GEOGRAPHIC_DATA]" at bounding box center [43, 136] width 69 height 7
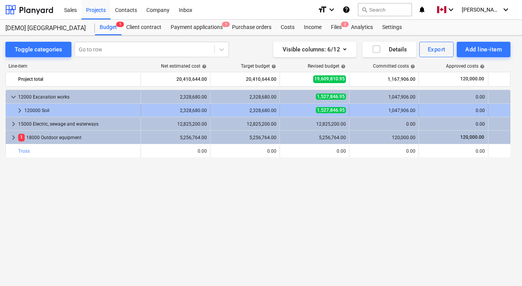
click at [42, 107] on div "120000 Soil" at bounding box center [80, 110] width 113 height 12
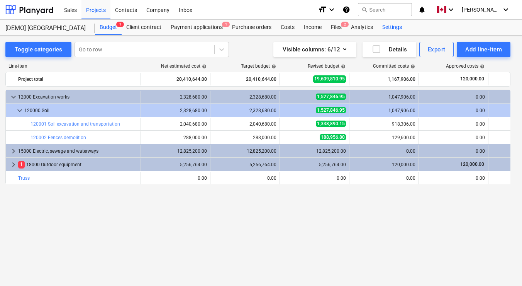
click at [390, 29] on div "Settings" at bounding box center [392, 27] width 29 height 15
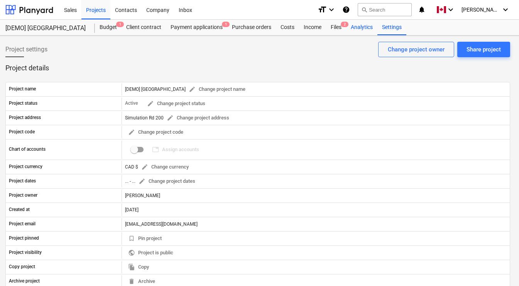
click at [372, 29] on div "Analytics" at bounding box center [361, 27] width 31 height 15
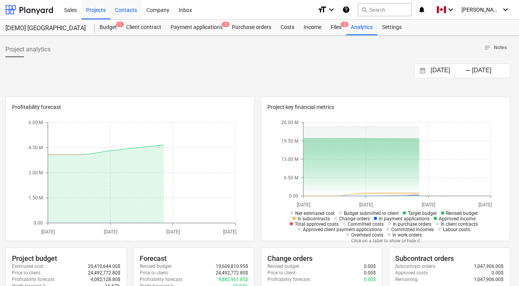
click at [127, 11] on div "Contacts" at bounding box center [125, 10] width 31 height 20
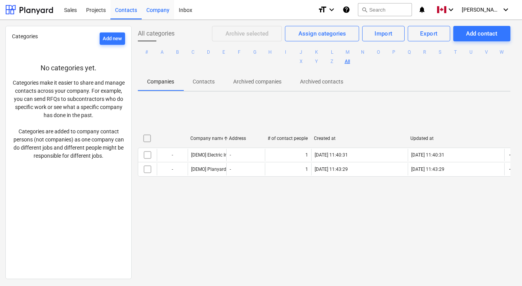
click at [147, 8] on div "Company" at bounding box center [158, 10] width 32 height 20
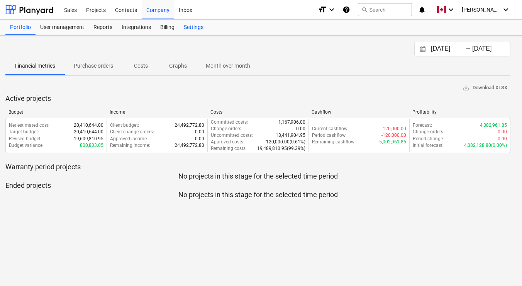
click at [189, 27] on div "Settings" at bounding box center [193, 27] width 29 height 15
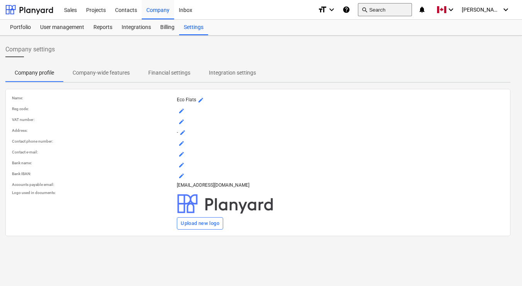
click at [389, 11] on button "search Search" at bounding box center [385, 9] width 54 height 13
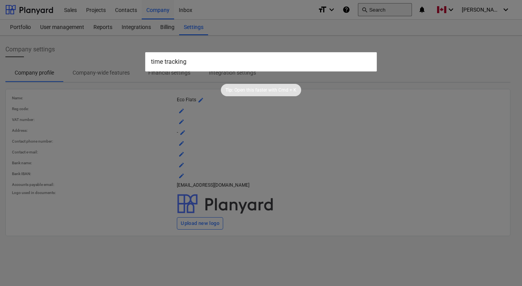
type input "time tracking"
click at [239, 64] on input "time tracking" at bounding box center [261, 61] width 232 height 19
click at [429, 49] on div at bounding box center [261, 143] width 522 height 286
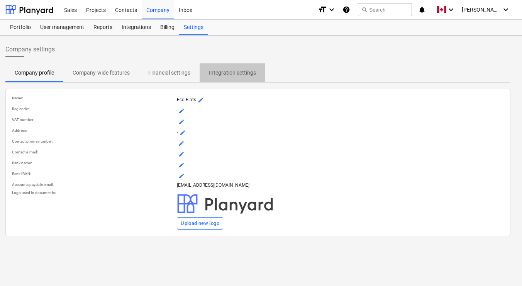
click at [231, 72] on p "Integration settings" at bounding box center [232, 73] width 47 height 8
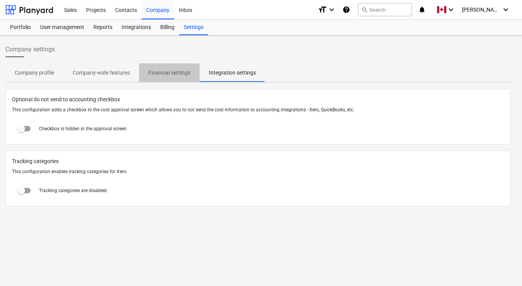
click at [168, 72] on p "Financial settings" at bounding box center [169, 73] width 42 height 8
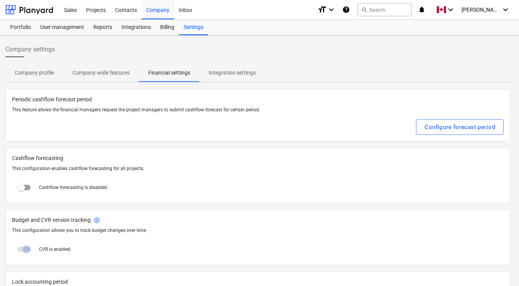
click at [228, 75] on p "Integration settings" at bounding box center [232, 73] width 47 height 8
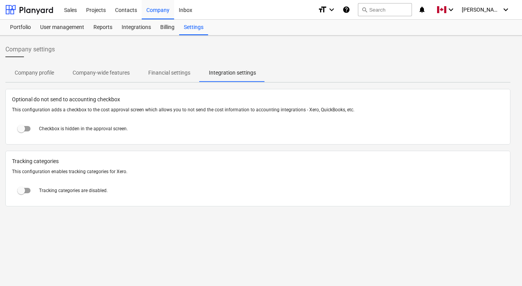
scroll to position [0, 6]
